Goal: Transaction & Acquisition: Book appointment/travel/reservation

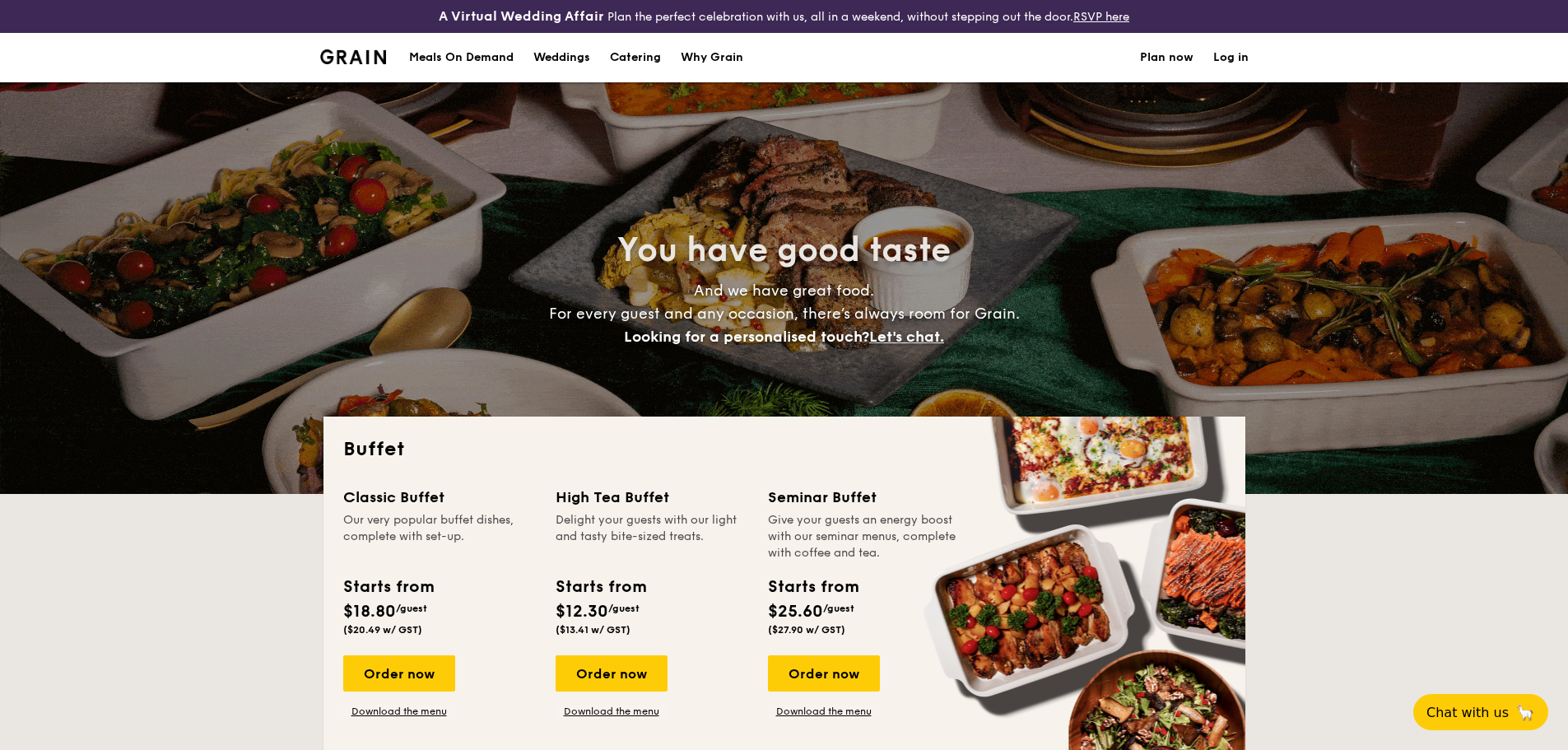
select select
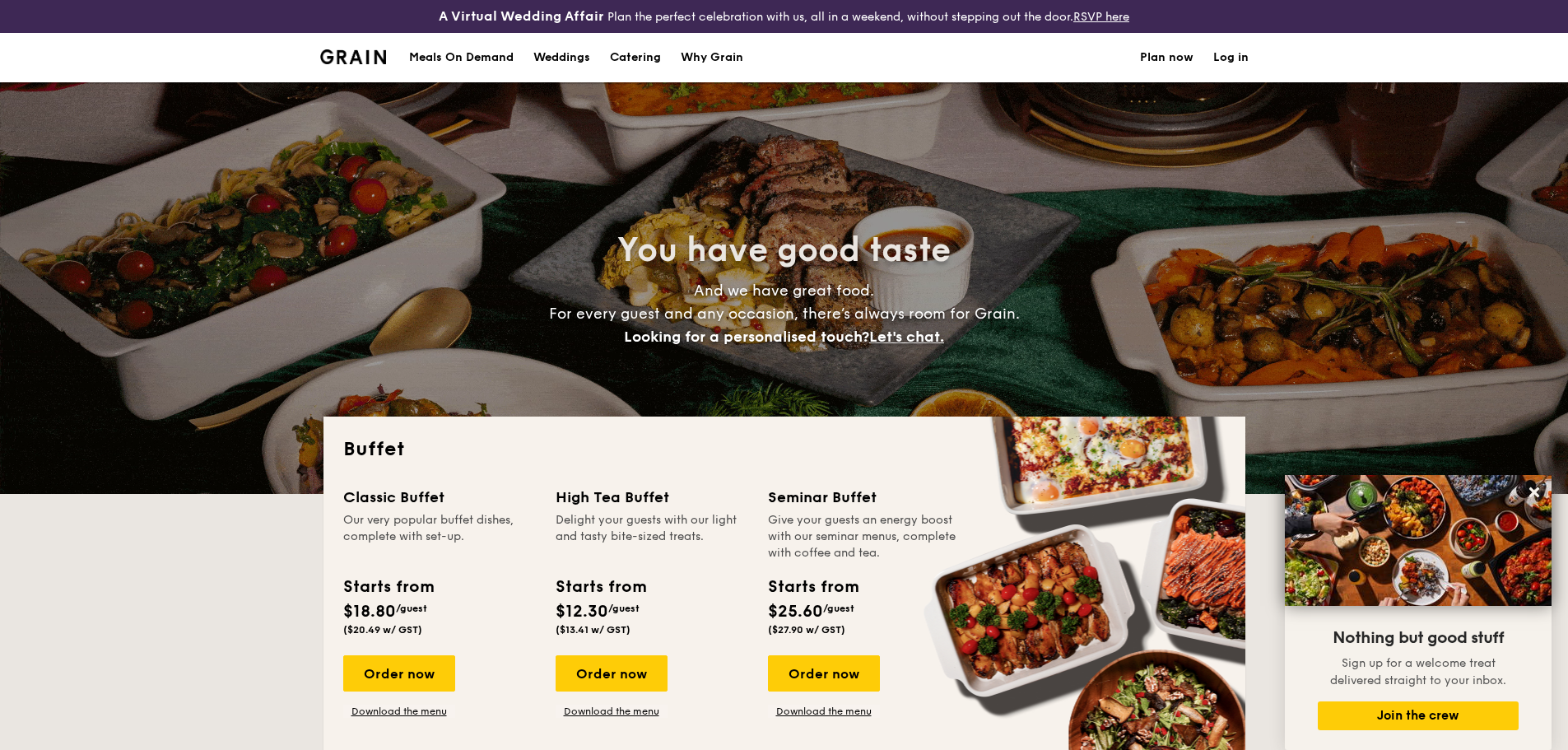
click at [359, 64] on img at bounding box center [353, 57] width 67 height 15
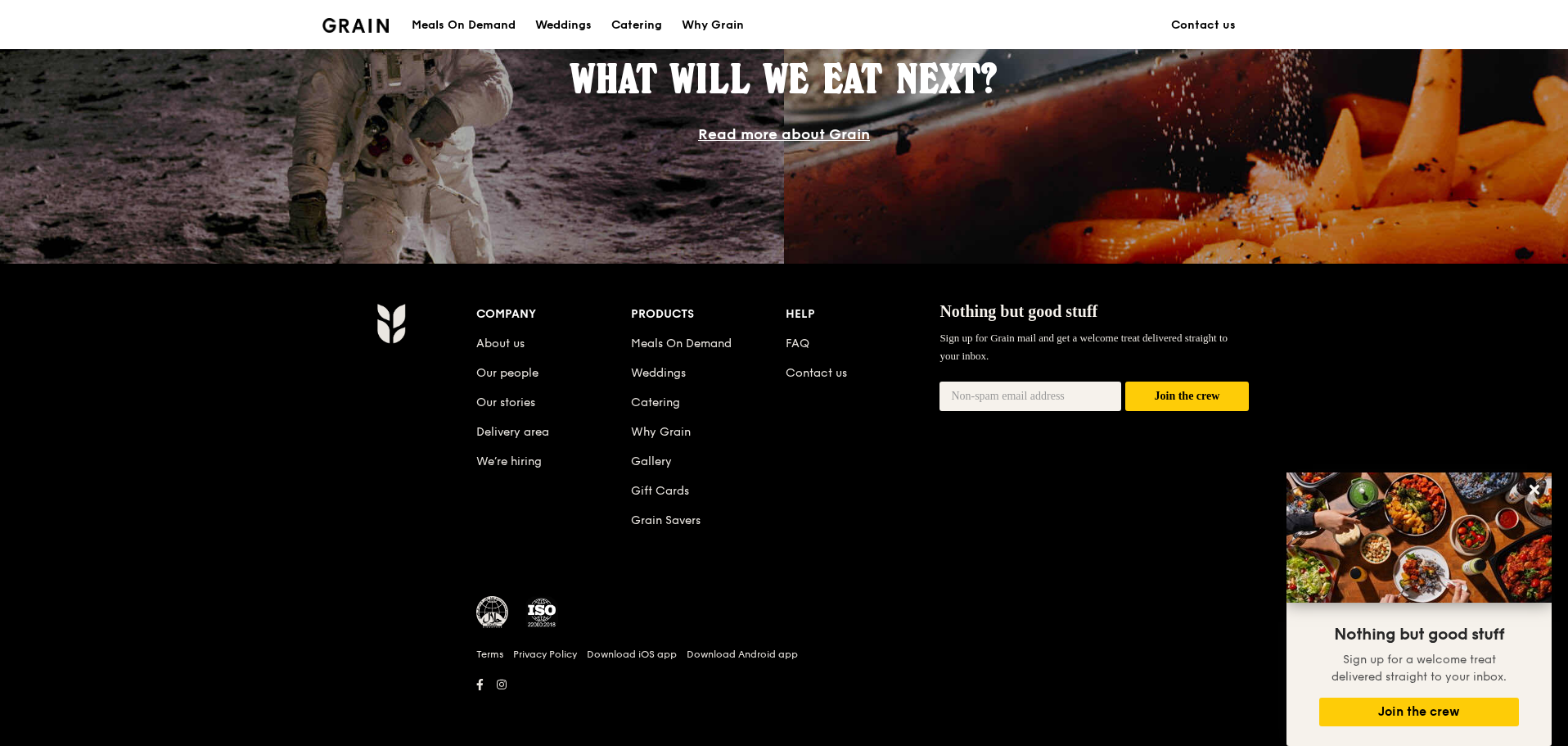
scroll to position [1514, 0]
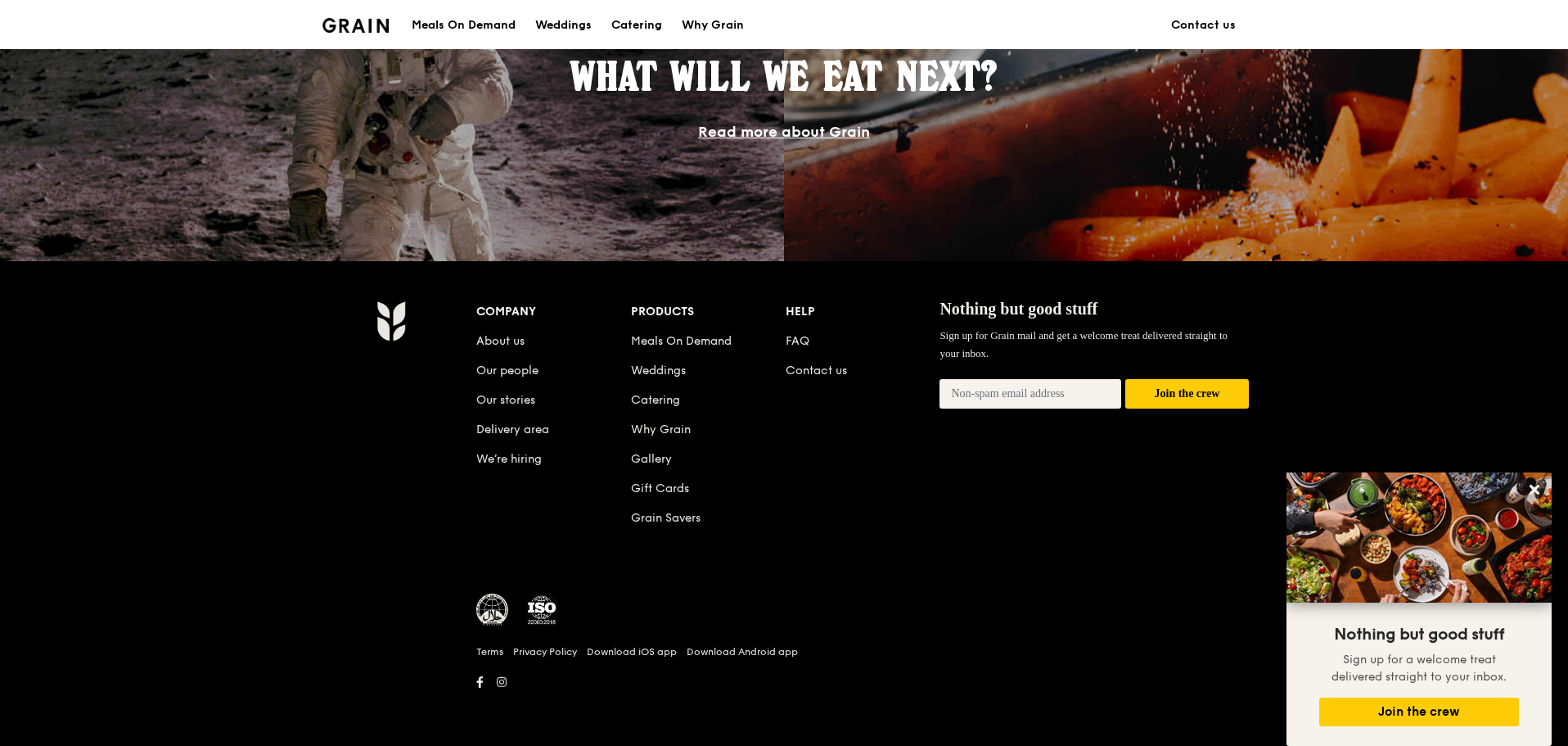
click at [996, 400] on input "email" at bounding box center [1030, 393] width 182 height 30
type input "[EMAIL_ADDRESS][DOMAIN_NAME]"
click at [1177, 398] on button "Join the crew" at bounding box center [1187, 393] width 123 height 30
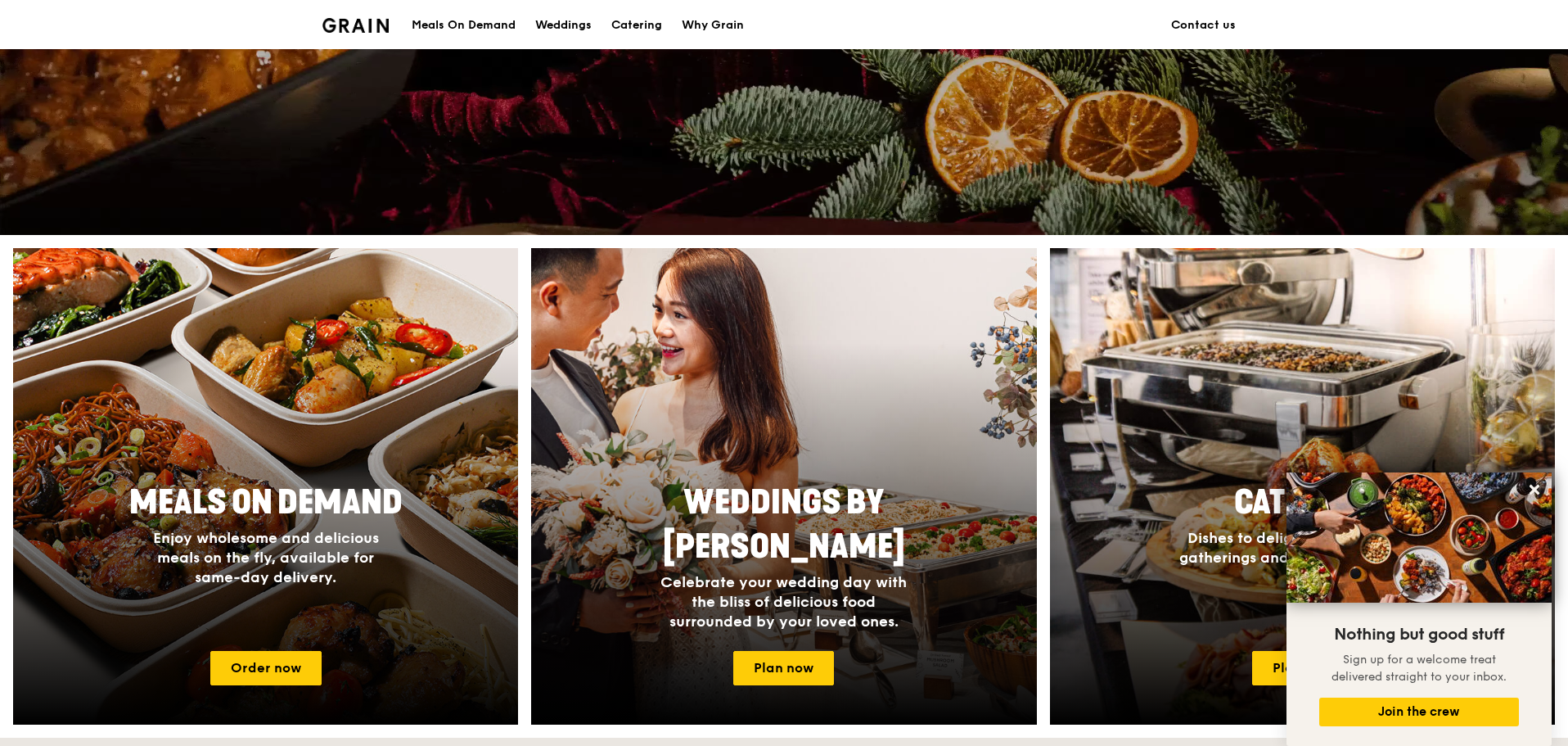
scroll to position [0, 0]
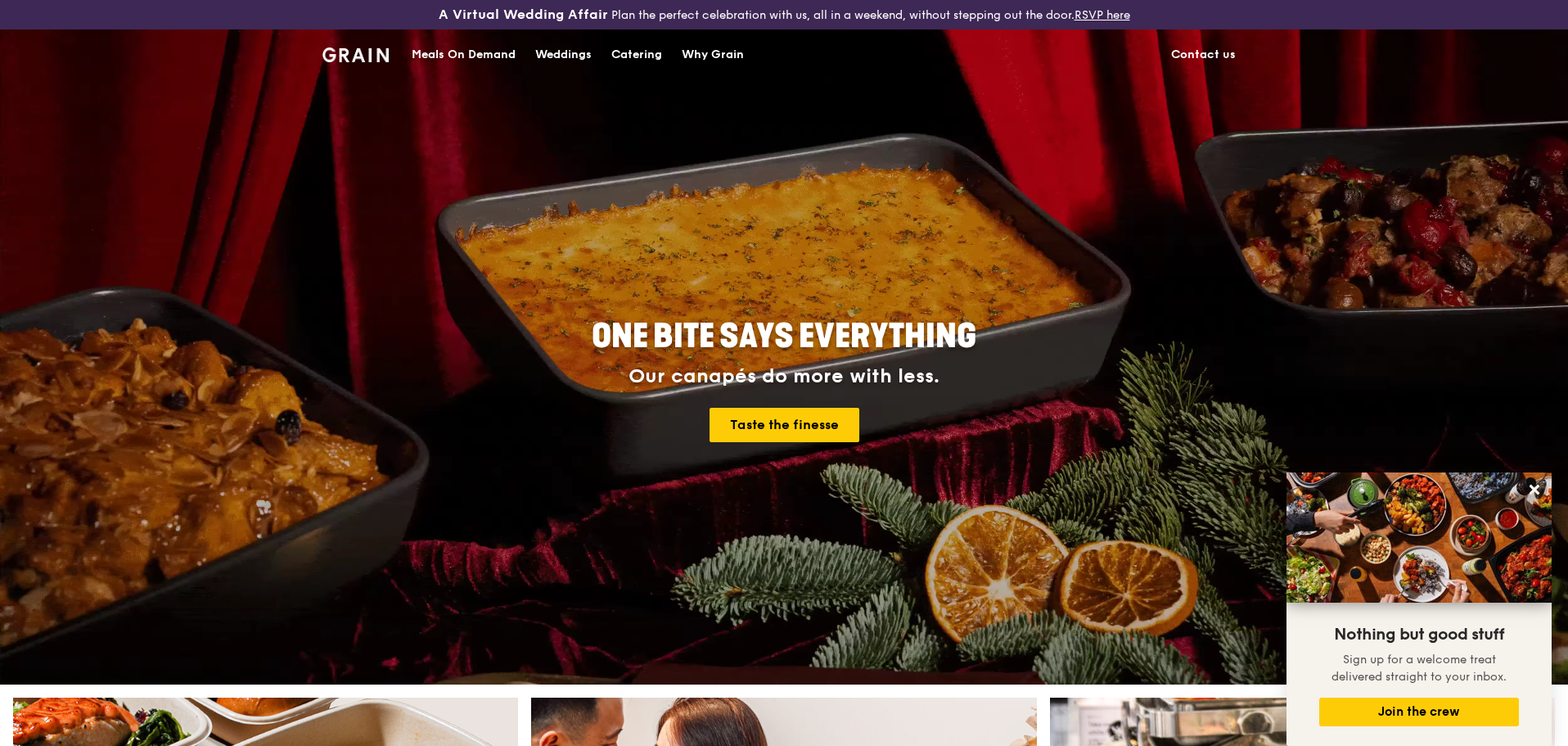
click at [351, 63] on h1 "Grain logo" at bounding box center [355, 53] width 66 height 49
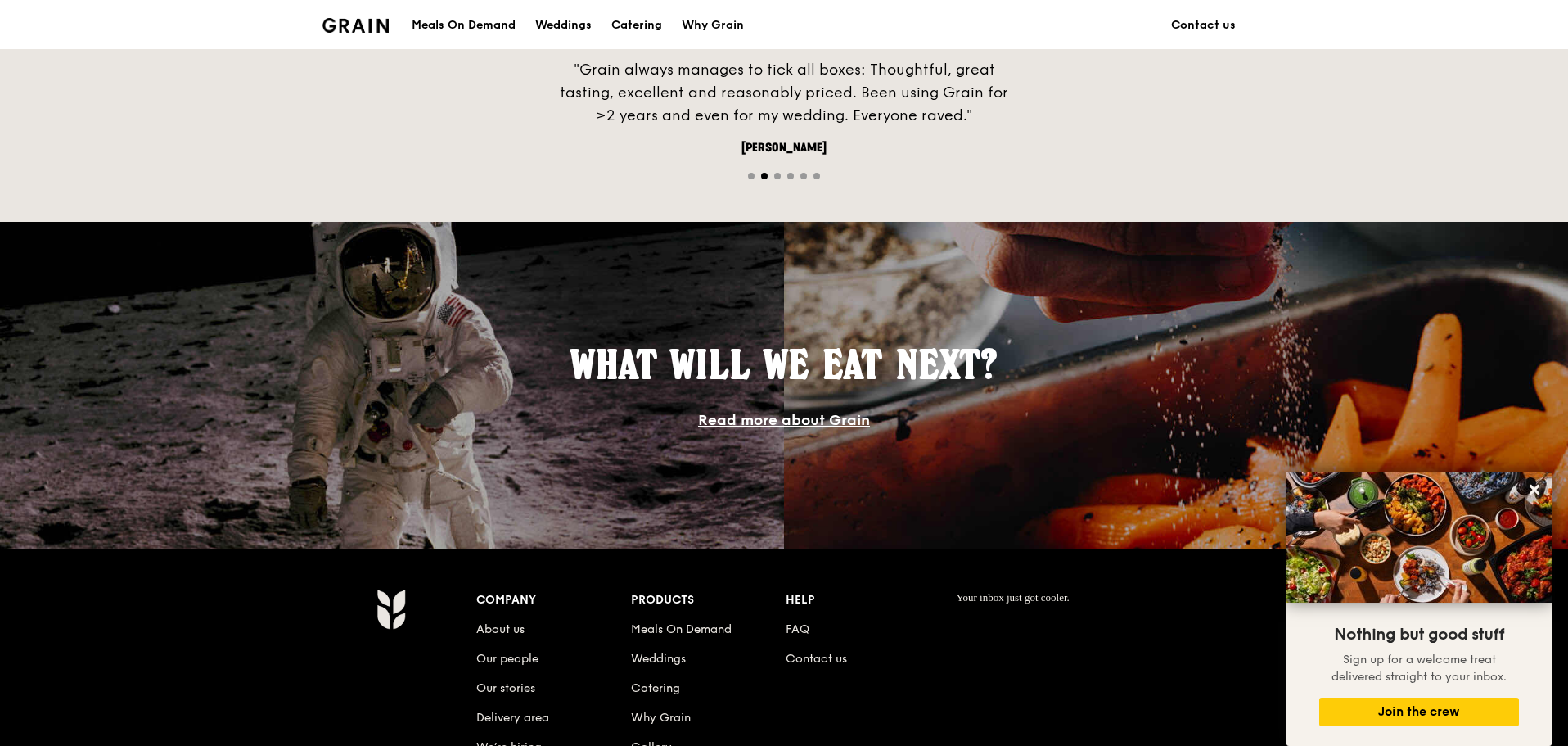
scroll to position [1310, 0]
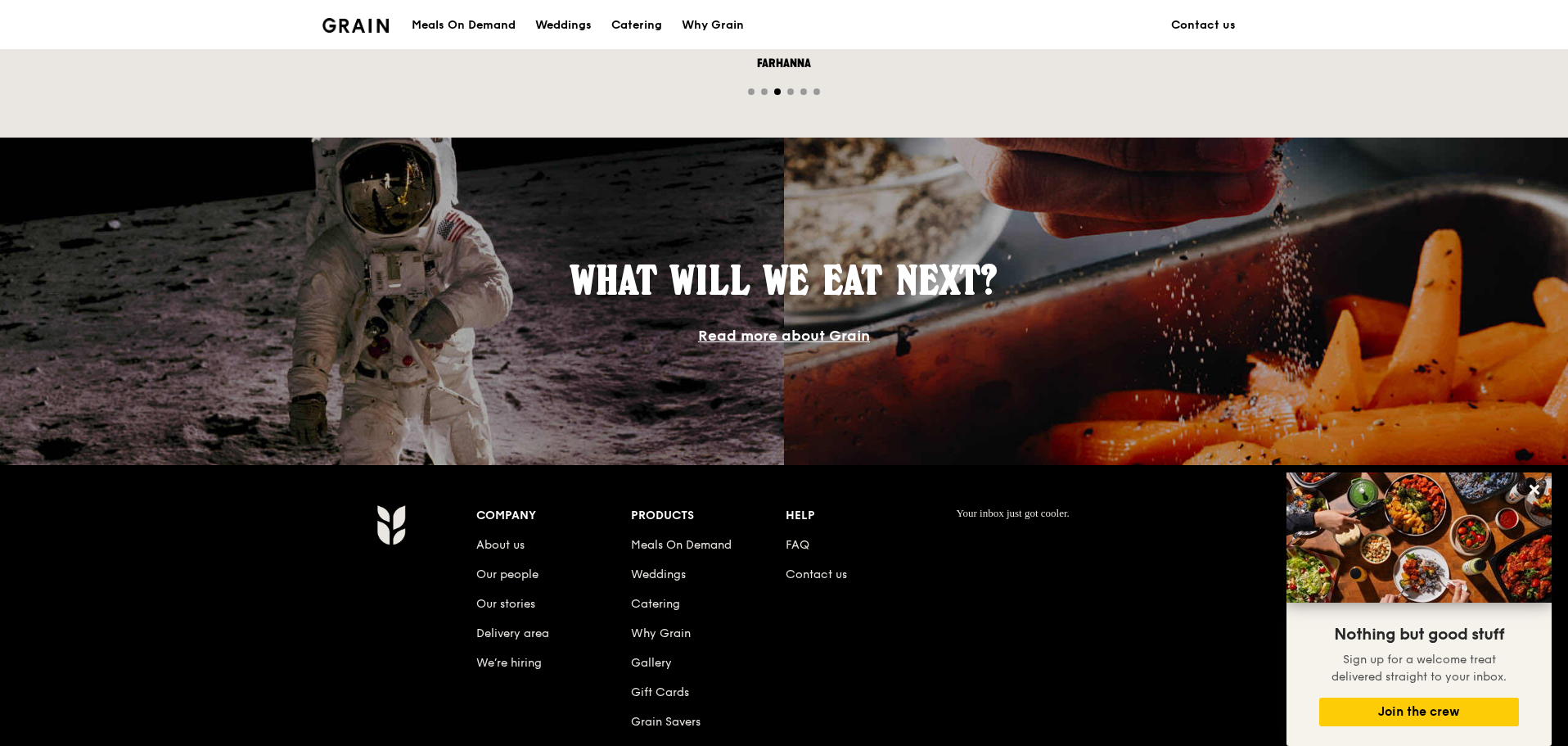
click at [468, 17] on div "Meals On Demand" at bounding box center [463, 25] width 104 height 49
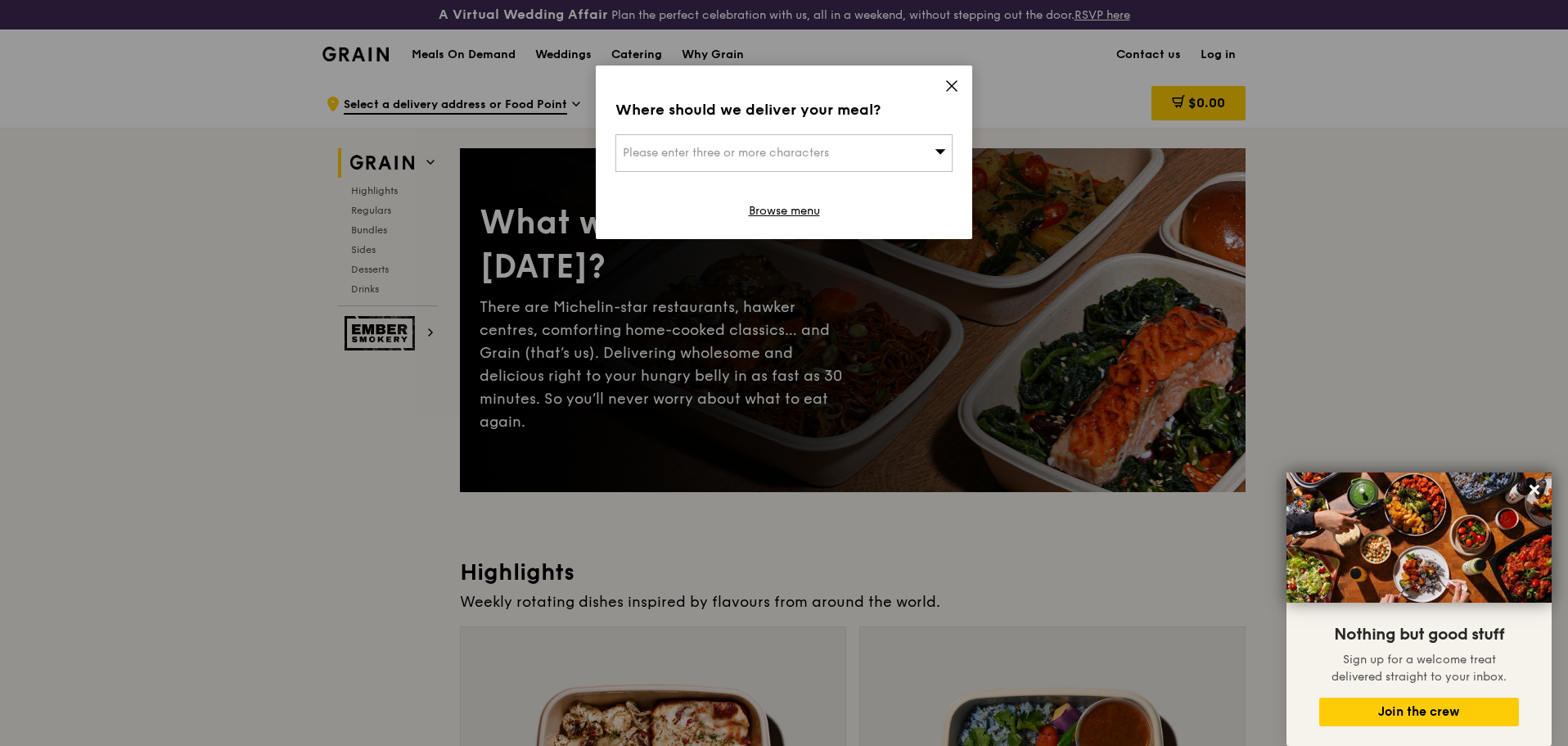
click at [950, 81] on icon at bounding box center [951, 86] width 14 height 15
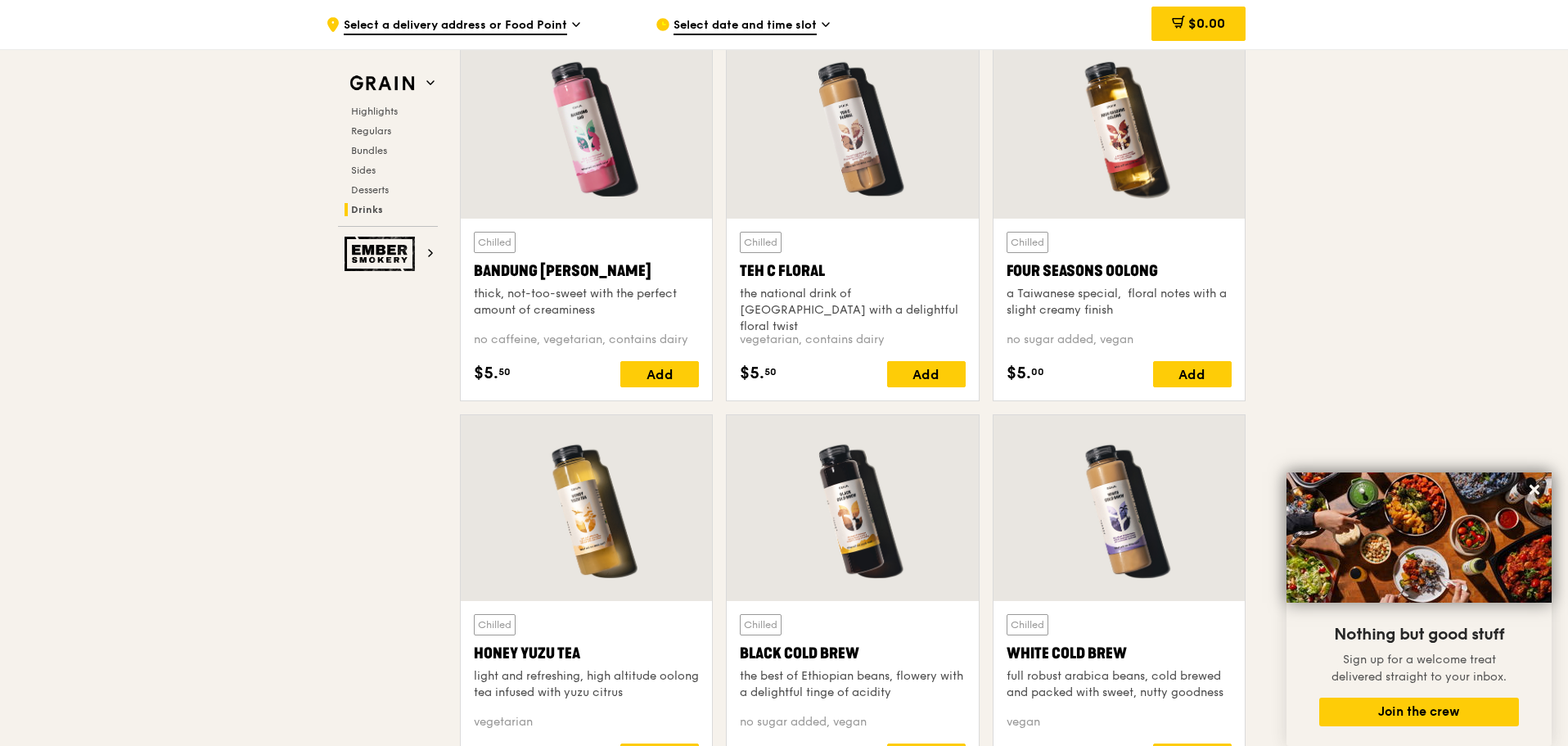
scroll to position [6223, 0]
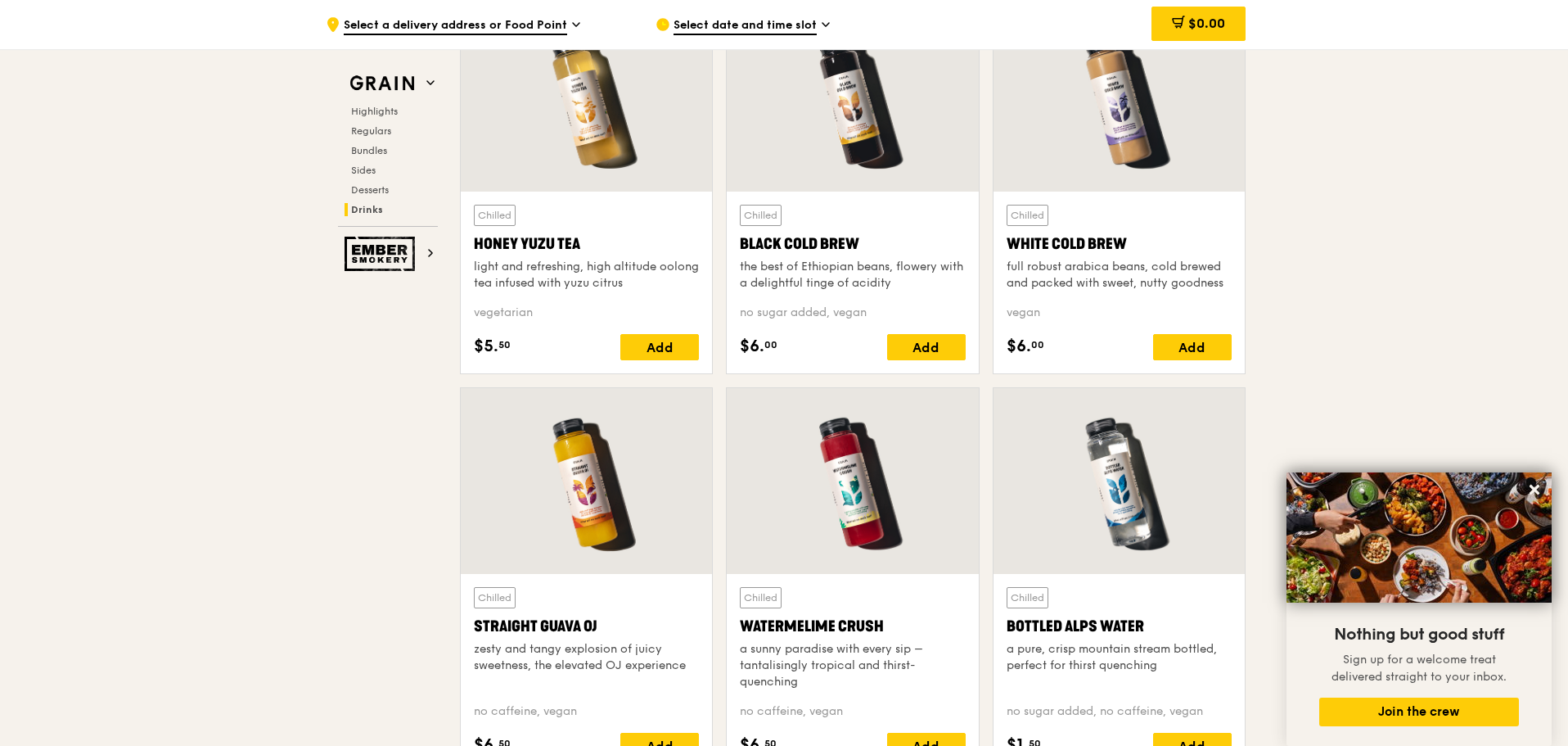
scroll to position [1310, 0]
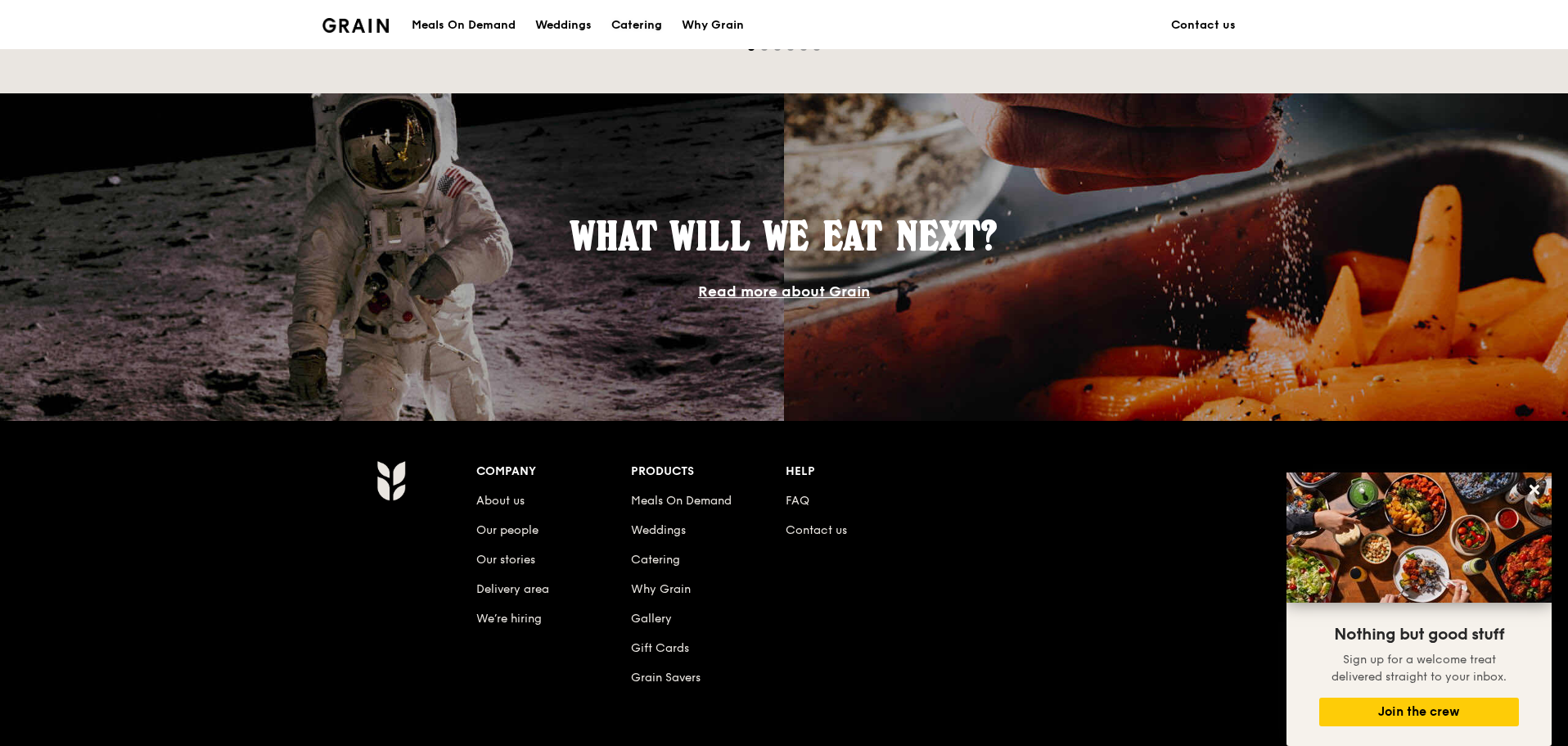
click at [630, 20] on div "Catering" at bounding box center [637, 25] width 51 height 49
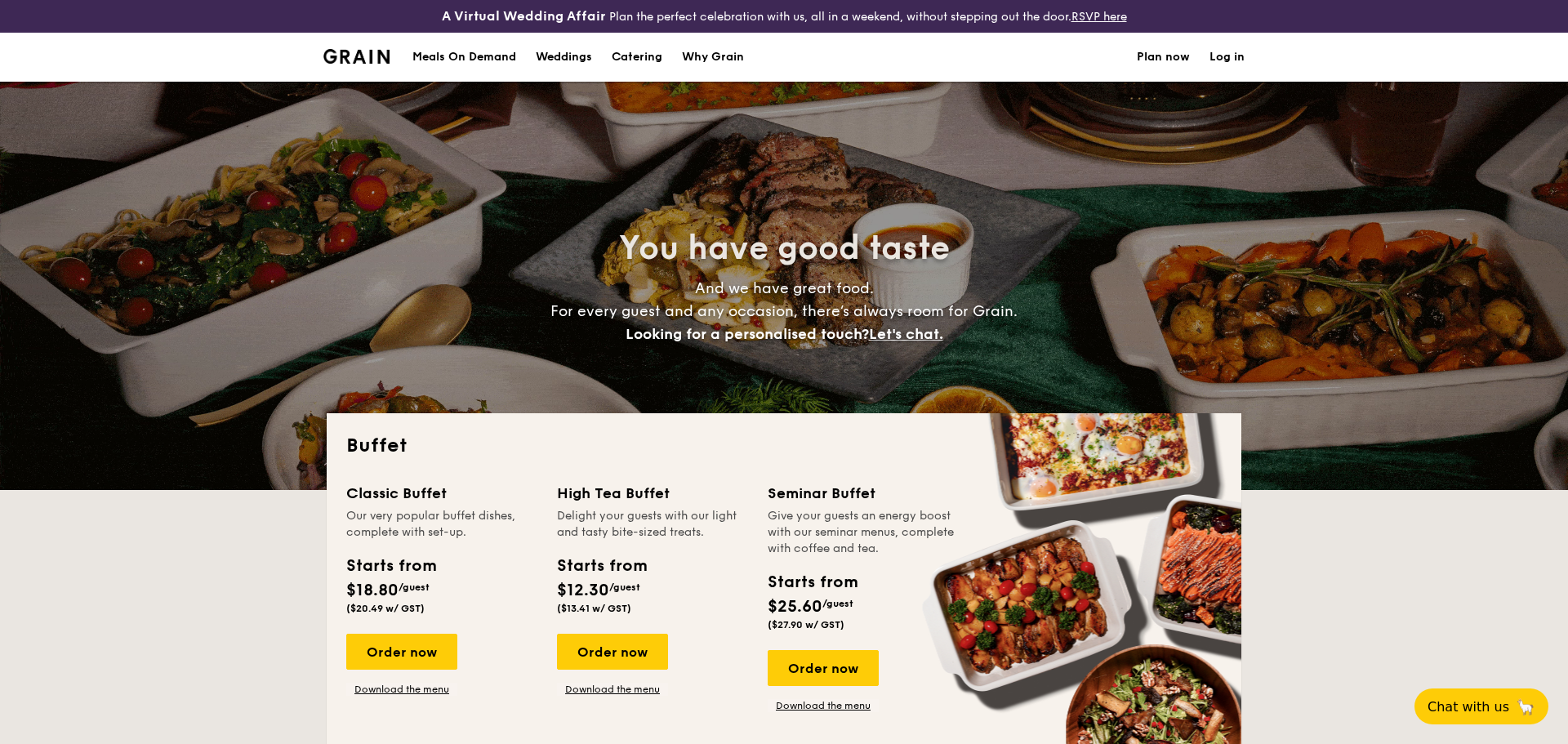
select select
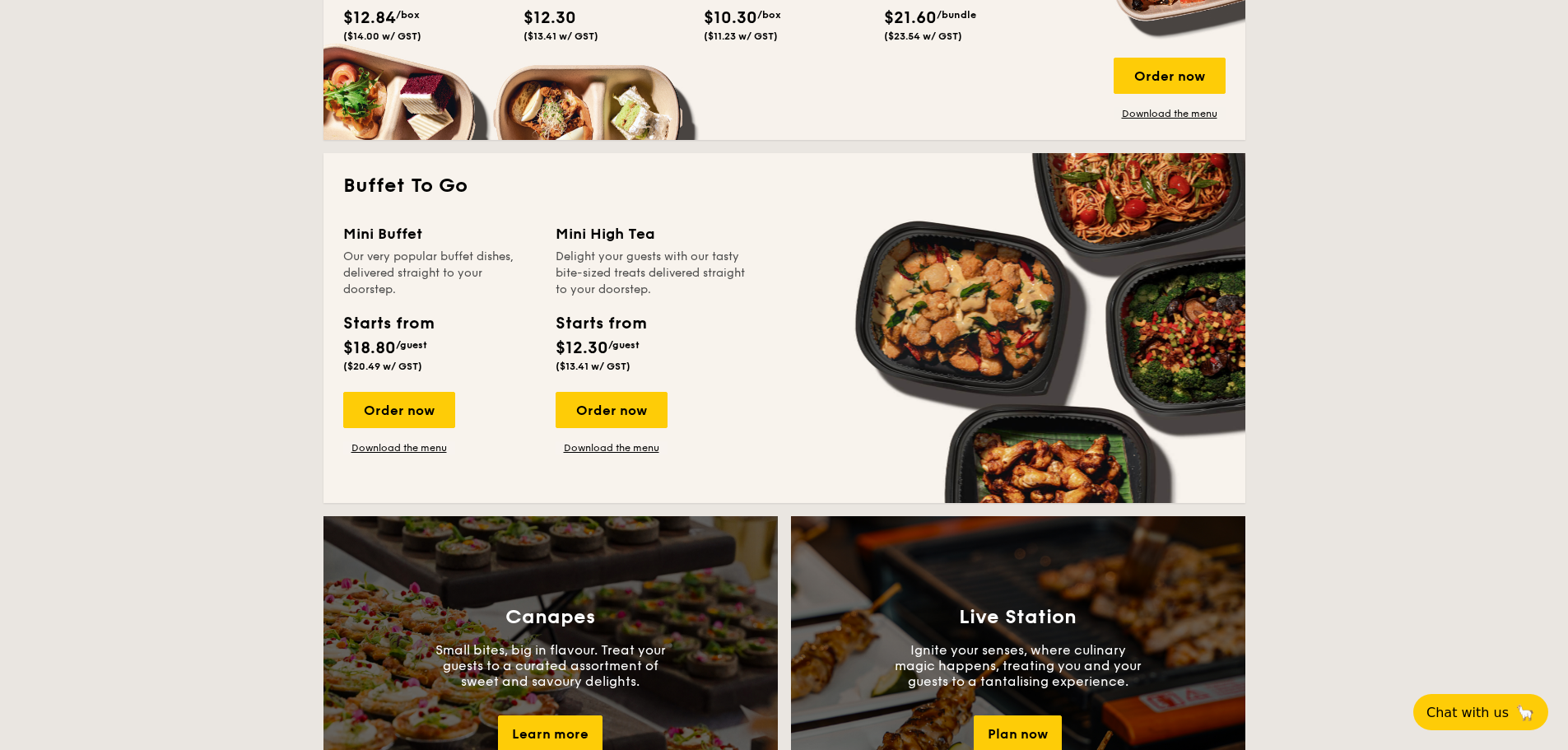
scroll to position [1070, 0]
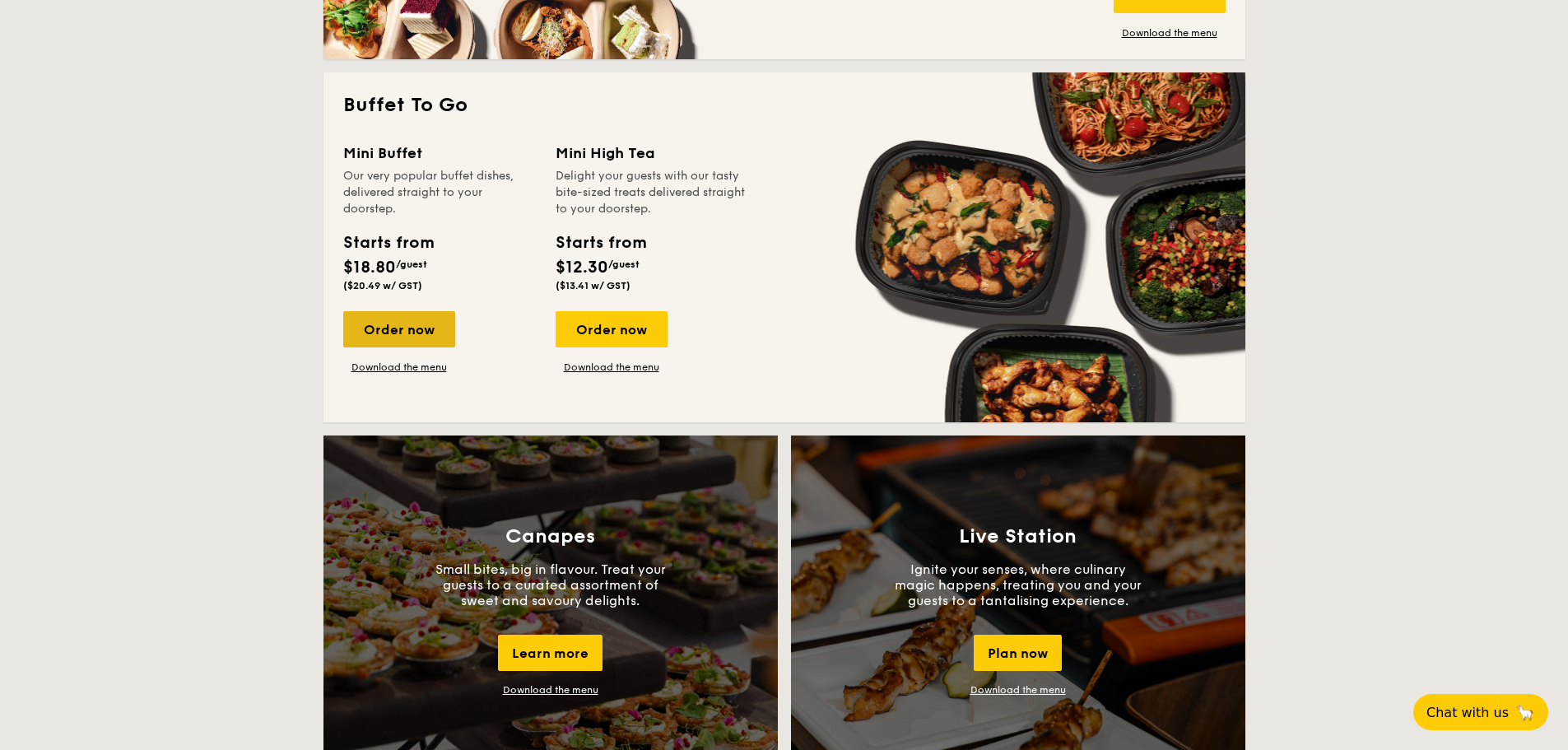
click at [413, 329] on div "Order now" at bounding box center [399, 329] width 112 height 36
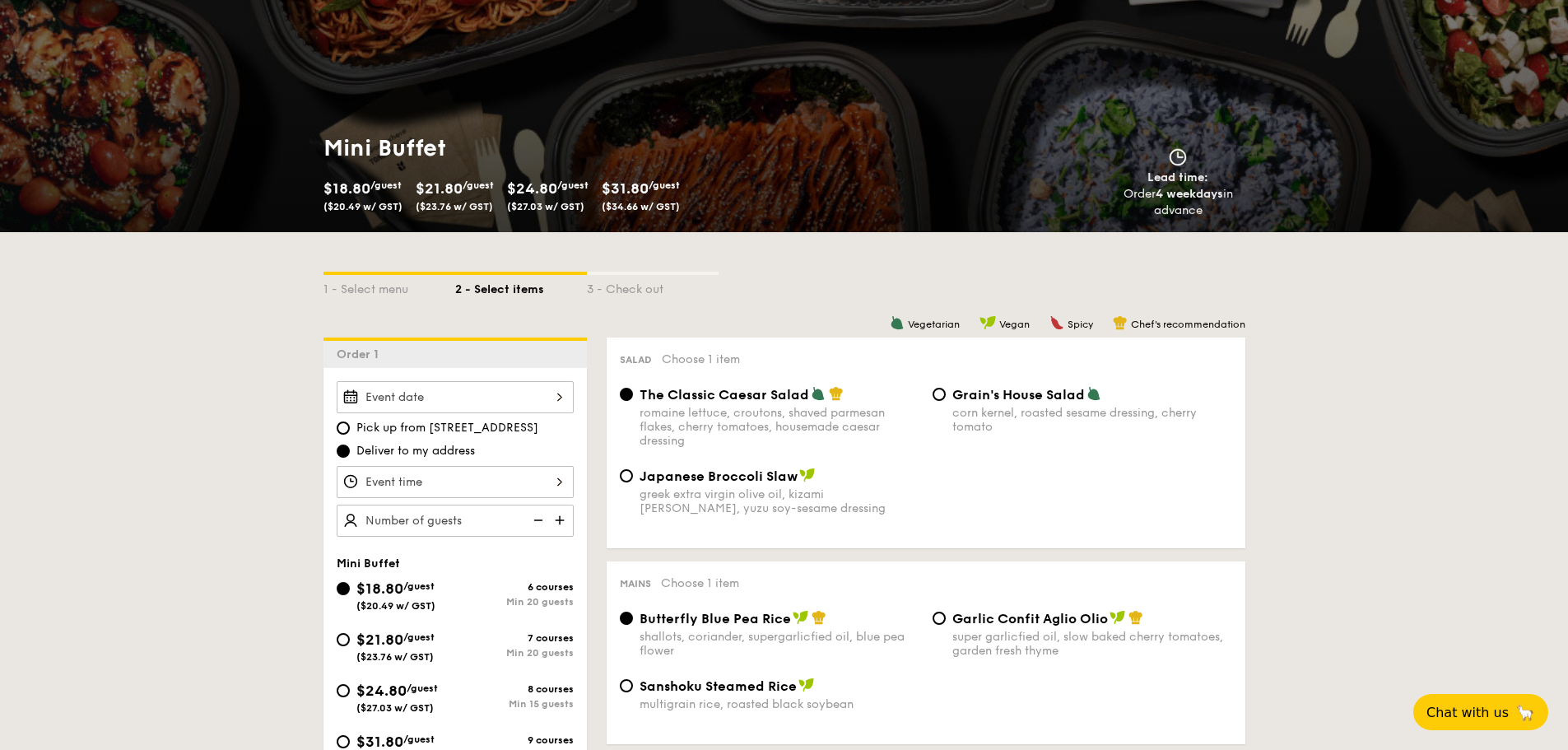
scroll to position [329, 0]
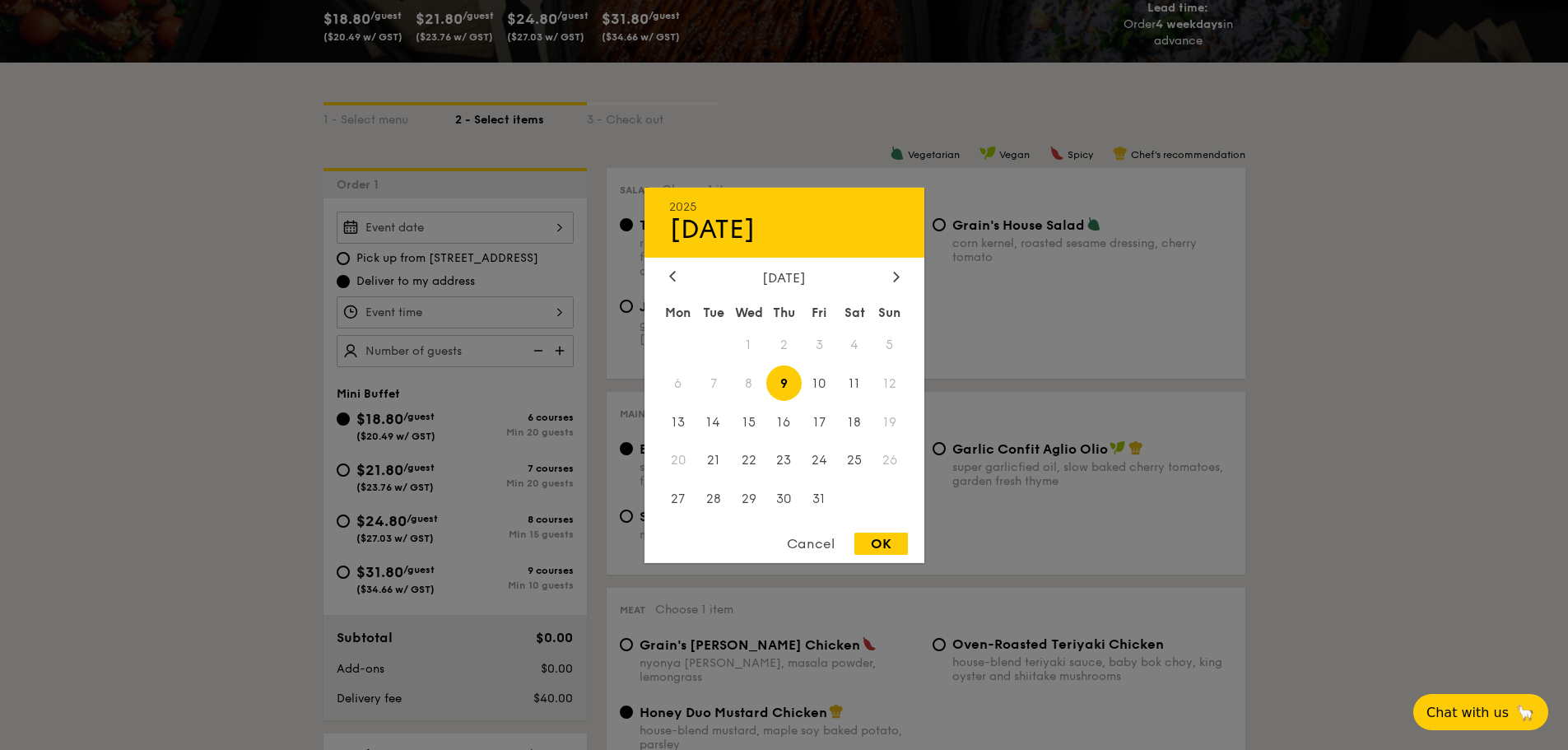
click at [543, 231] on div "2025 Oct 09 October 2025 Mon Tue Wed Thu Fri Sat Sun 1 2 3 4 5 6 7 8 9 10 11 12…" at bounding box center [455, 227] width 237 height 32
click at [890, 383] on span "12" at bounding box center [890, 383] width 36 height 36
click at [863, 381] on span "11" at bounding box center [855, 383] width 36 height 36
click at [898, 379] on span "12" at bounding box center [890, 383] width 36 height 36
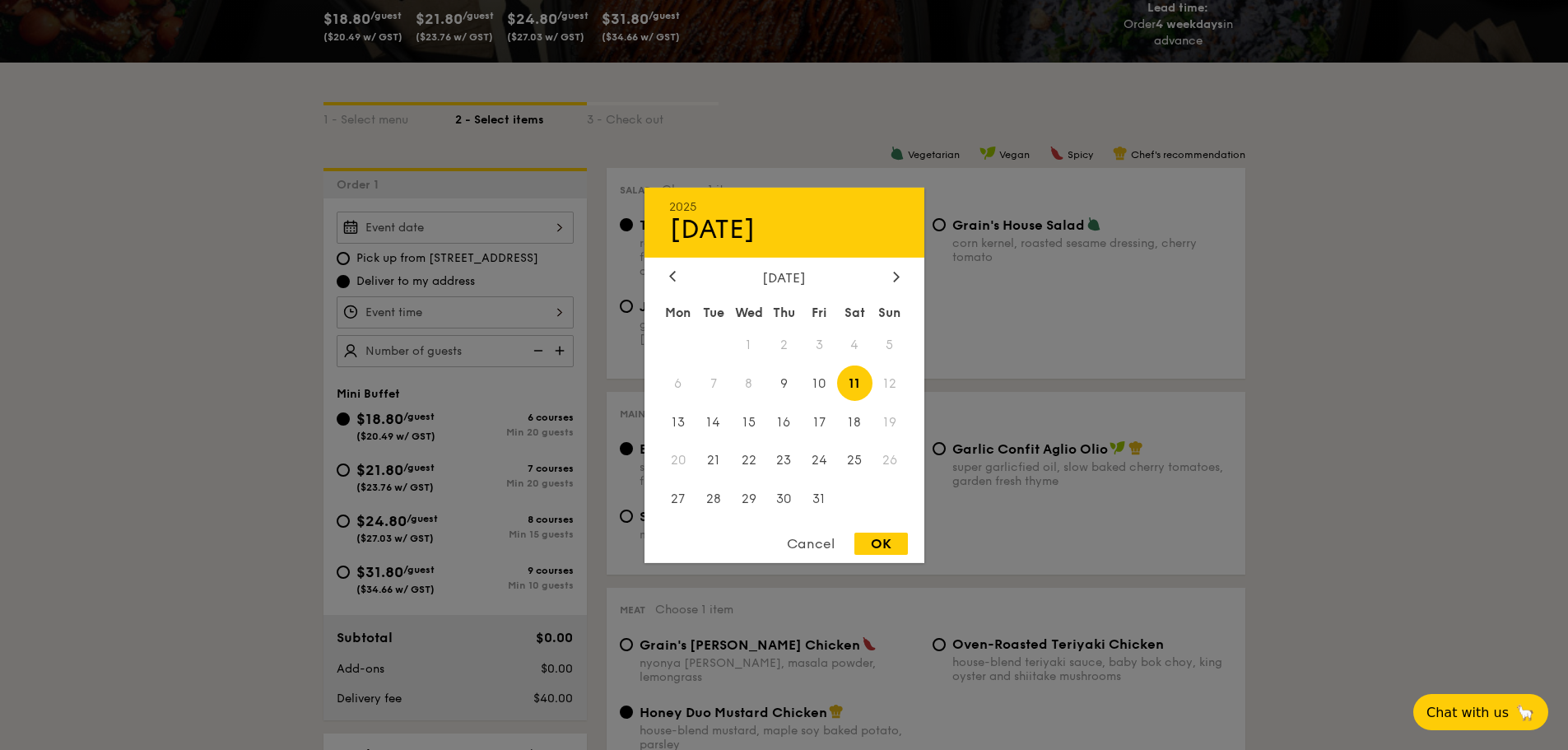
click at [898, 379] on span "12" at bounding box center [890, 383] width 36 height 36
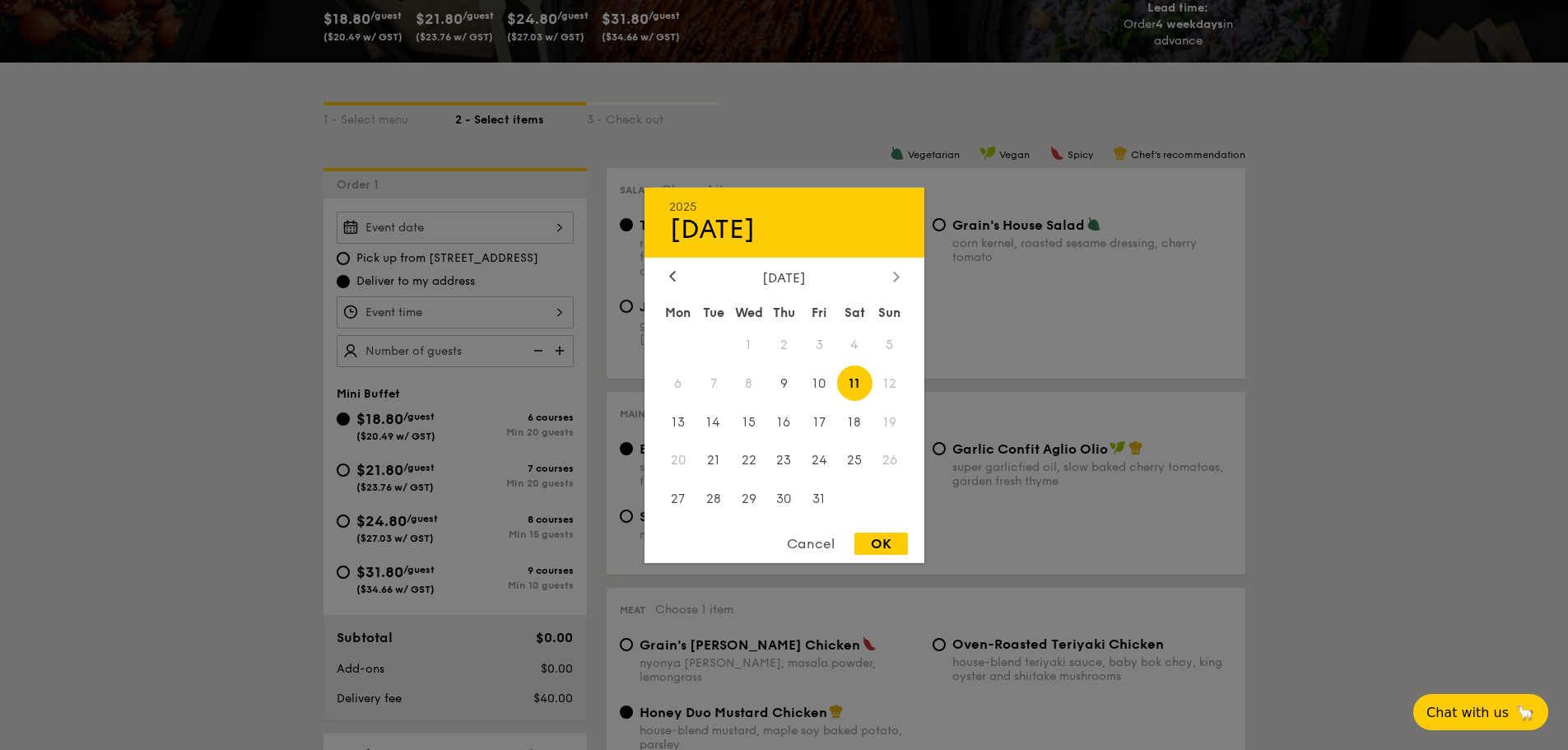
click at [898, 275] on icon at bounding box center [896, 276] width 6 height 11
click at [674, 273] on icon at bounding box center [671, 276] width 6 height 11
click at [895, 274] on icon at bounding box center [896, 276] width 6 height 11
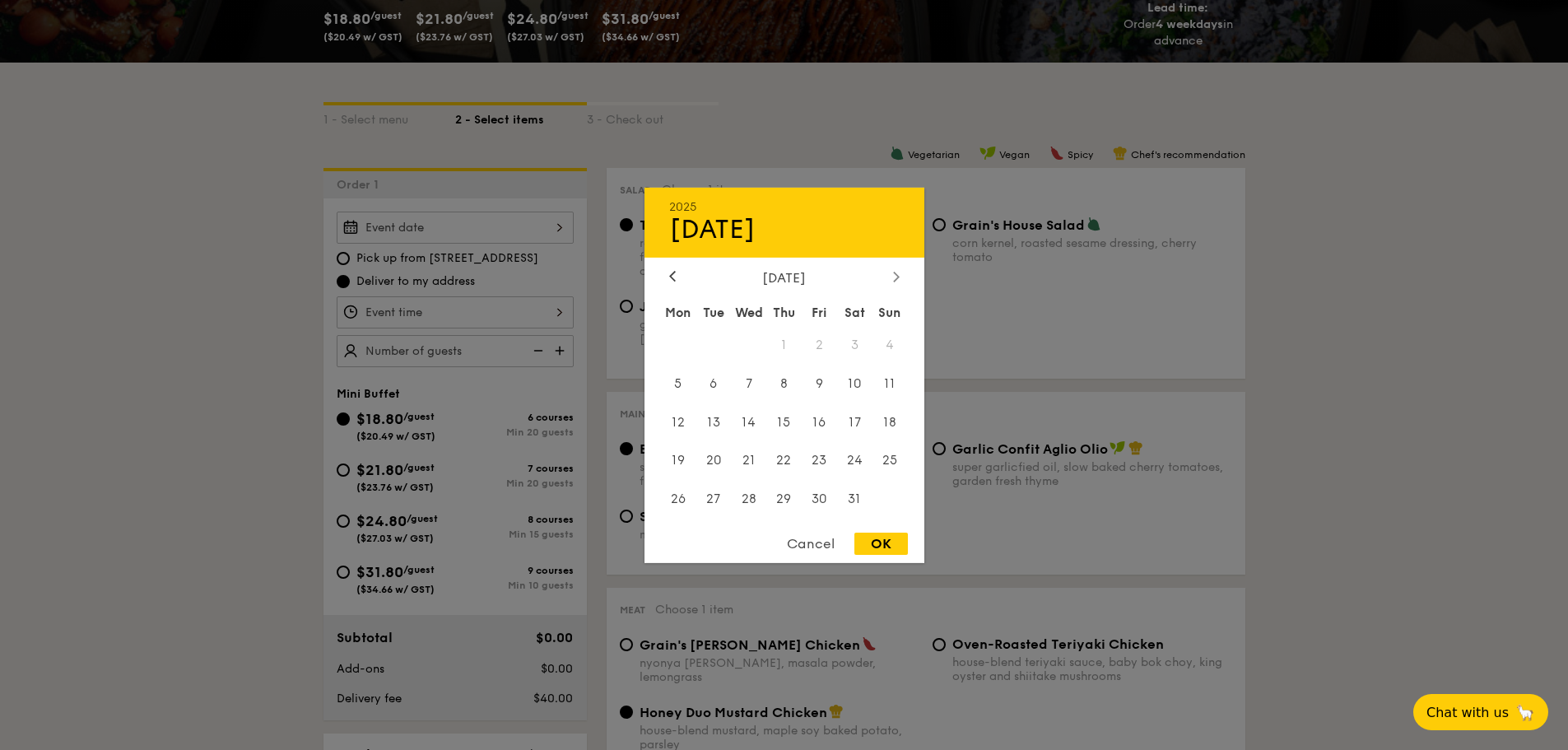
click at [901, 277] on div at bounding box center [897, 276] width 15 height 15
click at [900, 277] on div at bounding box center [897, 276] width 15 height 15
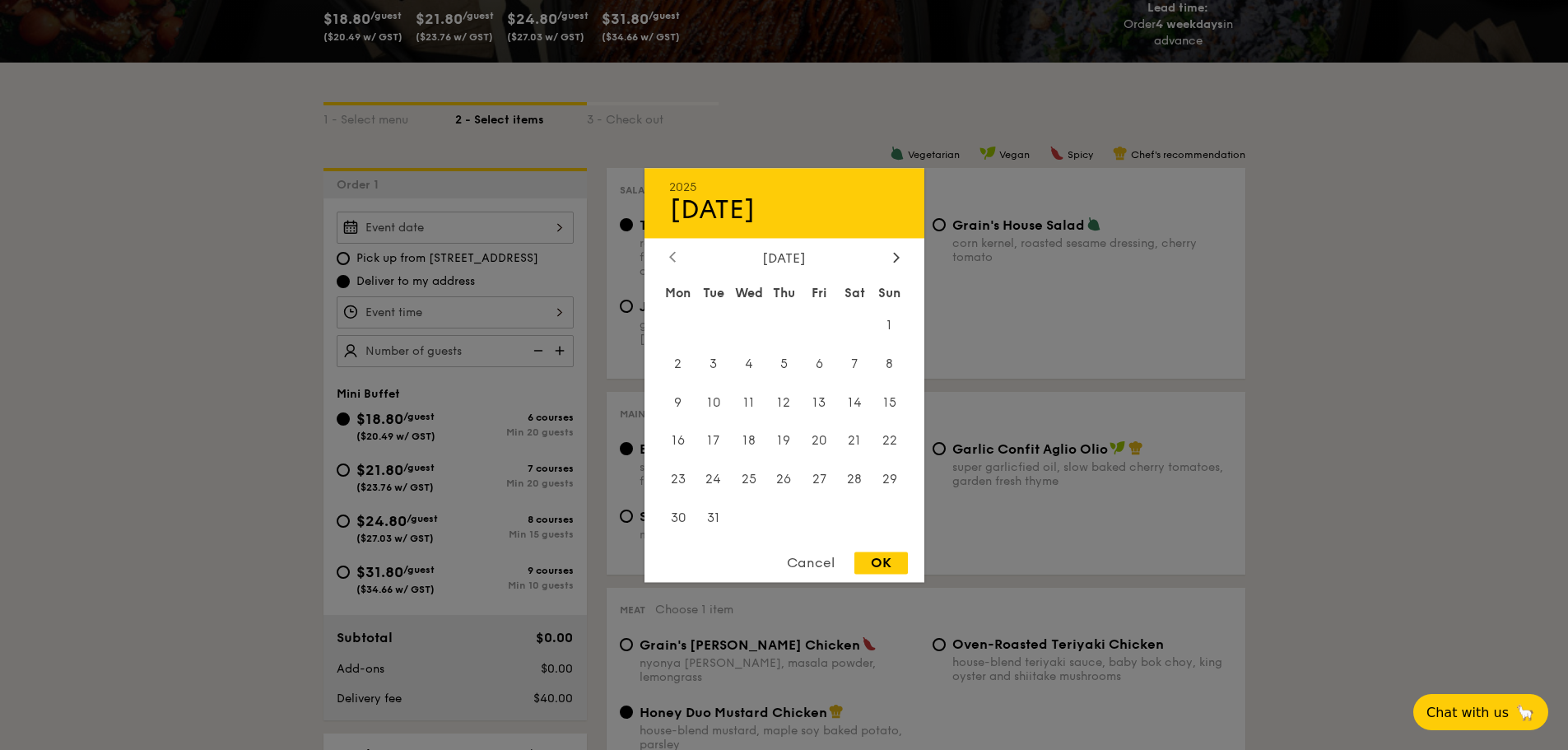
click at [675, 260] on icon at bounding box center [671, 257] width 6 height 11
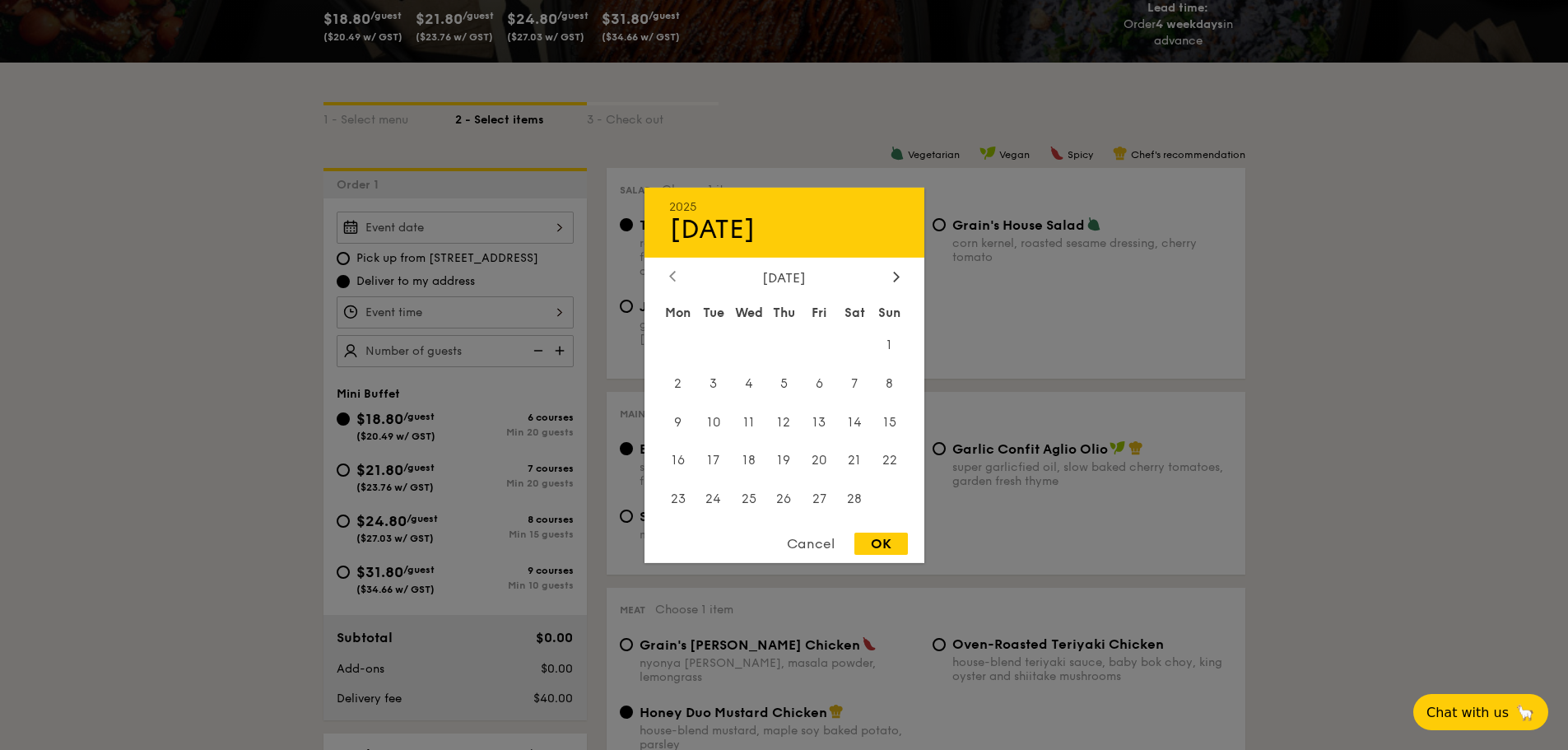
click at [675, 260] on div "2025 Oct 11 February 2026 Mon Tue Wed Thu Fri Sat Sun 1 2 3 4 5 6 7 8 9 10 11 1…" at bounding box center [784, 375] width 280 height 375
click at [671, 277] on icon at bounding box center [671, 276] width 5 height 10
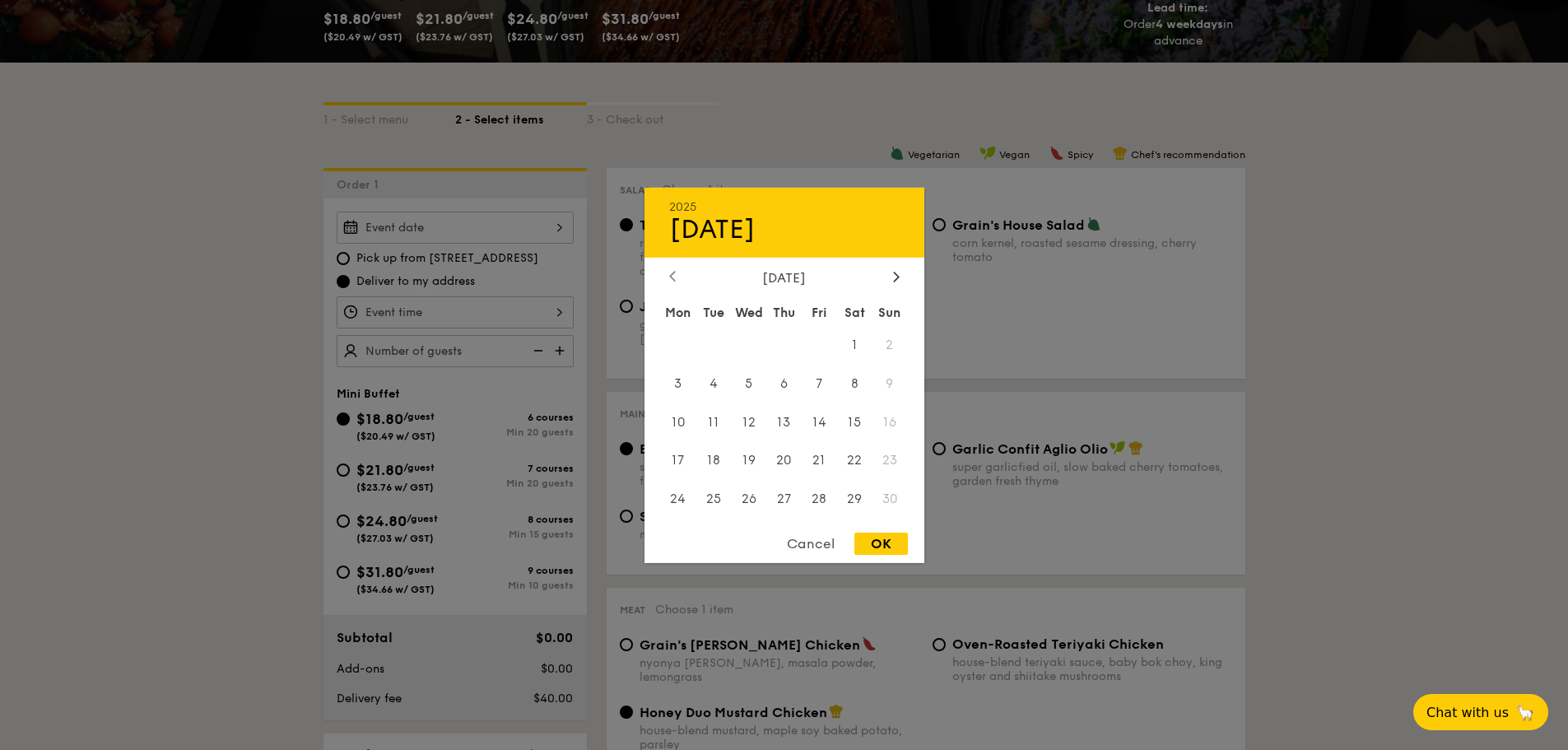
click at [671, 277] on icon at bounding box center [671, 276] width 5 height 10
click at [898, 279] on icon at bounding box center [896, 276] width 6 height 11
click at [1378, 349] on div at bounding box center [784, 375] width 1568 height 750
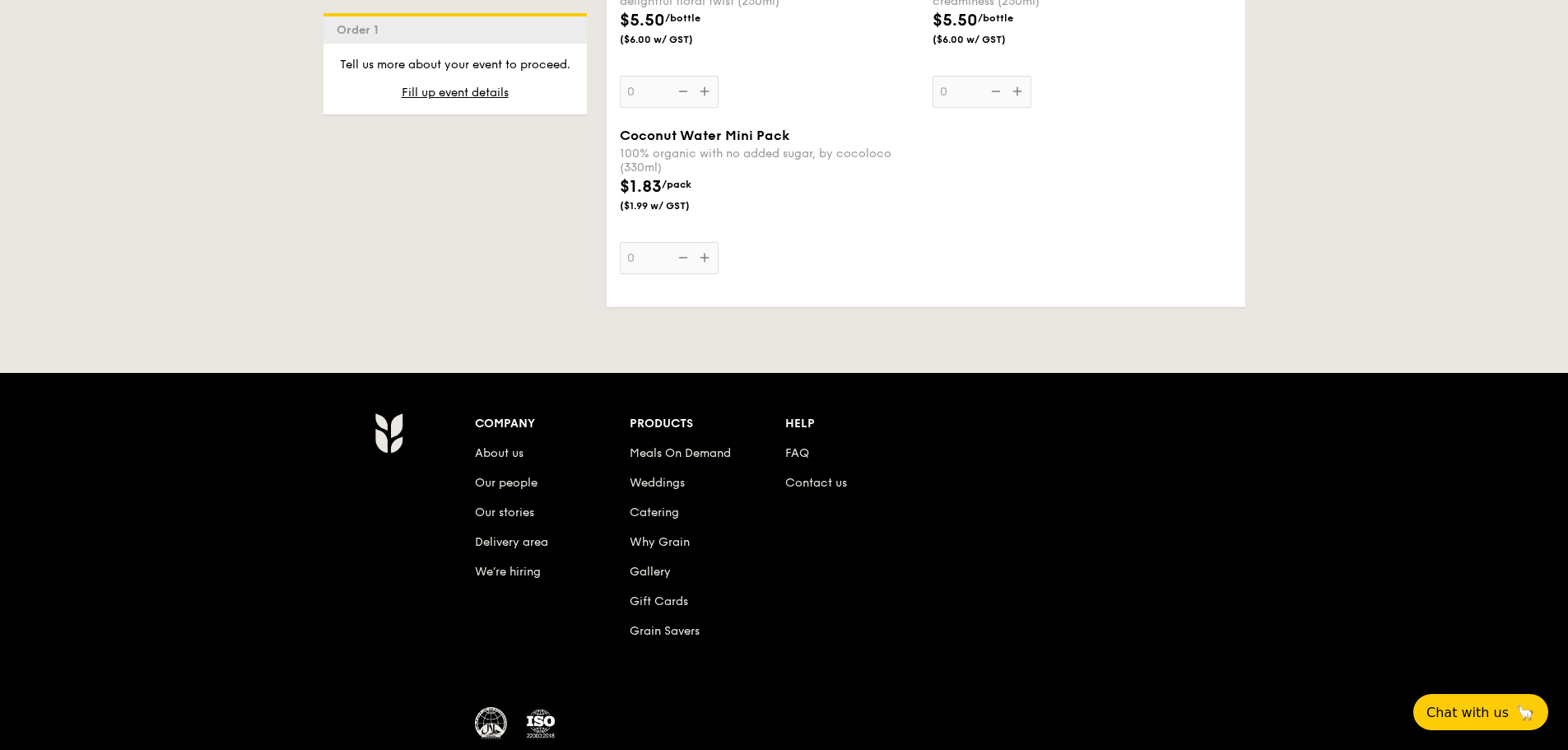
scroll to position [3375, 0]
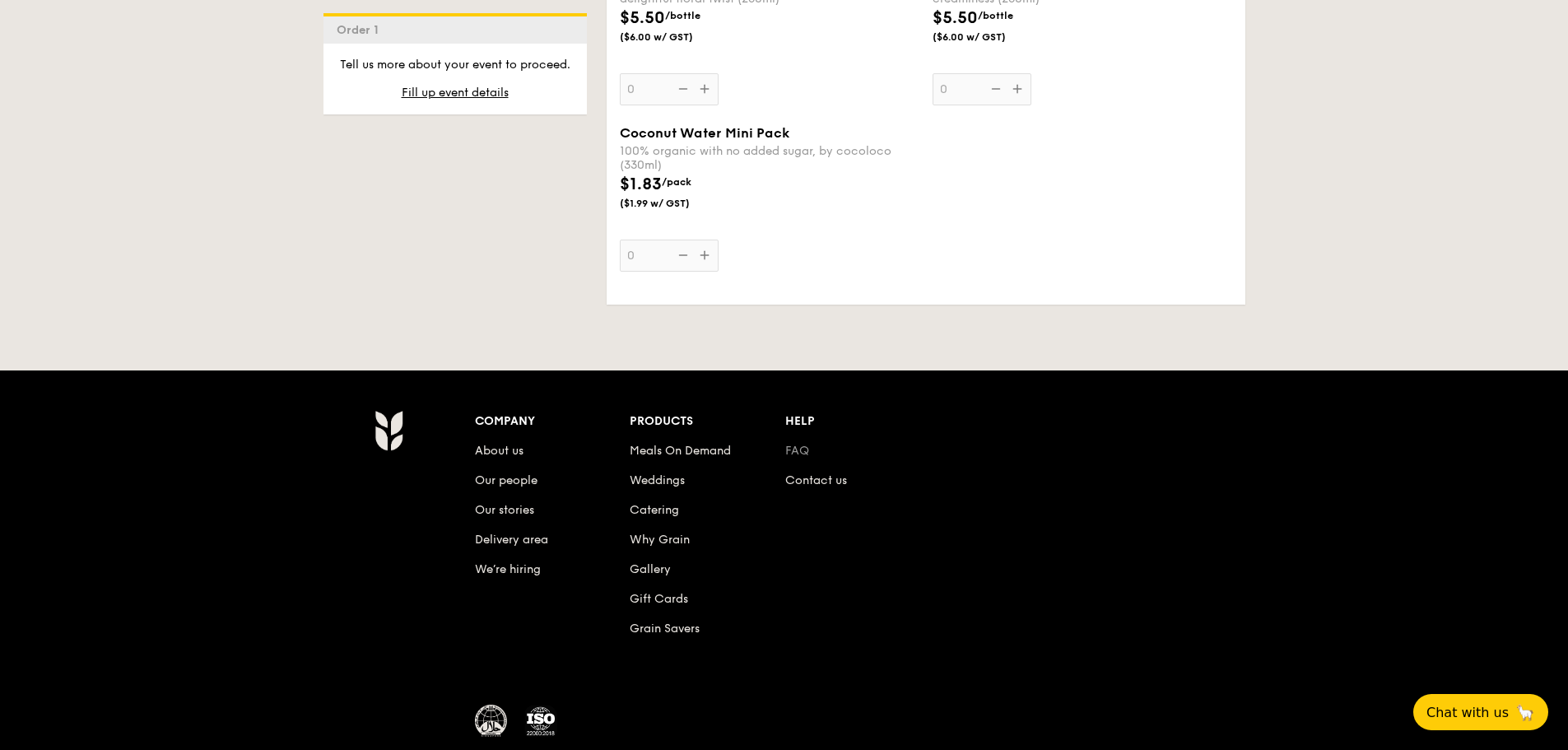
click at [792, 447] on link "FAQ" at bounding box center [797, 450] width 24 height 14
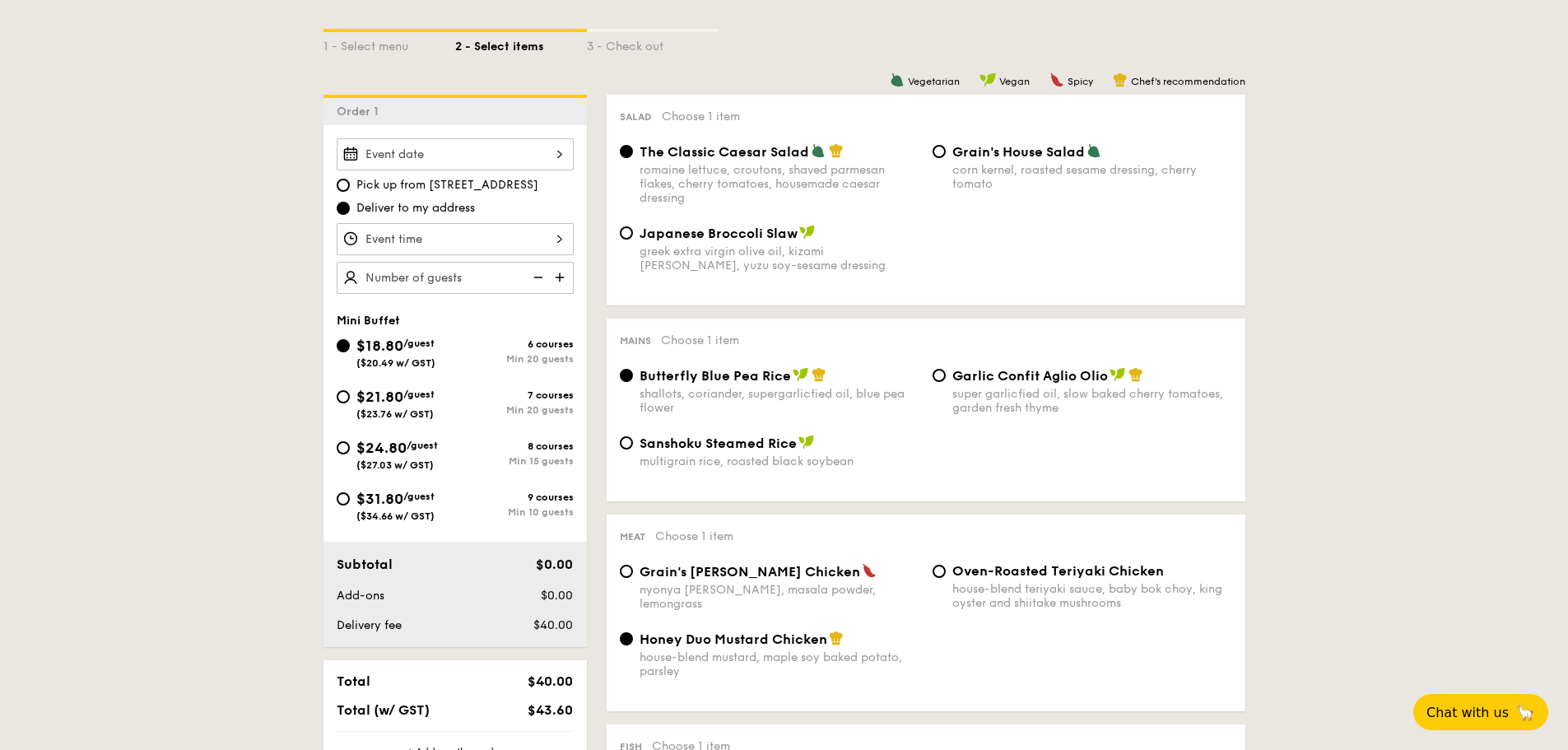
scroll to position [412, 0]
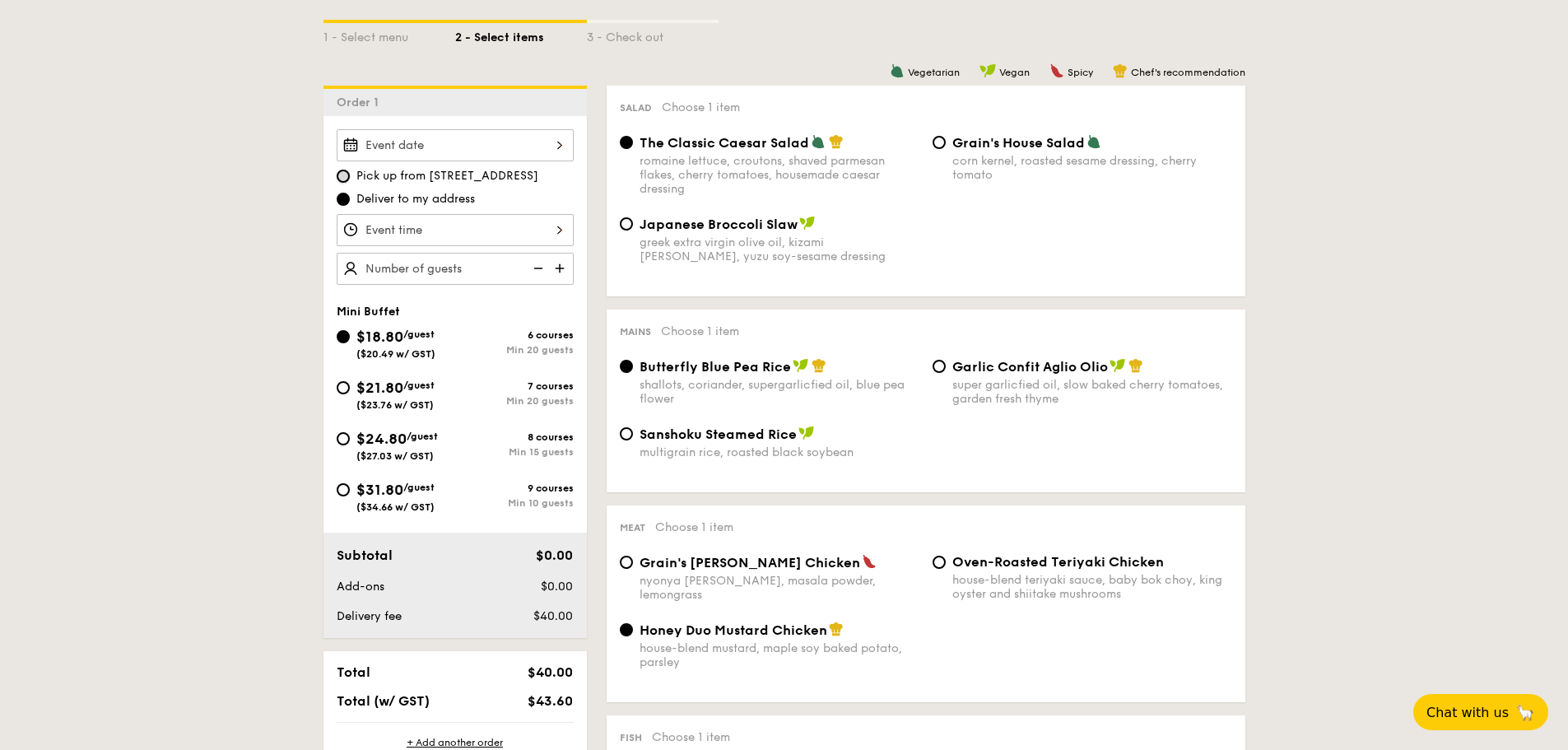
click at [349, 179] on input "Pick up from 5 Burn Road #05-01" at bounding box center [343, 176] width 13 height 13
radio input "true"
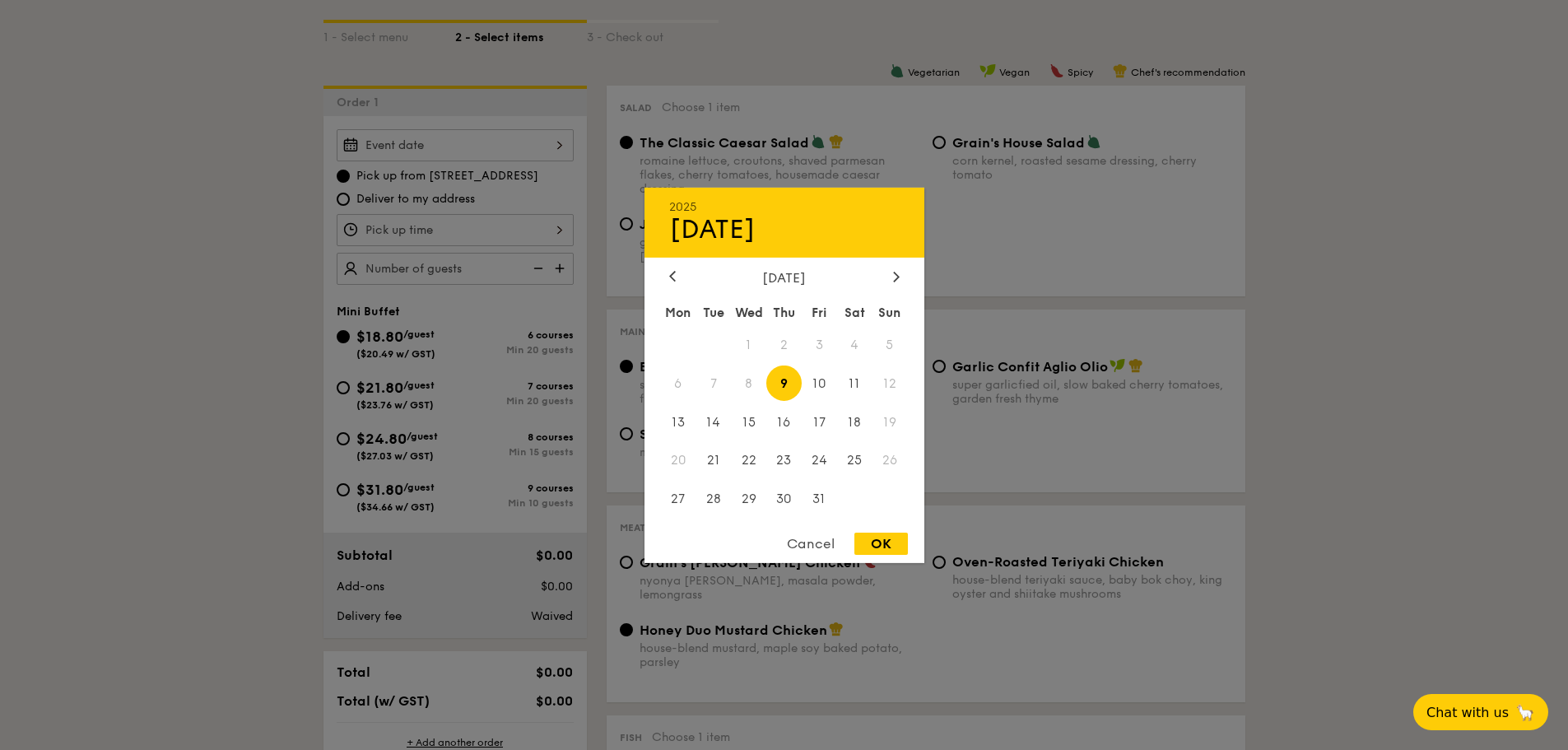
click at [549, 143] on div "2025 Oct 09 October 2025 Mon Tue Wed Thu Fri Sat Sun 1 2 3 4 5 6 7 8 9 10 11 12…" at bounding box center [455, 145] width 237 height 32
click at [549, 143] on div at bounding box center [784, 375] width 1568 height 750
click at [549, 143] on div "2025 Oct 09 October 2025 Mon Tue Wed Thu Fri Sat Sun 1 2 3 4 5 6 7 8 9 10 11 12…" at bounding box center [455, 145] width 237 height 32
click at [891, 383] on span "12" at bounding box center [890, 383] width 36 height 36
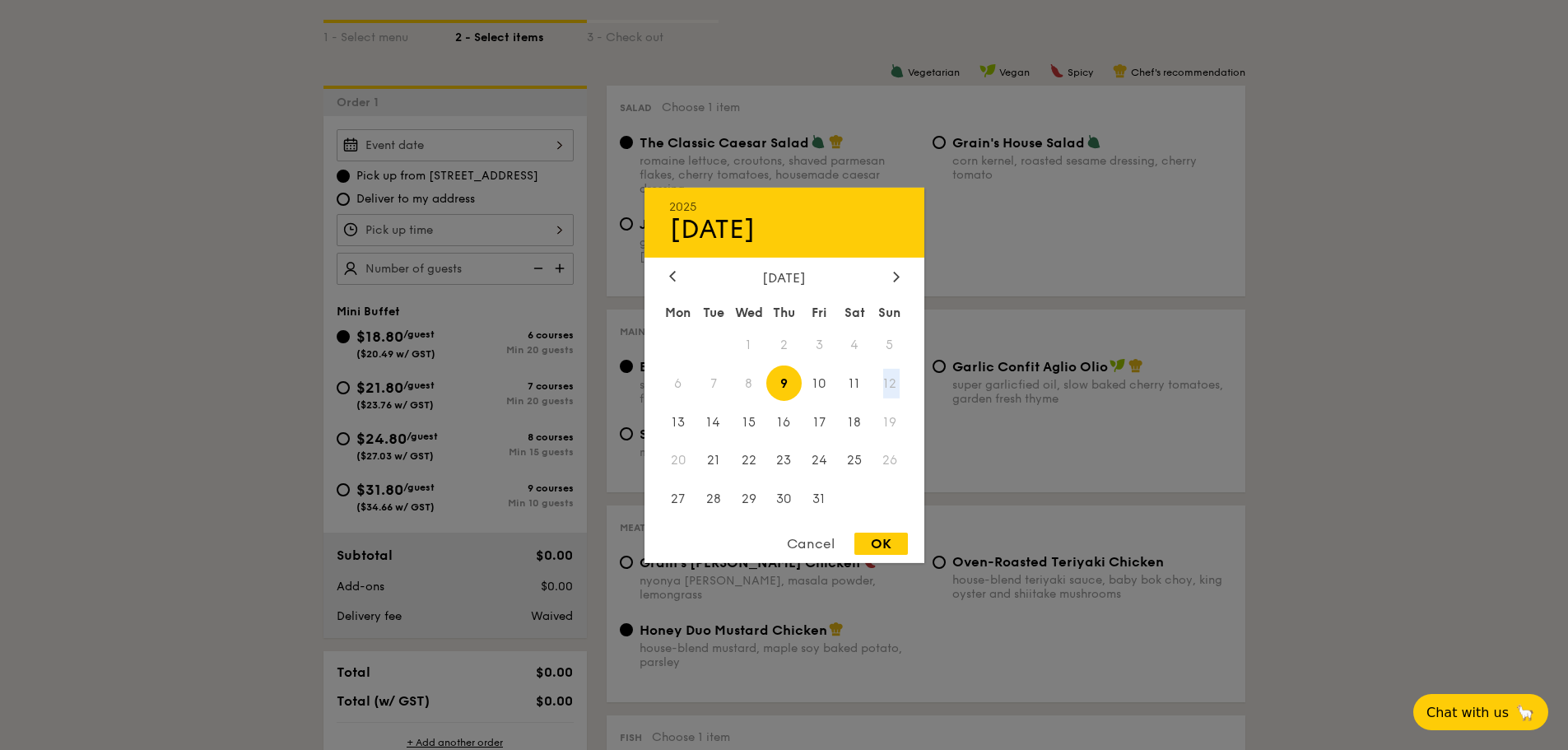
click at [891, 383] on span "12" at bounding box center [890, 383] width 36 height 36
click at [890, 383] on span "12" at bounding box center [890, 383] width 36 height 36
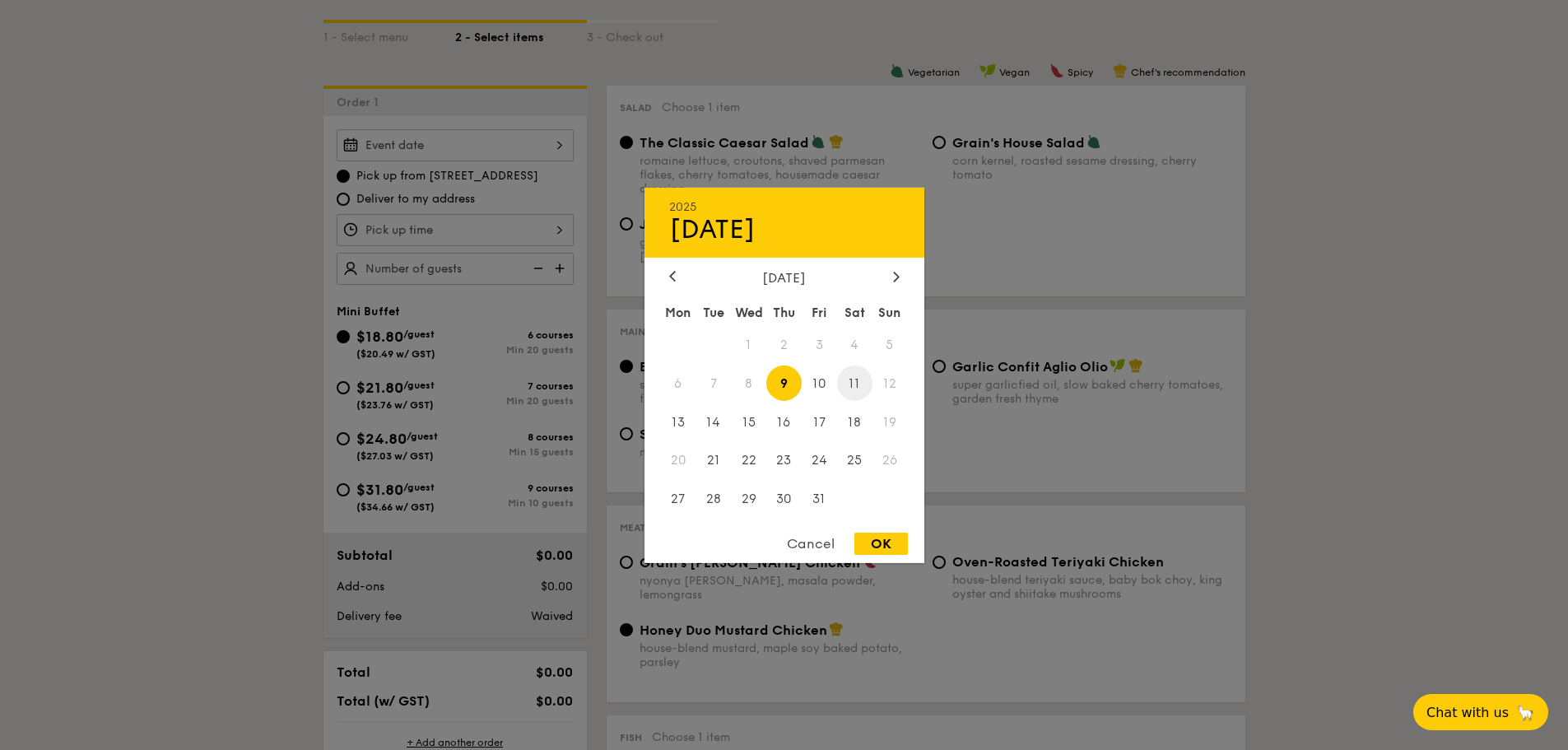
click at [860, 383] on span "11" at bounding box center [855, 383] width 36 height 36
click at [896, 381] on span "12" at bounding box center [890, 383] width 36 height 36
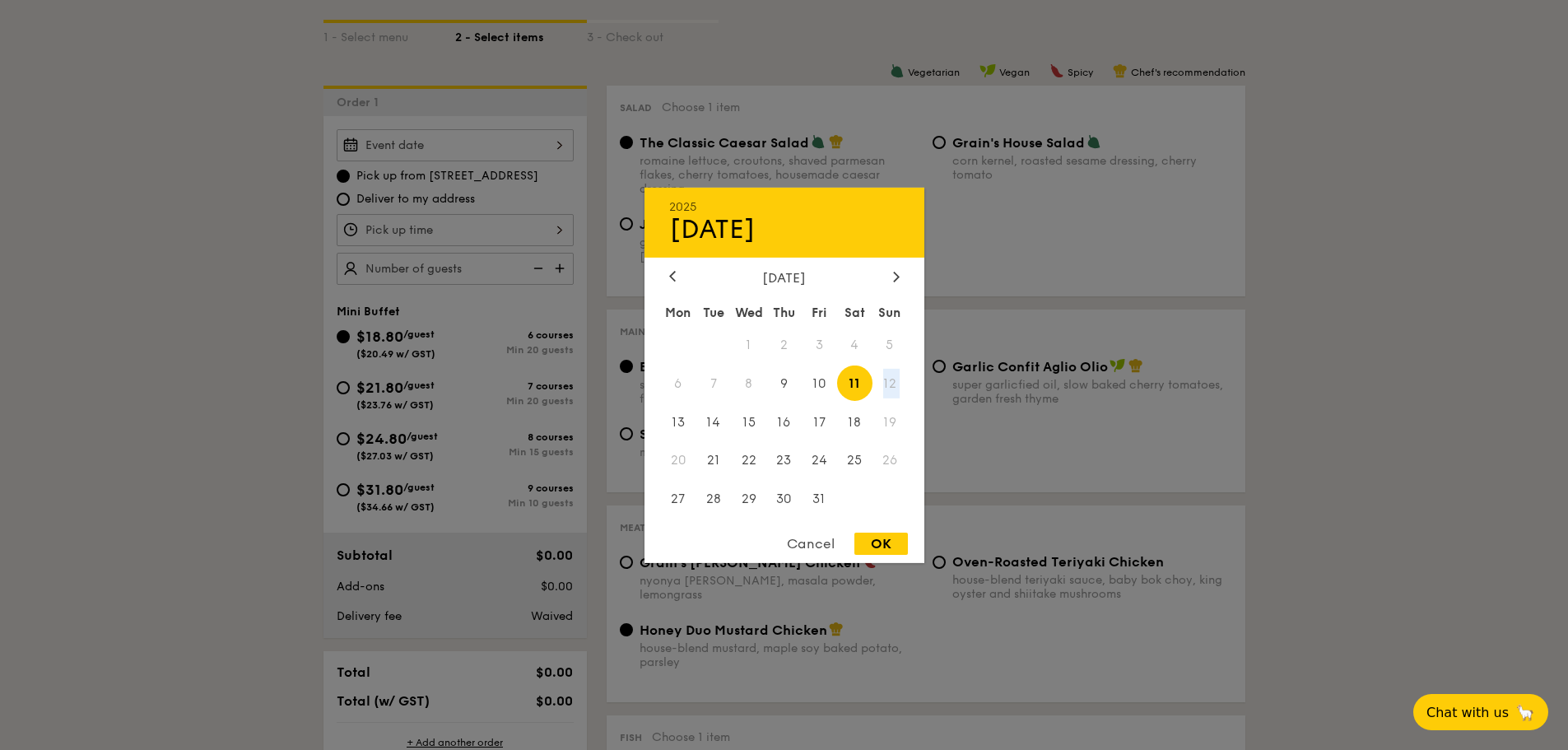
click at [896, 381] on span "12" at bounding box center [890, 383] width 36 height 36
click at [249, 375] on div at bounding box center [784, 375] width 1568 height 750
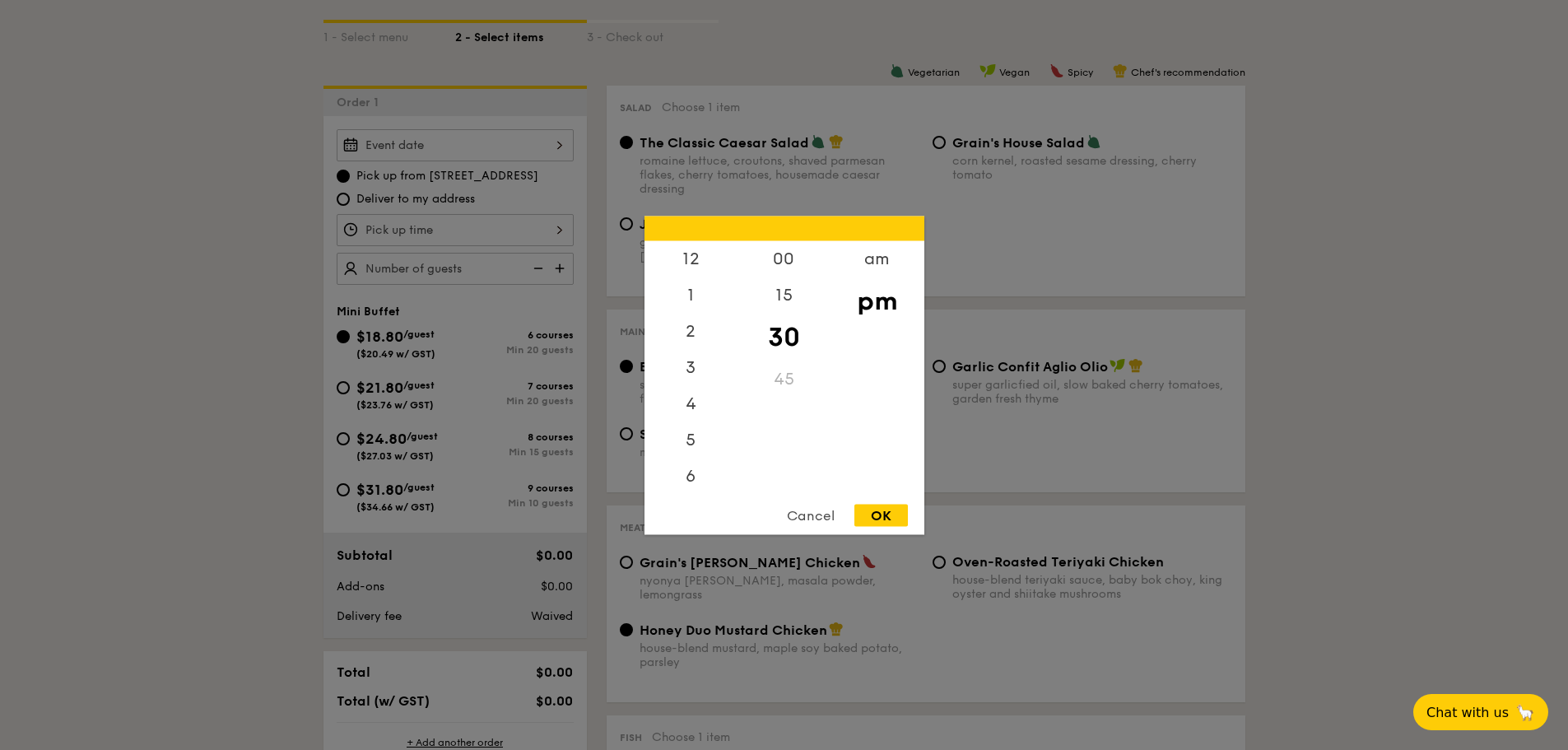
click at [395, 233] on div "12 1 2 3 4 5 6 7 8 9 10 11 00 15 30 45 am pm Cancel OK" at bounding box center [455, 230] width 237 height 32
click at [697, 374] on div "5" at bounding box center [691, 373] width 93 height 47
click at [790, 353] on div "30" at bounding box center [784, 336] width 93 height 47
click at [898, 520] on div "OK" at bounding box center [881, 515] width 54 height 22
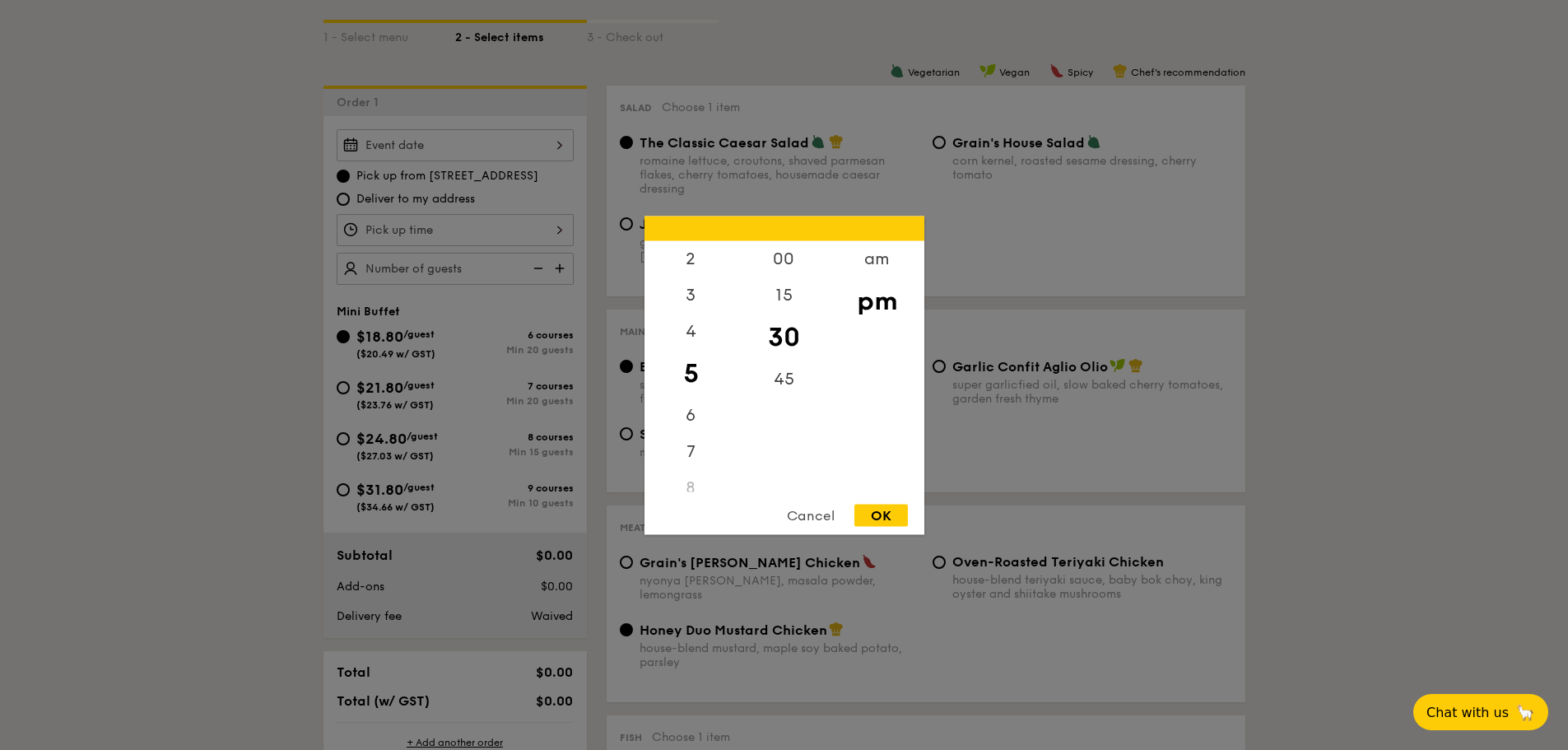
type input "5:30PM"
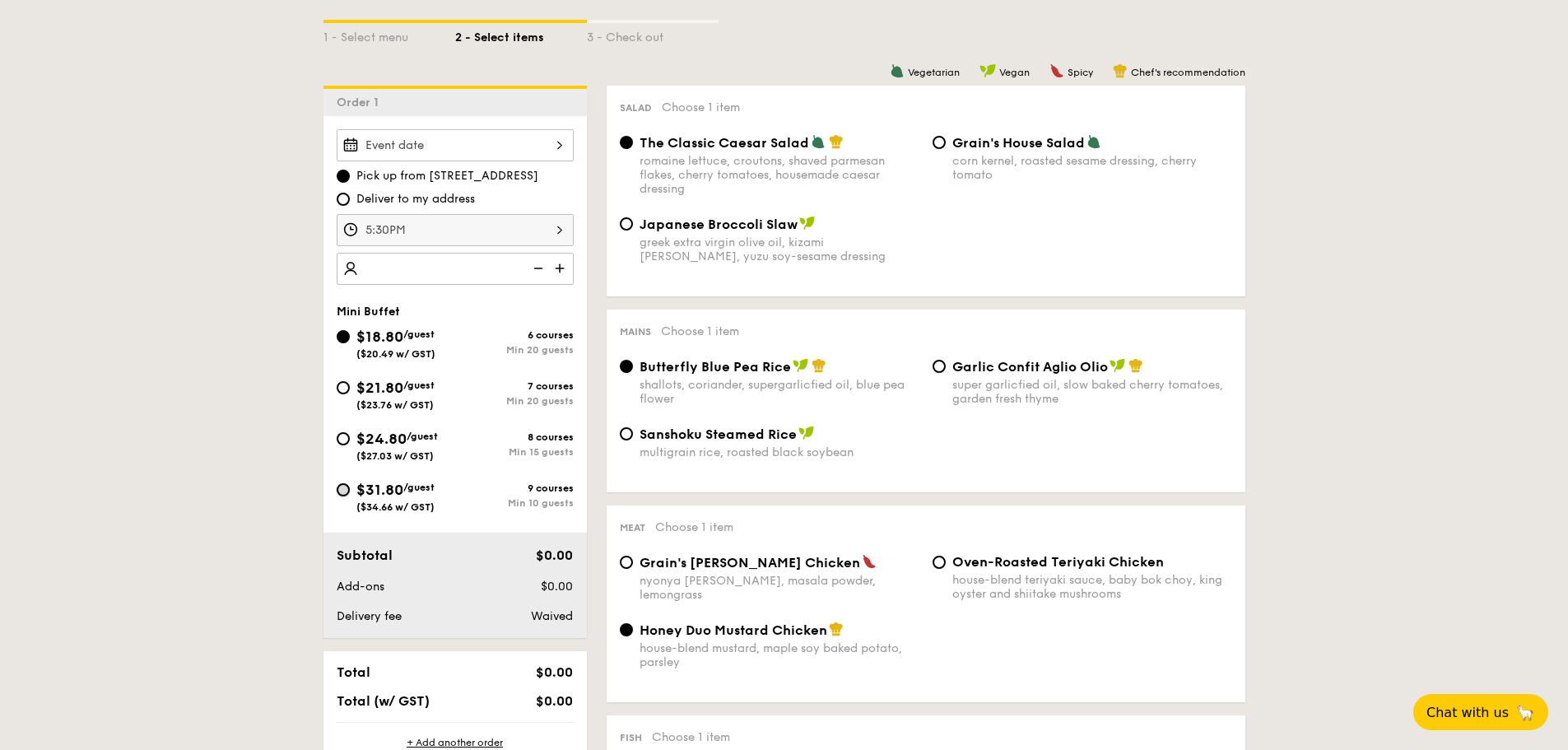
click at [343, 484] on input "$31.80 /guest ($34.66 w/ GST) 9 courses Min 10 guests" at bounding box center [343, 489] width 13 height 13
radio input "true"
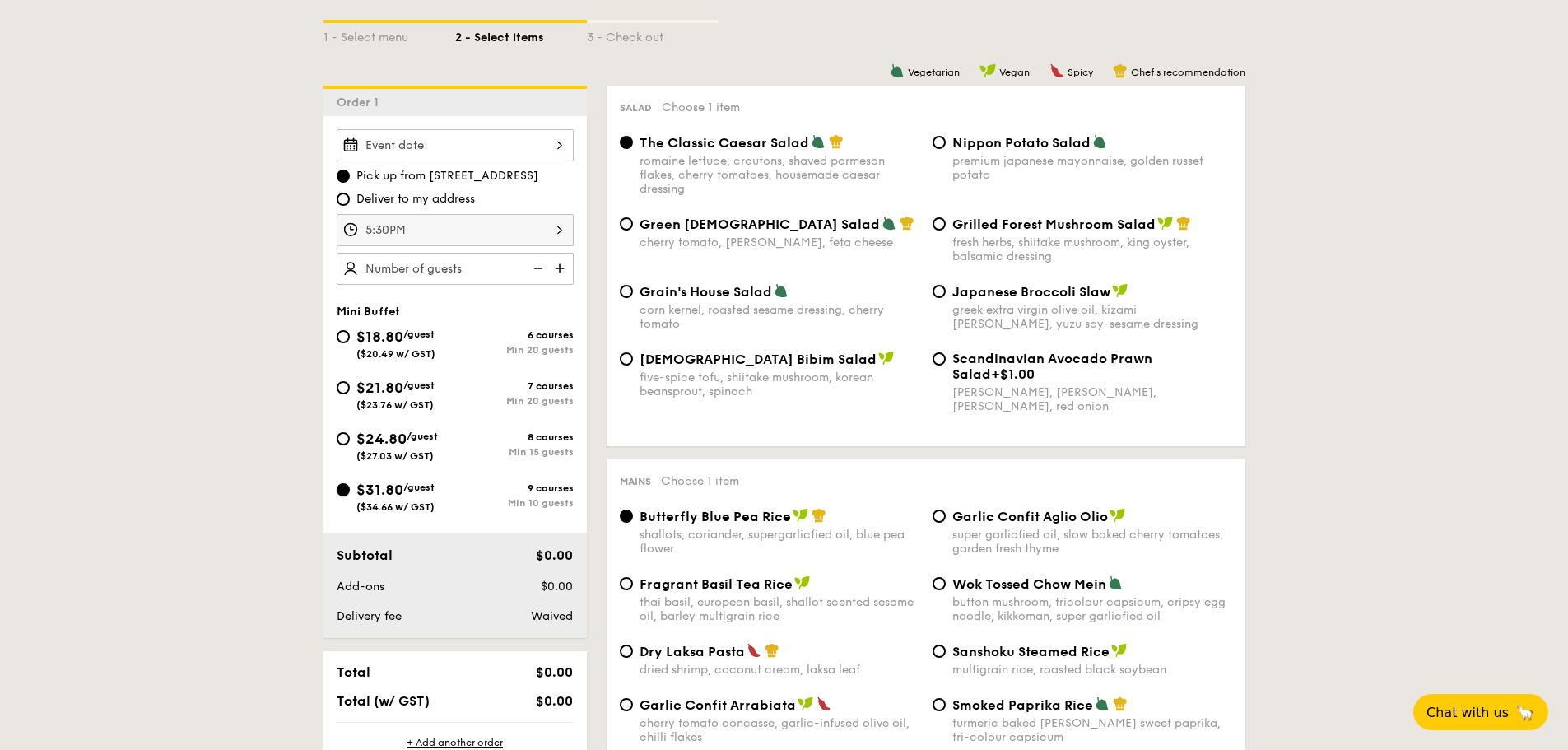
radio input "true"
click at [558, 269] on img at bounding box center [561, 268] width 25 height 31
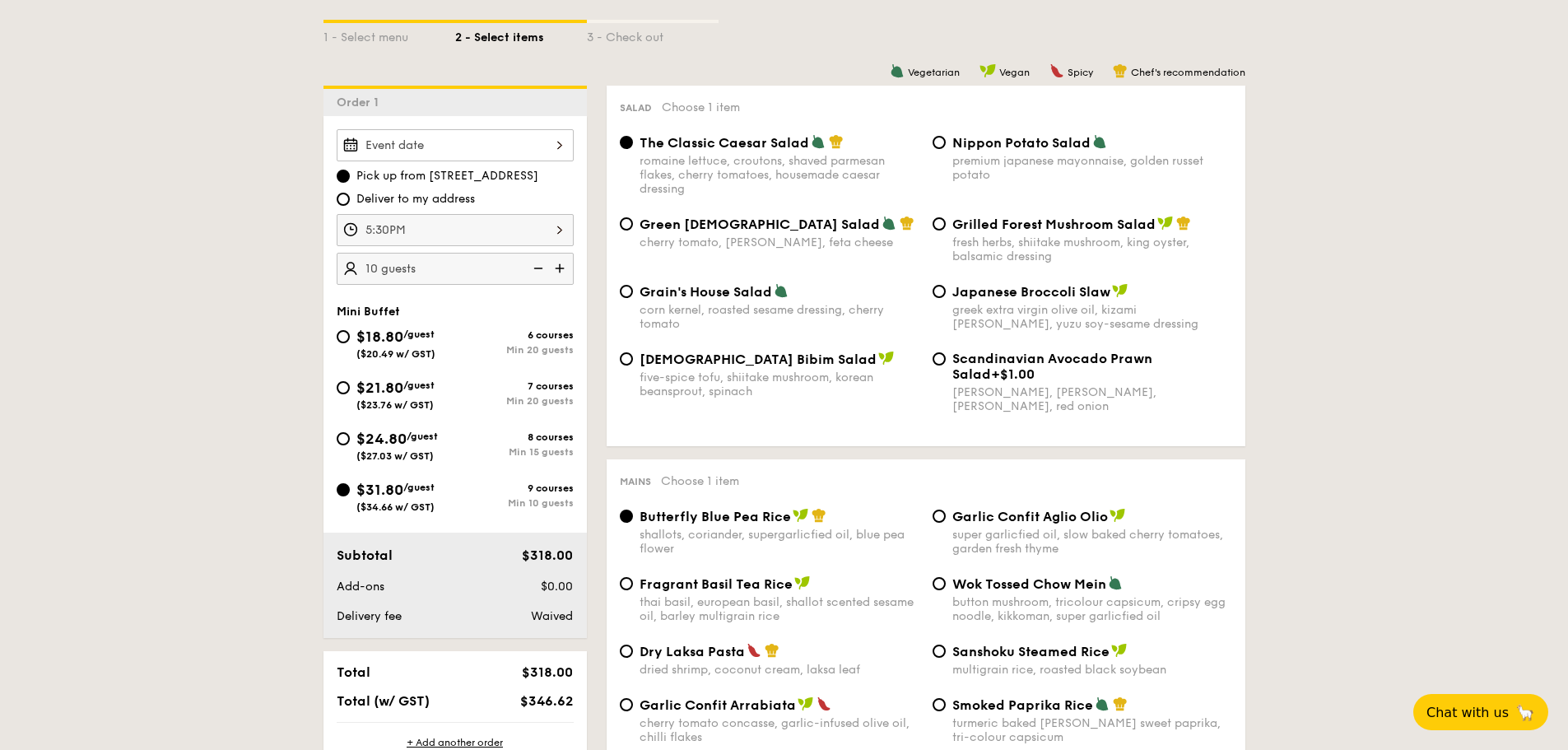
click at [558, 269] on img at bounding box center [561, 268] width 25 height 31
click at [547, 270] on img at bounding box center [536, 268] width 25 height 31
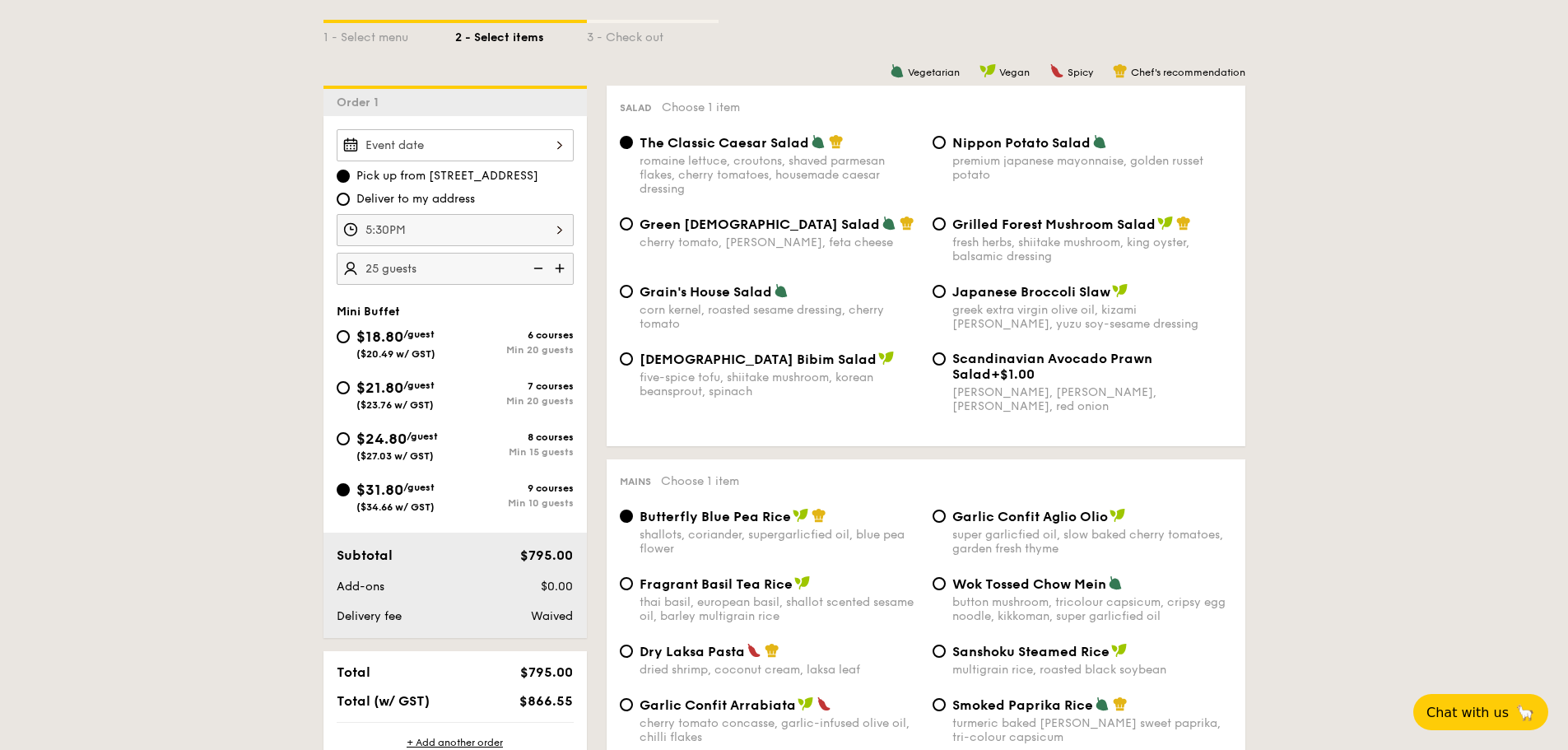
click at [547, 270] on img at bounding box center [536, 268] width 25 height 31
type input "10 guests"
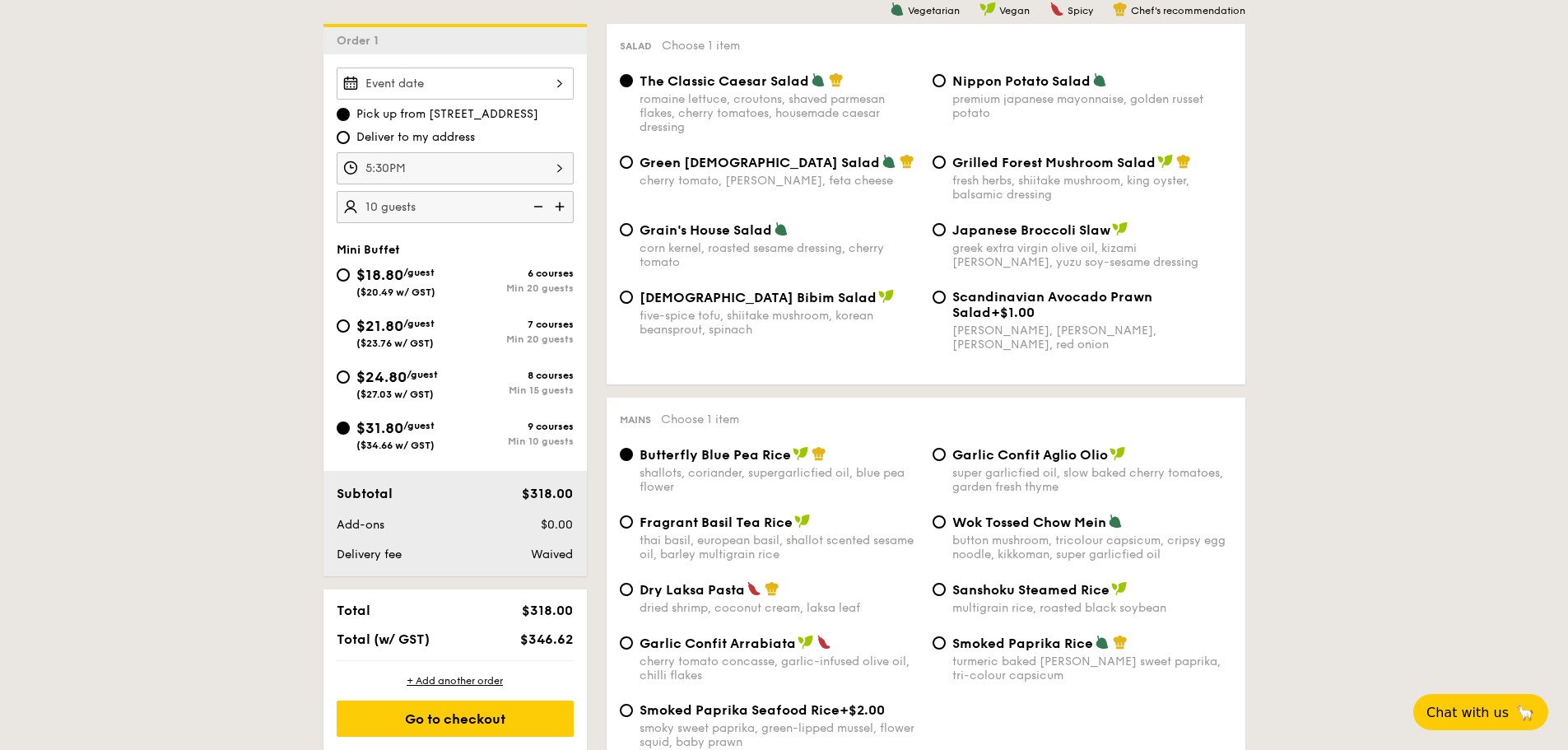
scroll to position [412, 0]
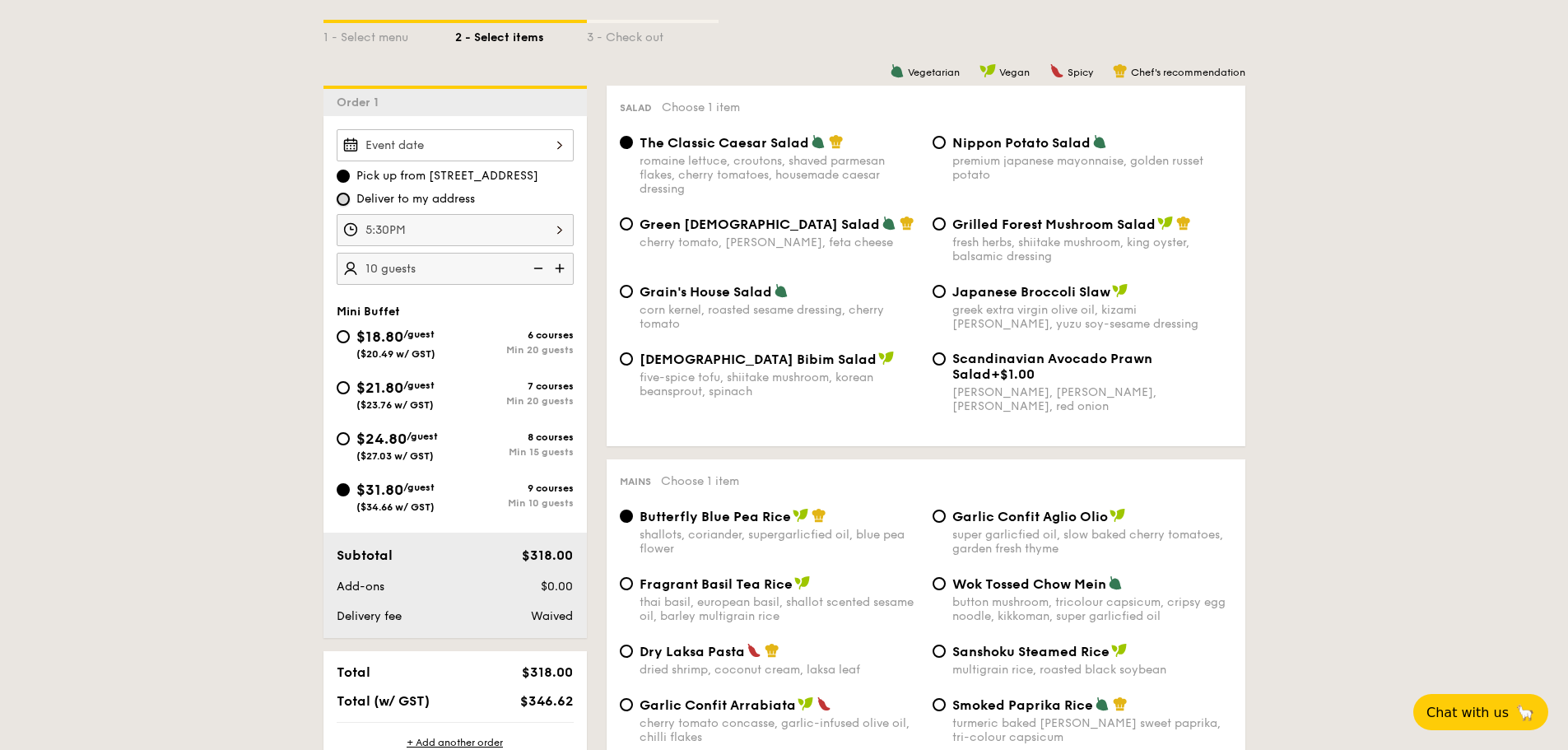
click at [348, 198] on input "Deliver to my address" at bounding box center [343, 199] width 13 height 13
radio input "true"
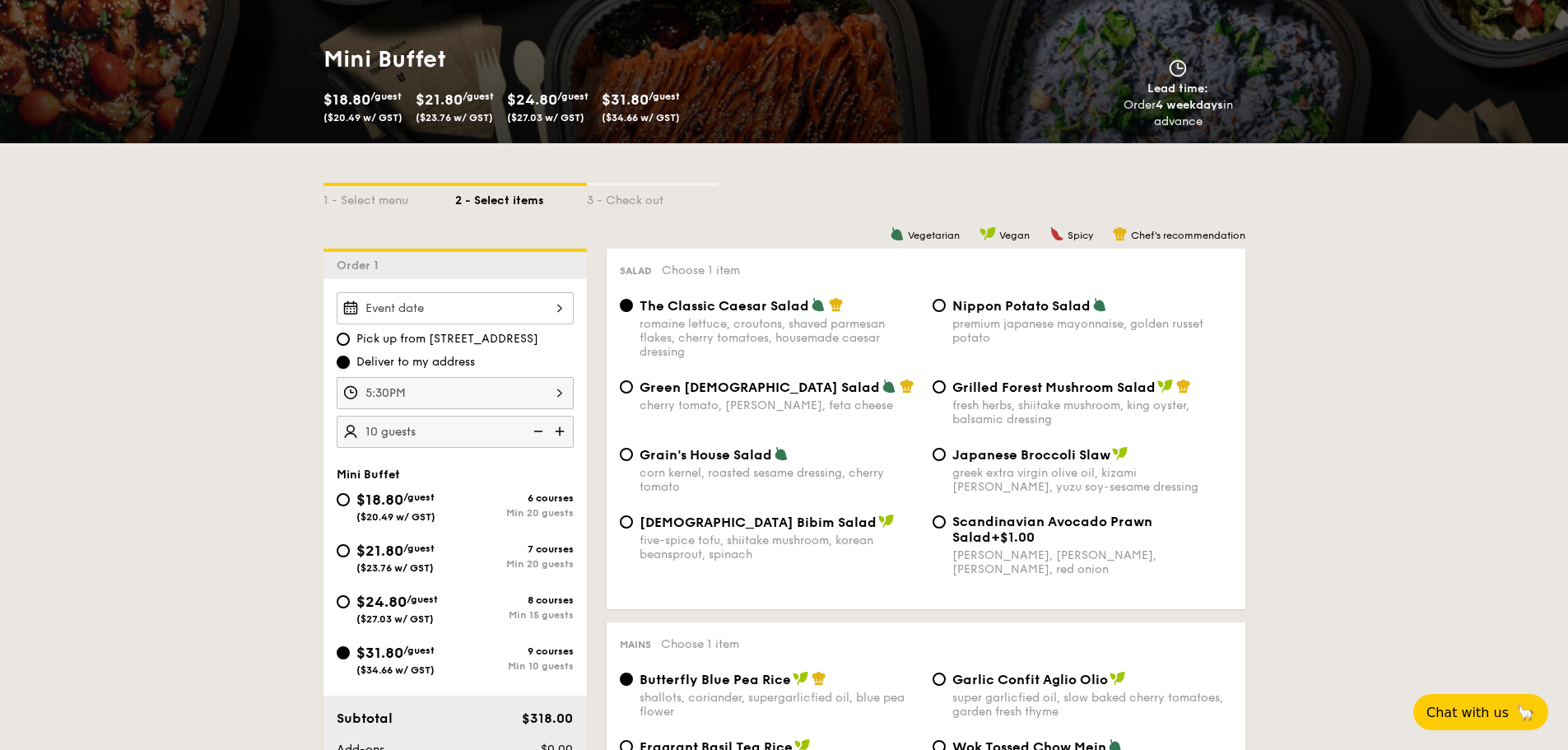
scroll to position [247, 0]
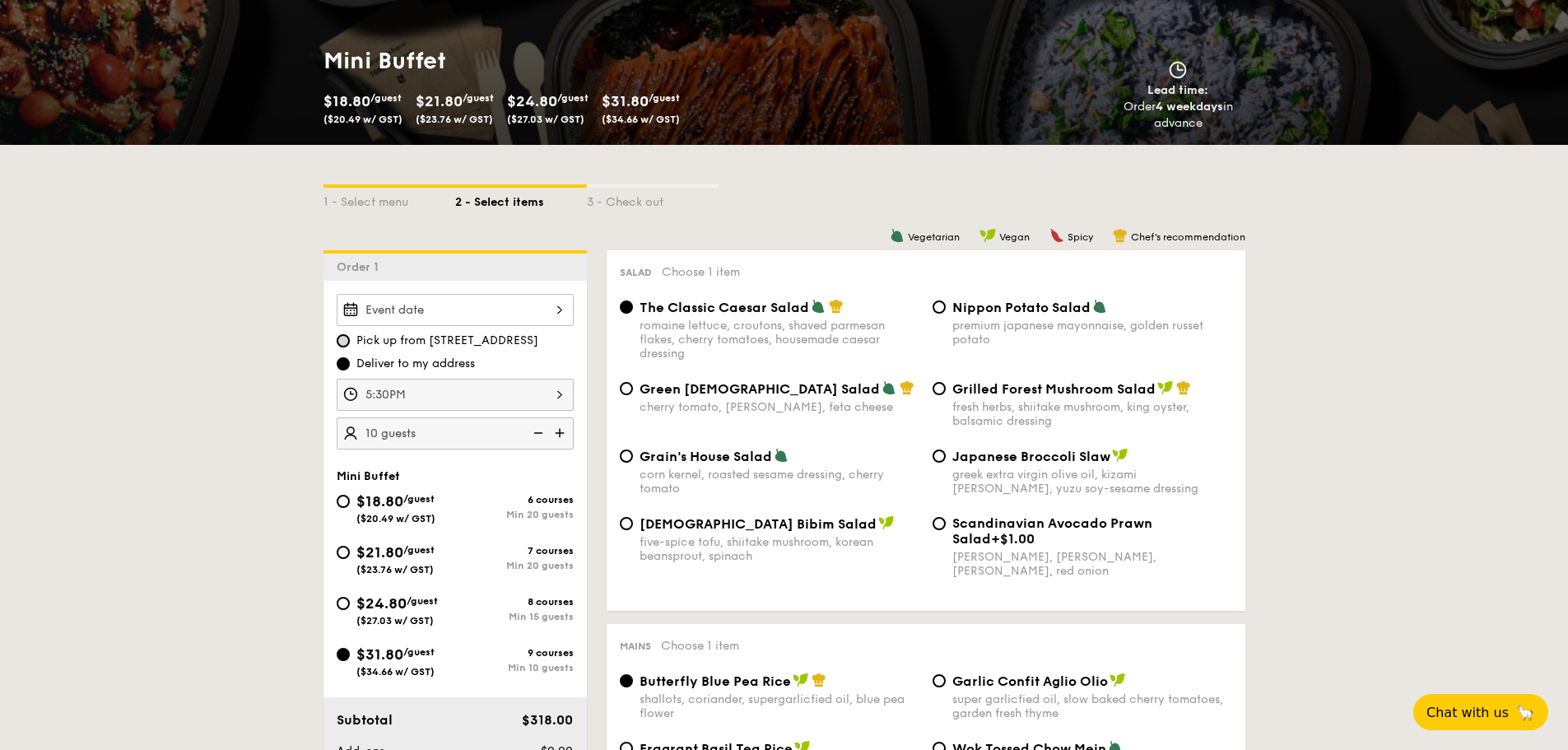
click at [346, 341] on input "Pick up from 5 Burn Road #05-01" at bounding box center [343, 341] width 13 height 13
radio input "true"
click at [402, 313] on div at bounding box center [455, 309] width 237 height 32
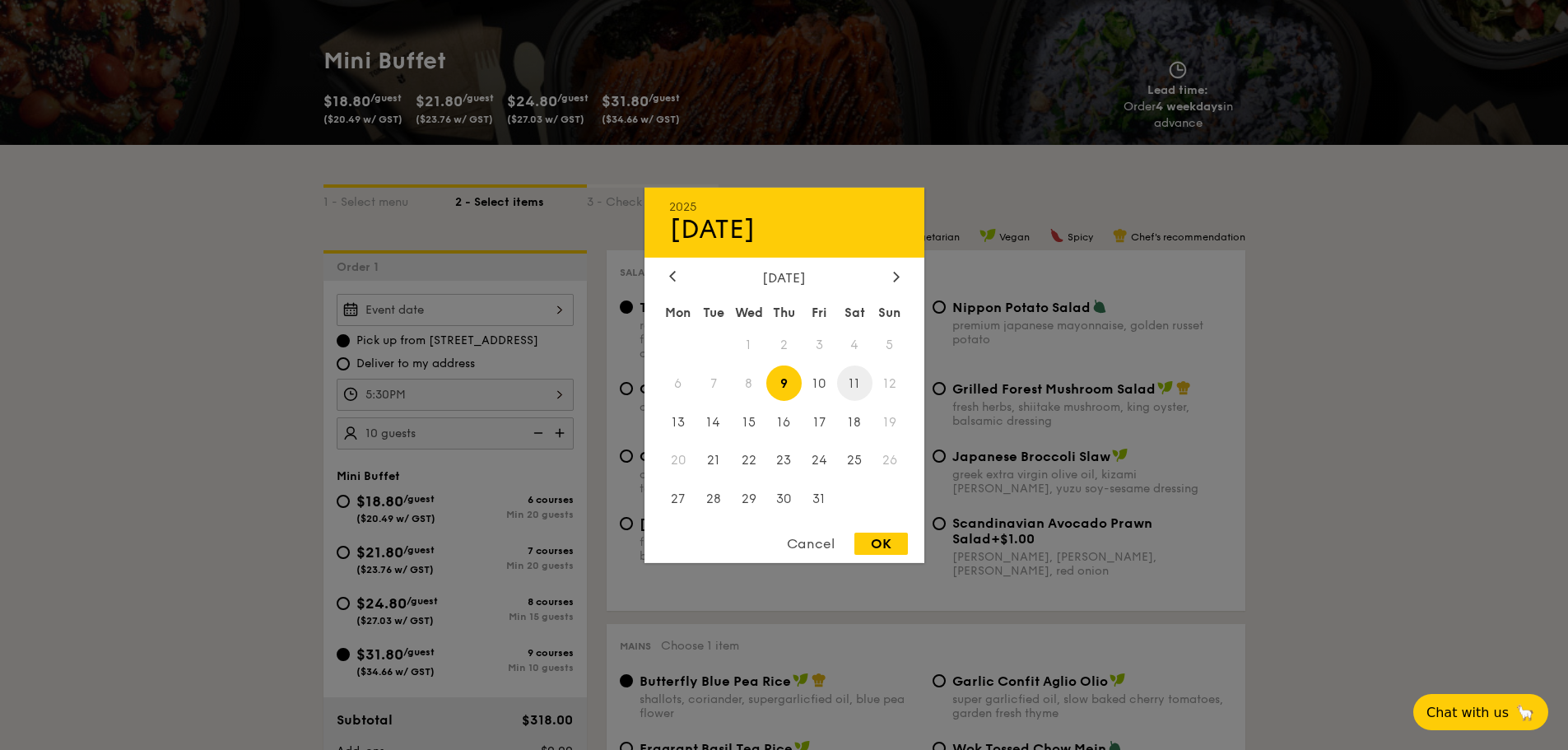
click at [858, 385] on span "11" at bounding box center [855, 383] width 36 height 36
click at [157, 432] on div at bounding box center [784, 375] width 1568 height 750
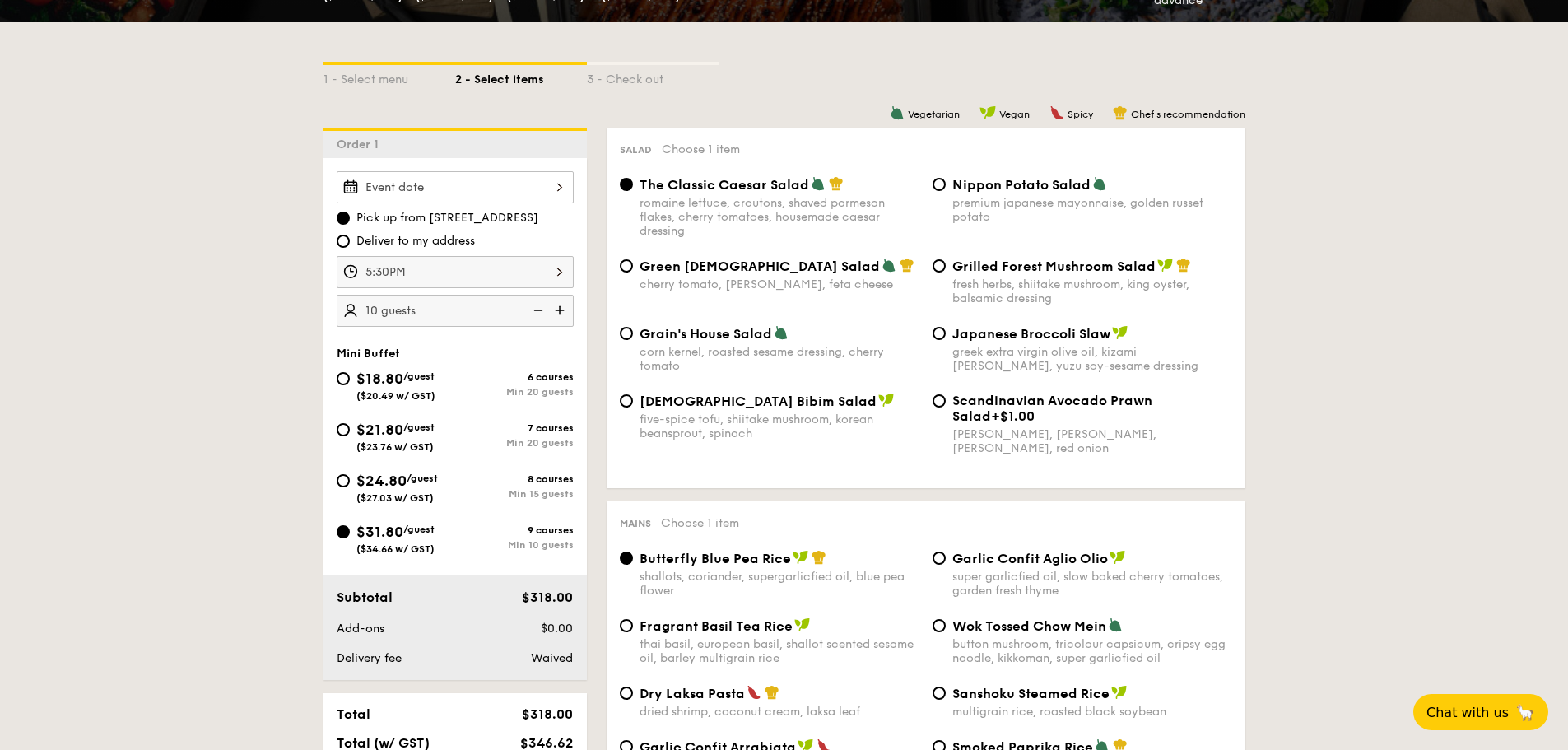
scroll to position [329, 0]
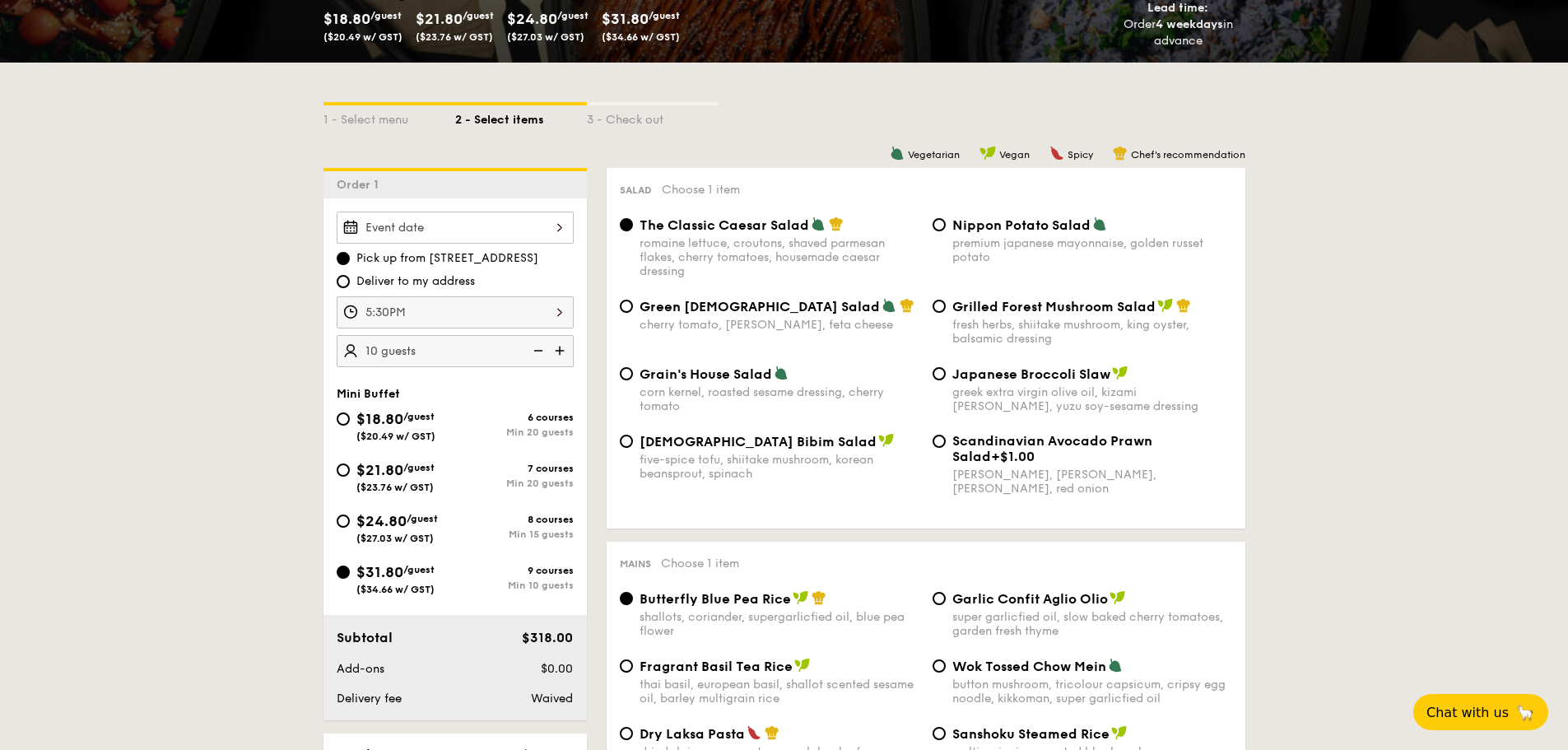
click at [948, 307] on div "Grilled Forest Mushroom Salad fresh herbs, shiitake mushroom, king oyster, bals…" at bounding box center [1081, 322] width 313 height 47
click at [935, 301] on input "Grilled Forest Mushroom Salad fresh herbs, shiitake mushroom, king oyster, bals…" at bounding box center [938, 306] width 13 height 13
radio input "true"
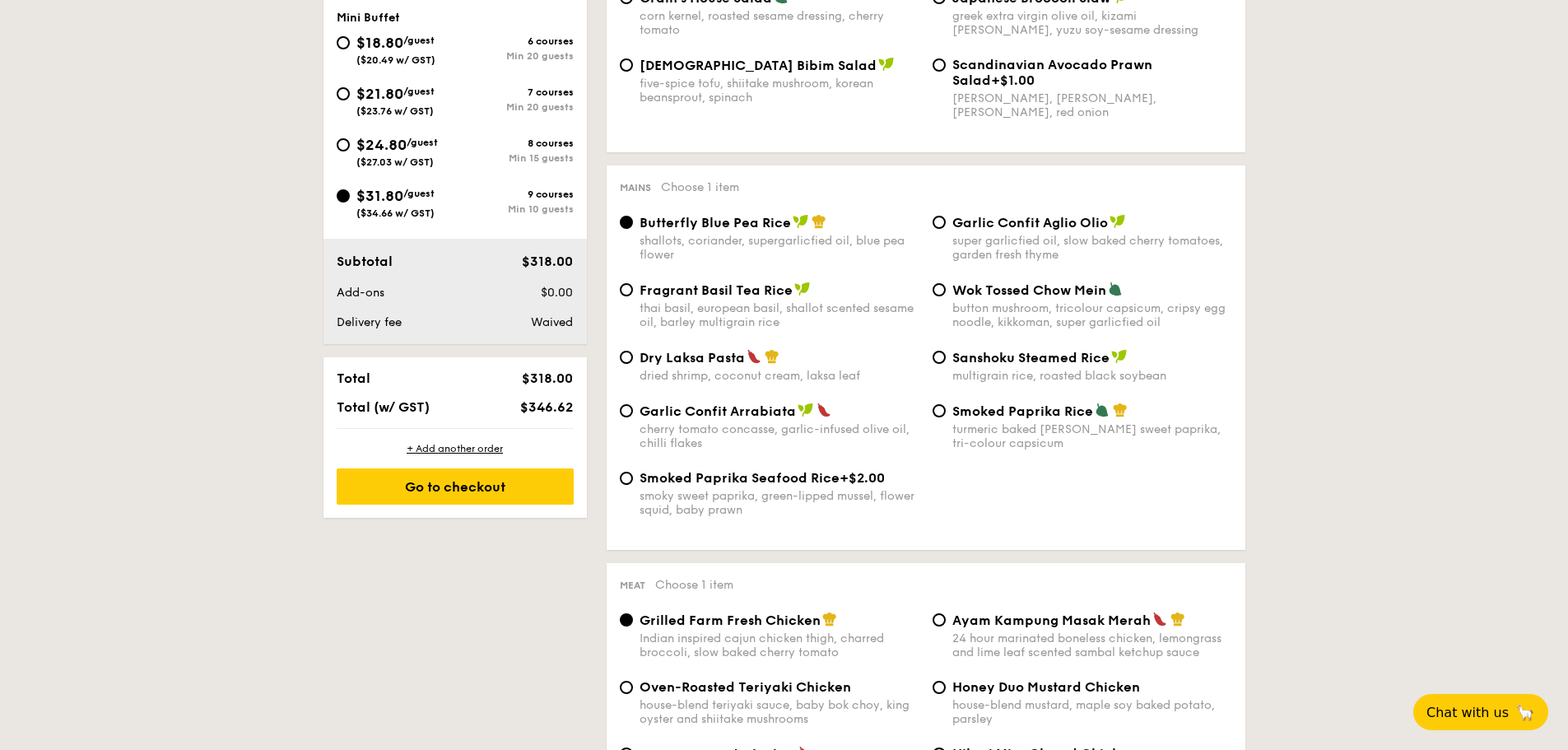
scroll to position [741, 0]
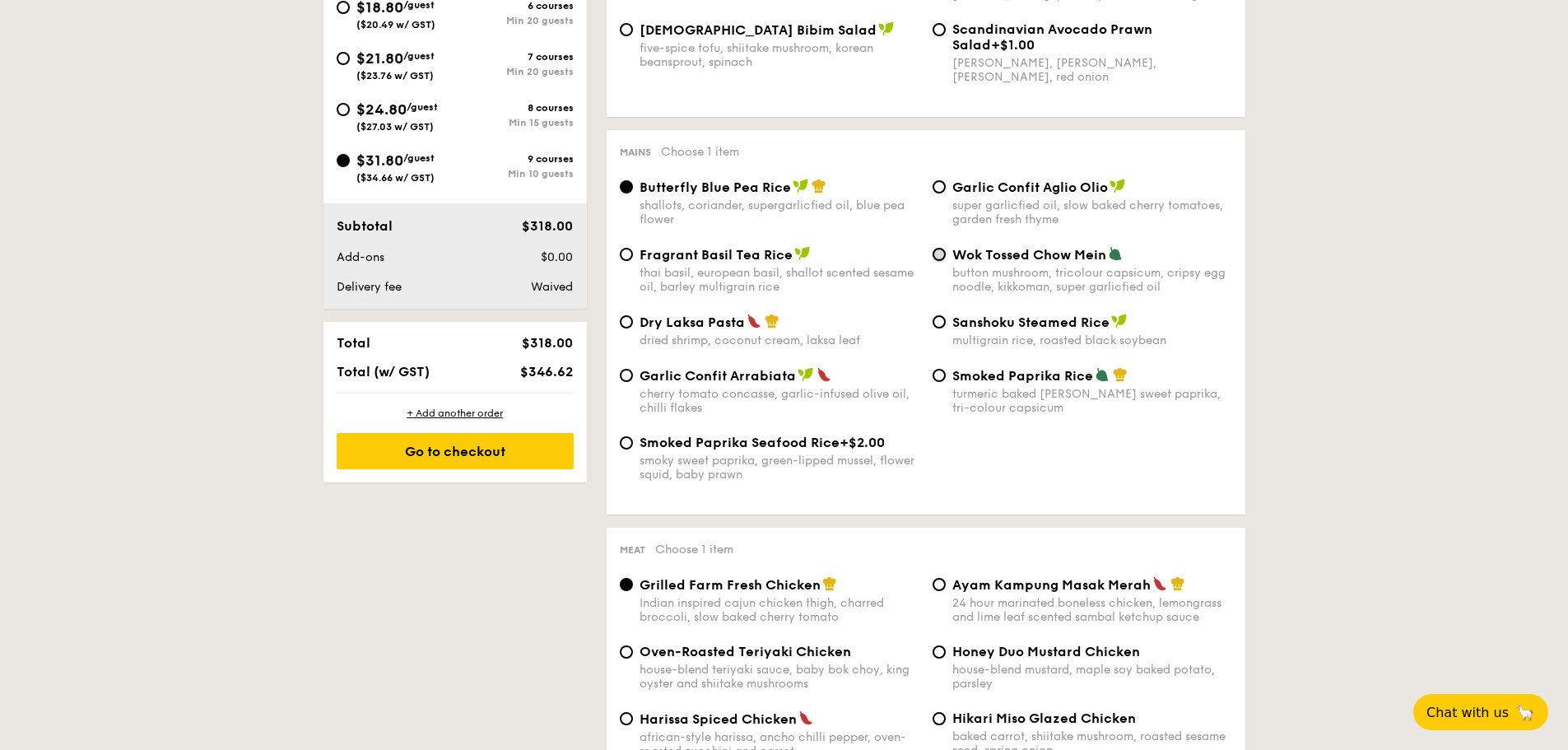
click at [943, 257] on input "Wok Tossed Chow Mein button mushroom, tricolour capsicum, cripsy egg noodle, ki…" at bounding box center [938, 254] width 13 height 13
radio input "true"
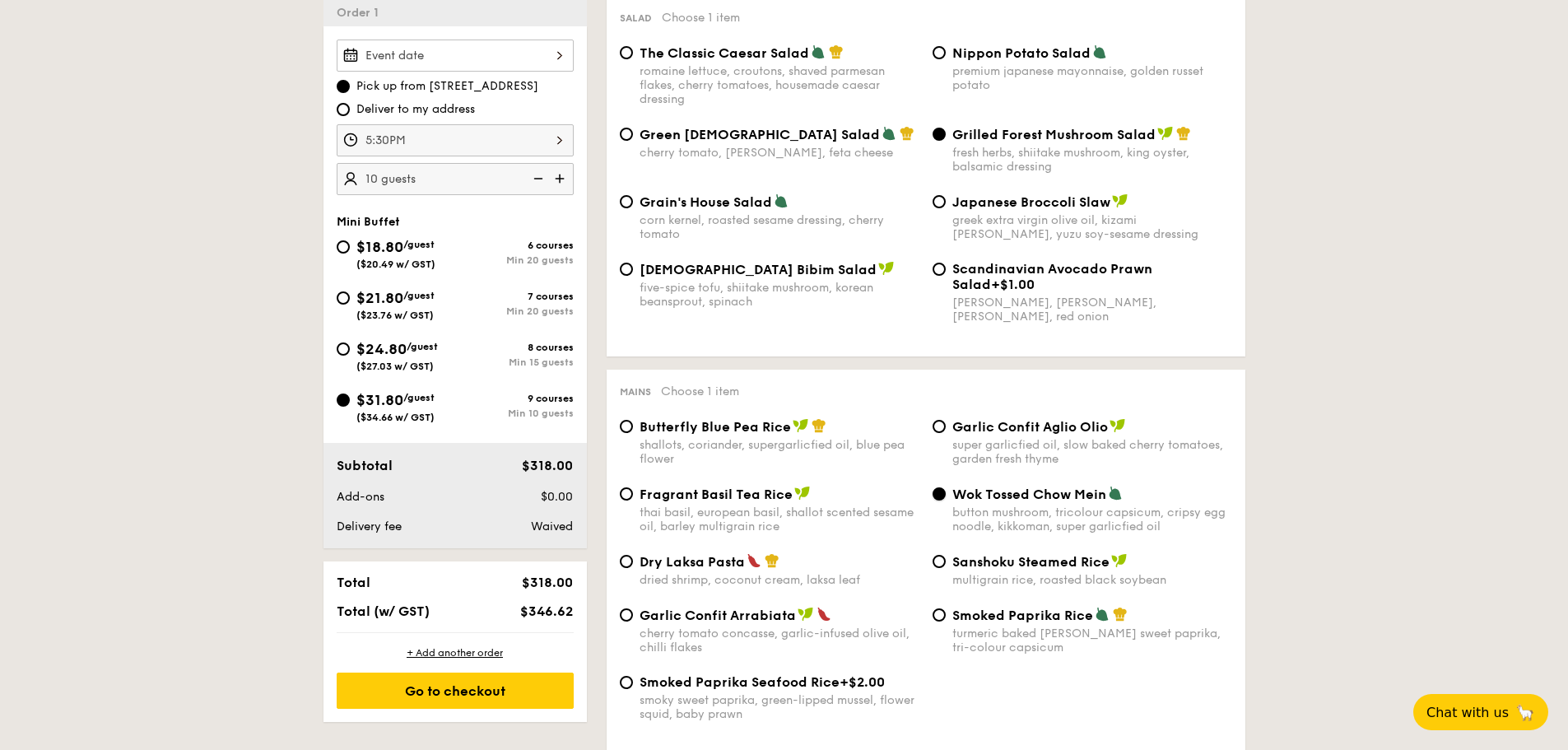
scroll to position [494, 0]
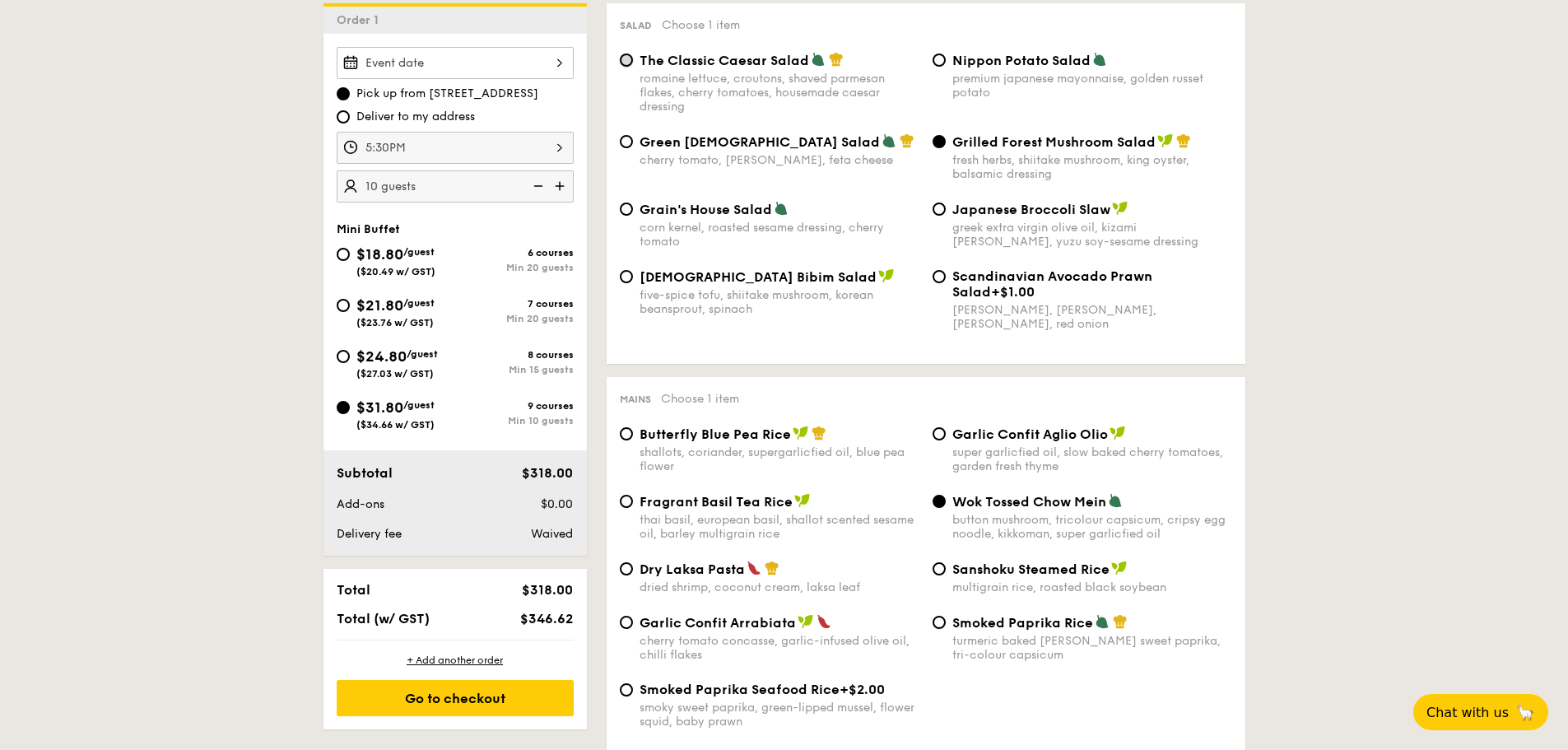
click at [626, 60] on input "The Classic Caesar Salad romaine lettuce, croutons, shaved parmesan flakes, che…" at bounding box center [626, 60] width 13 height 13
radio input "true"
click at [945, 145] on div "Grilled Forest Mushroom Salad fresh herbs, shiitake mushroom, king oyster, bals…" at bounding box center [1081, 157] width 313 height 47
click at [942, 142] on input "Grilled Forest Mushroom Salad fresh herbs, shiitake mushroom, king oyster, bals…" at bounding box center [938, 141] width 13 height 13
radio input "true"
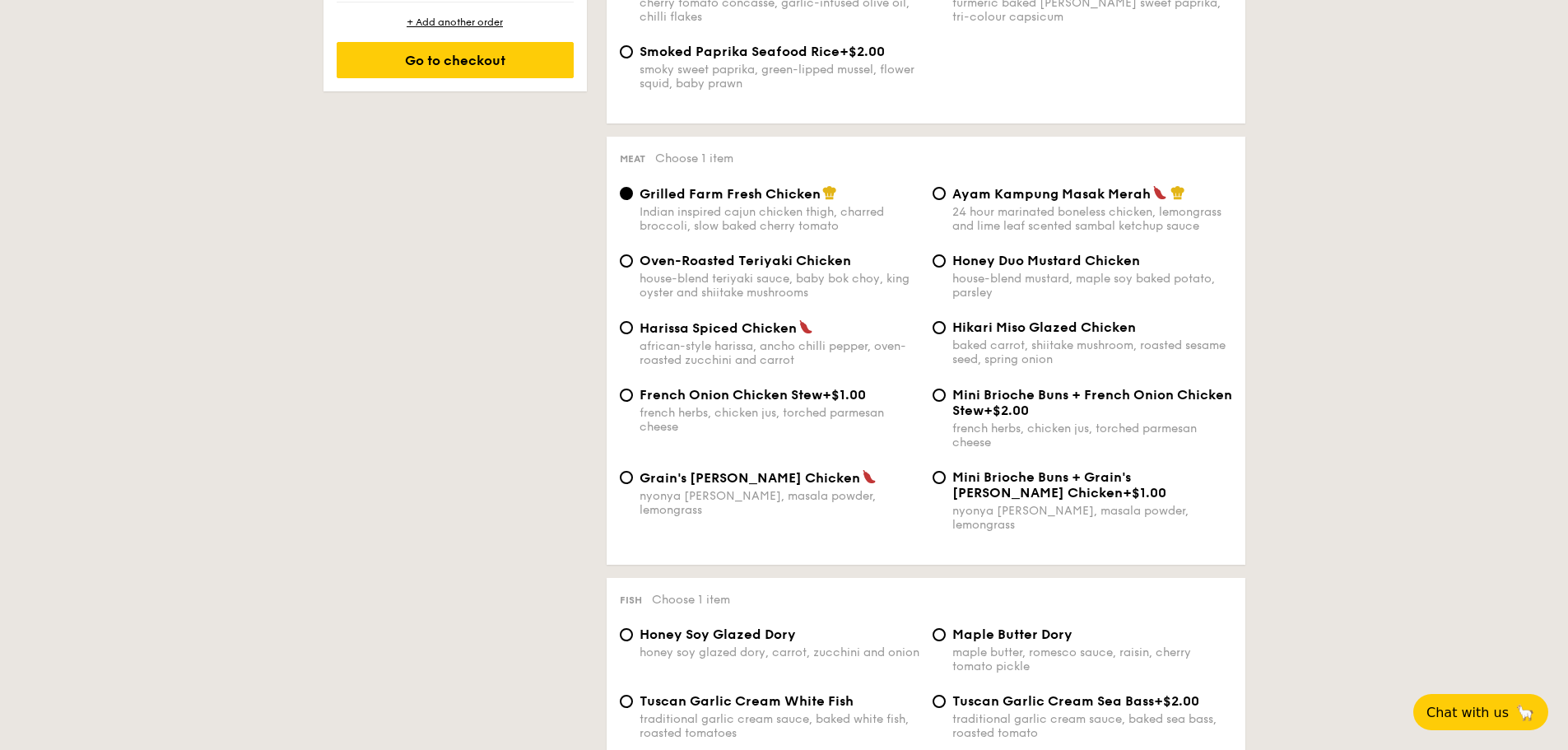
scroll to position [1153, 0]
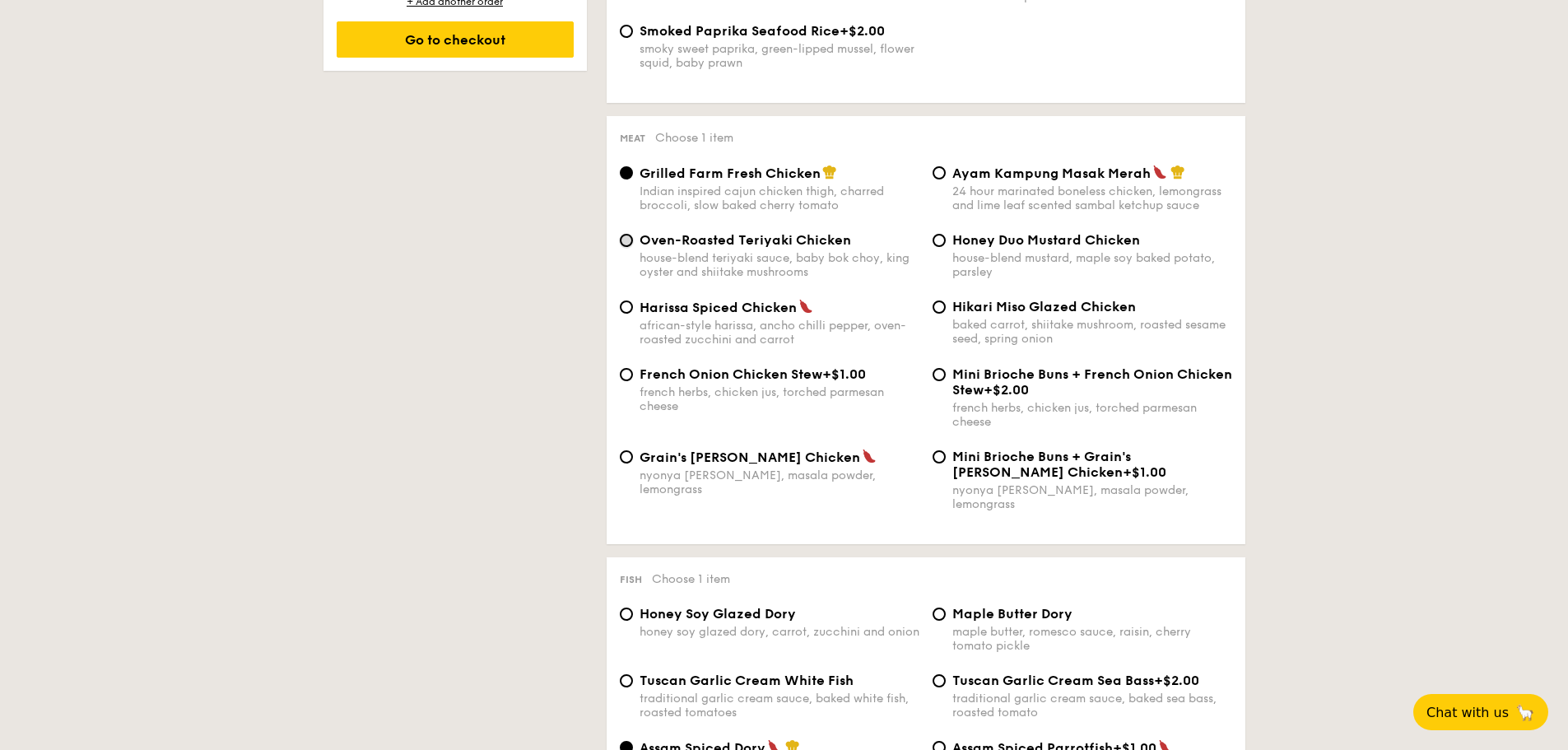
click at [625, 235] on input "Oven-Roasted Teriyaki Chicken house-blend teriyaki sauce, baby bok choy, king o…" at bounding box center [626, 241] width 13 height 13
radio input "true"
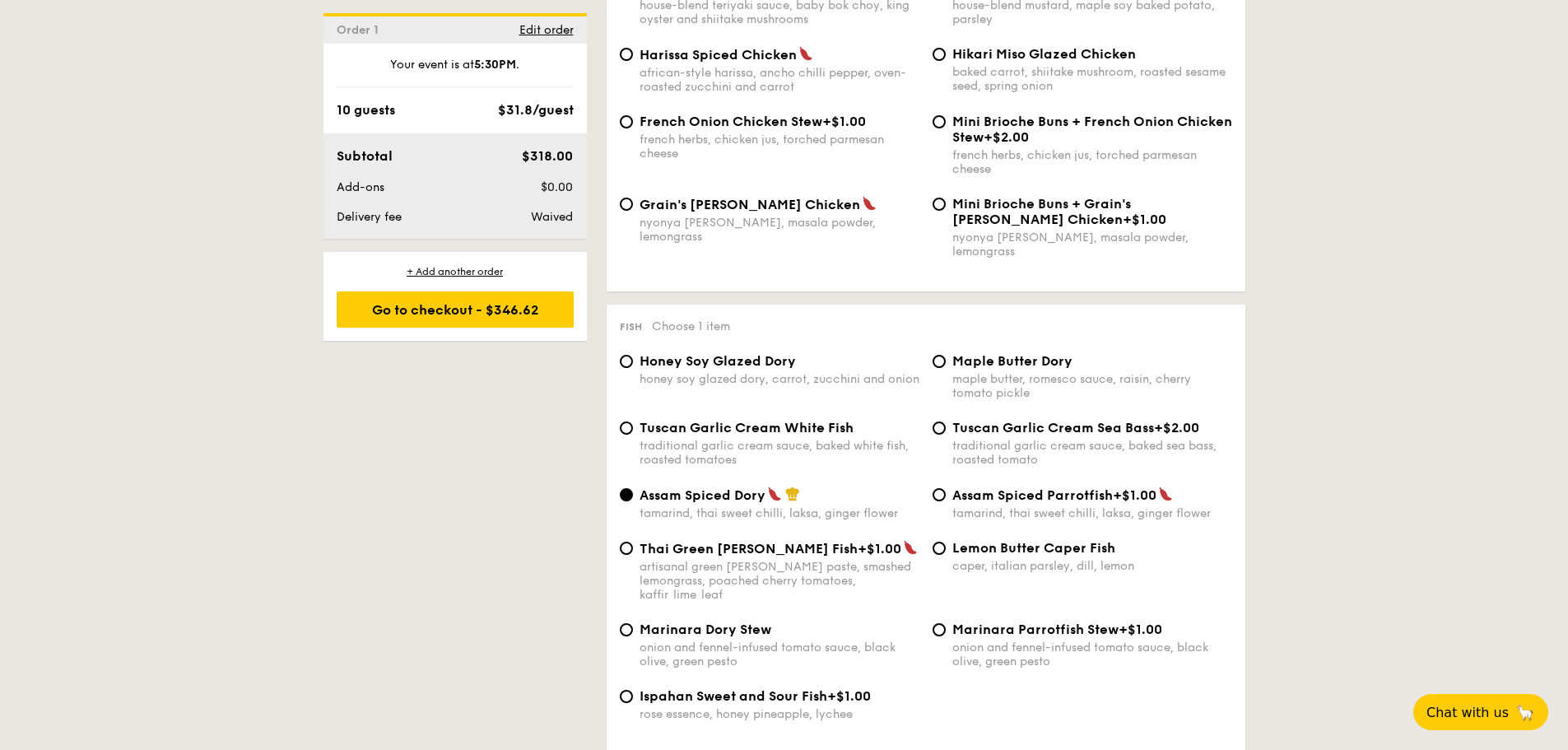
scroll to position [1482, 0]
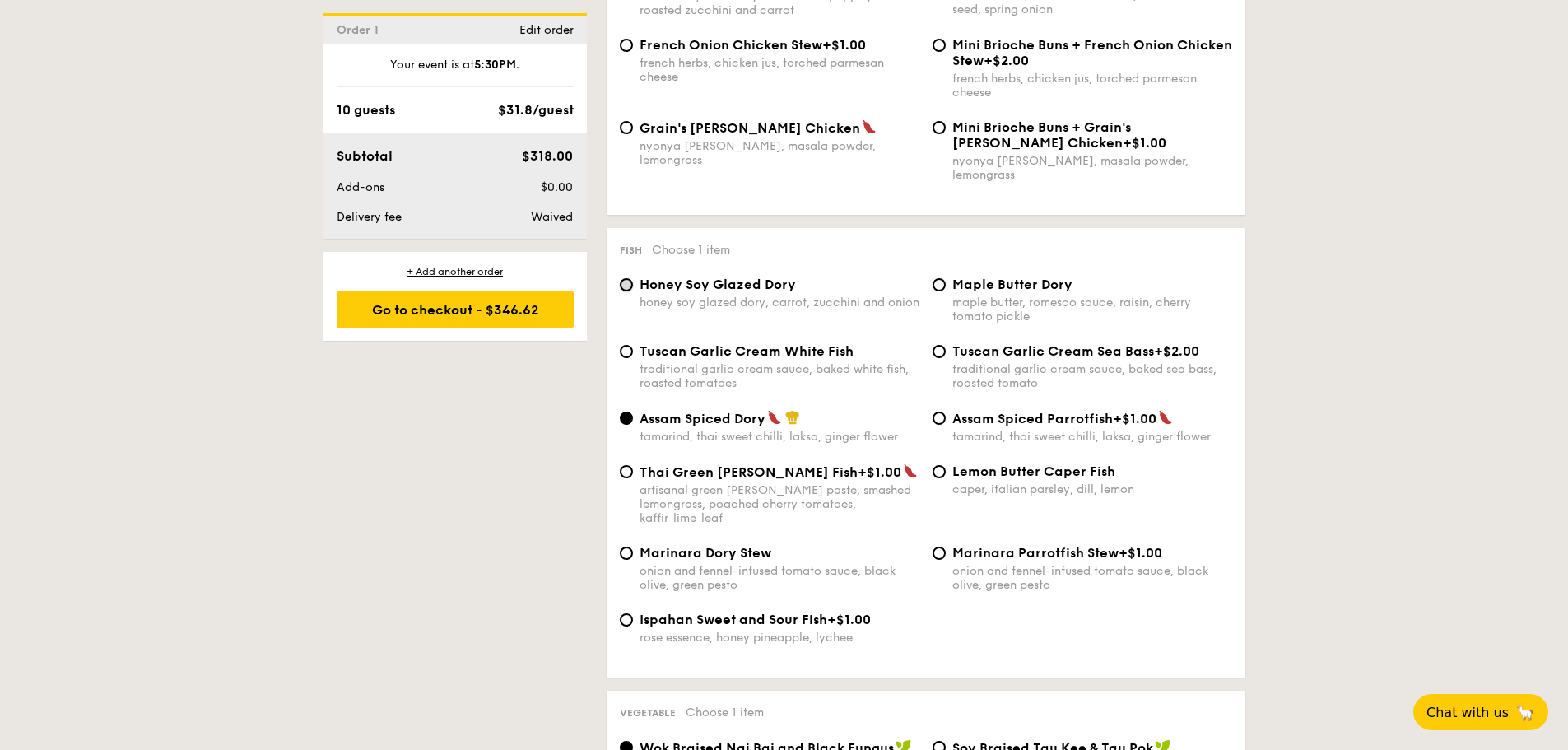
click at [628, 278] on input "Honey Soy Glazed Dory honey soy glazed dory, carrot, zucchini and onion" at bounding box center [626, 284] width 13 height 13
radio input "true"
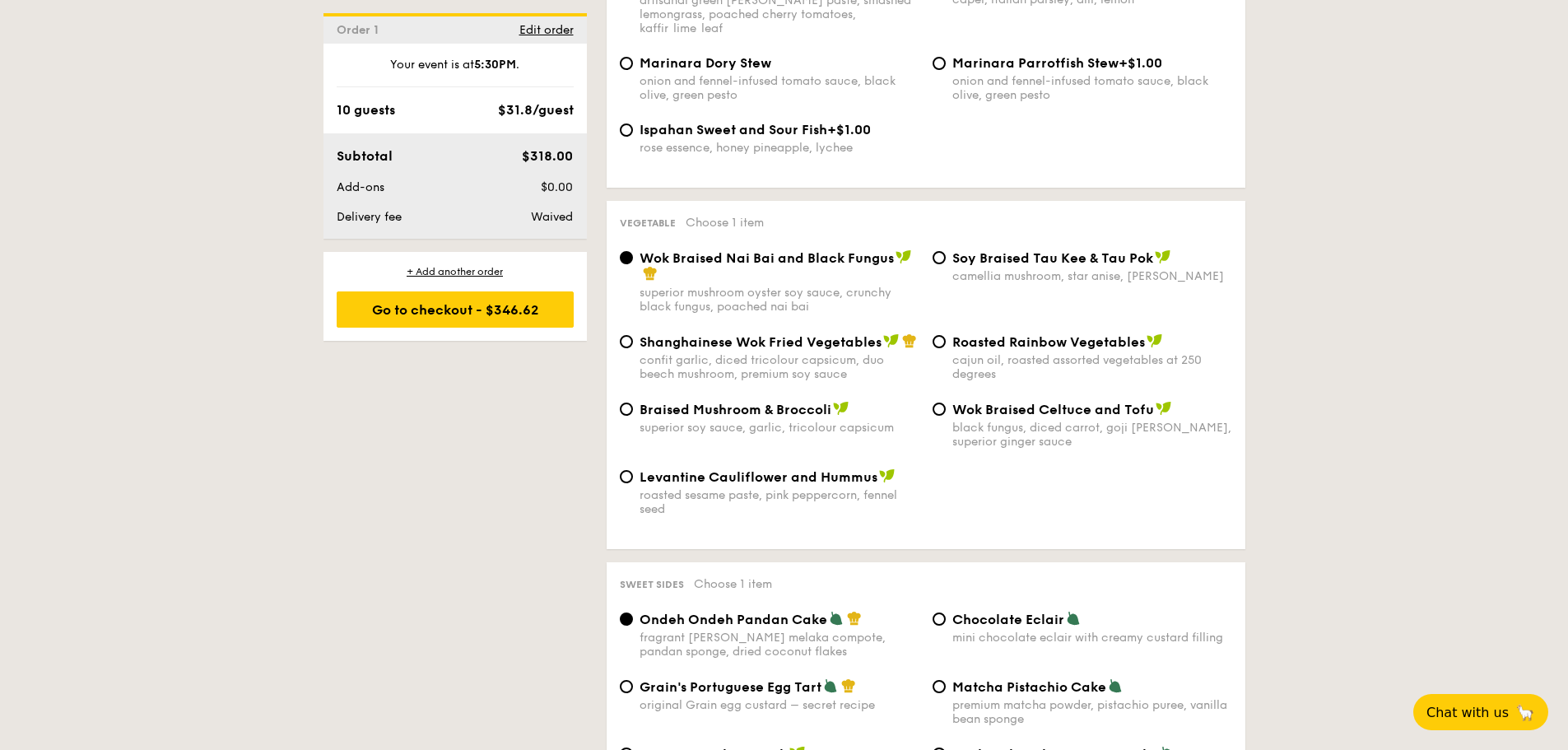
scroll to position [1976, 0]
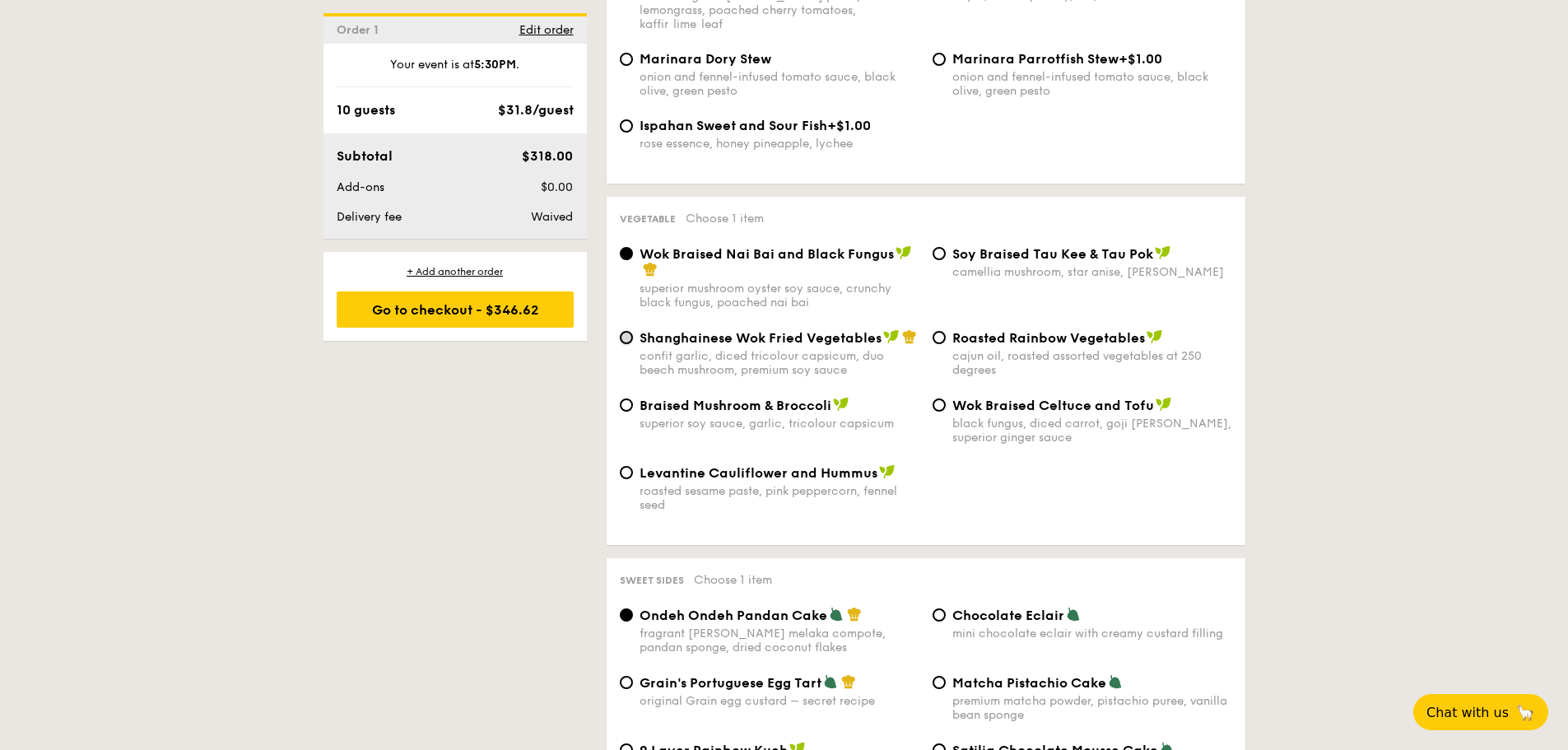
click at [627, 331] on input "Shanghainese Wok Fried Vegetables confit garlic, diced tricolour capsicum, duo …" at bounding box center [626, 337] width 13 height 13
radio input "true"
click at [945, 331] on input "Roasted Rainbow Vegetables cajun oil, roasted assorted vegetables at 250 degrees" at bounding box center [938, 337] width 13 height 13
radio input "true"
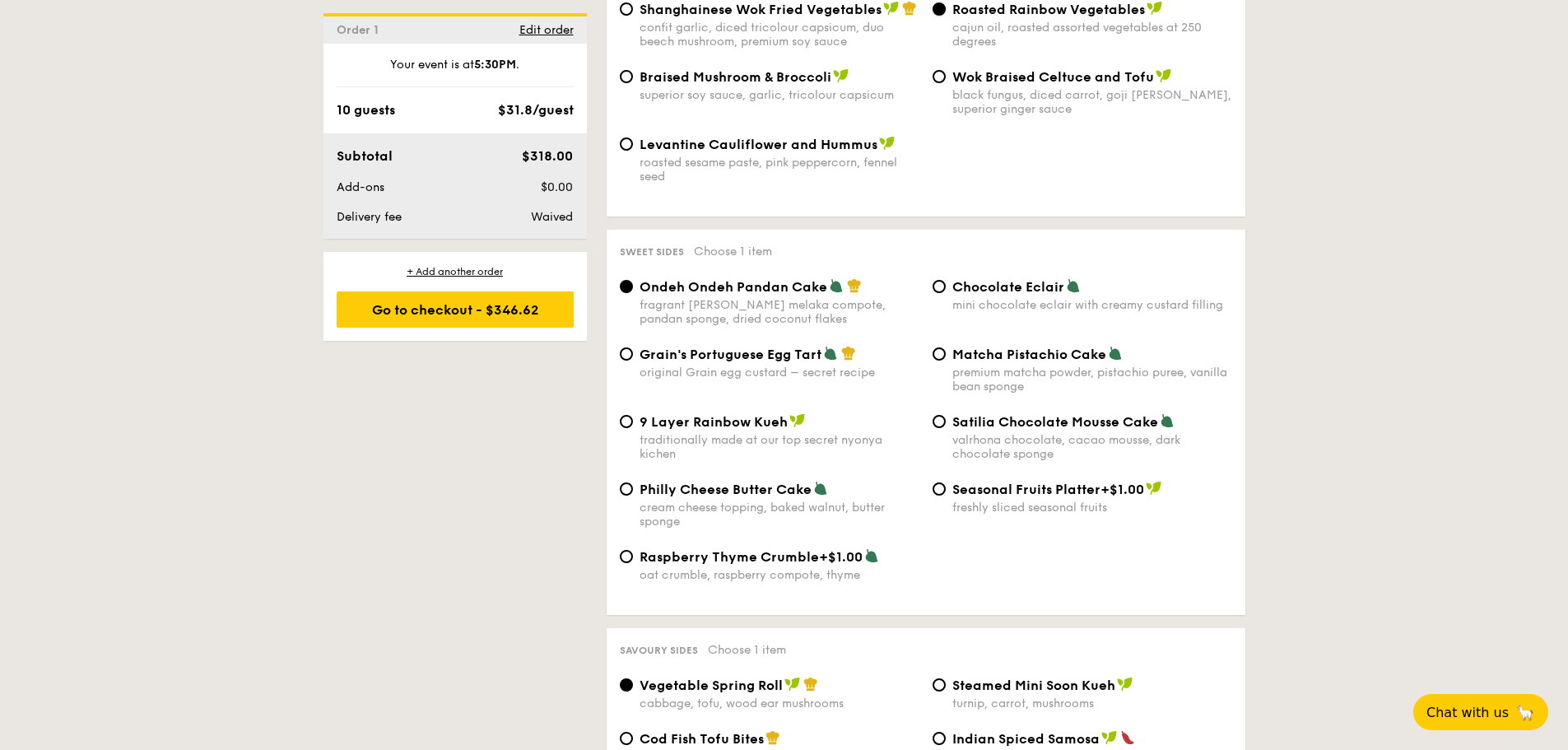
scroll to position [2305, 0]
click at [935, 279] on input "Chocolate Eclair mini chocolate eclair with creamy custard filling" at bounding box center [938, 285] width 13 height 13
radio input "true"
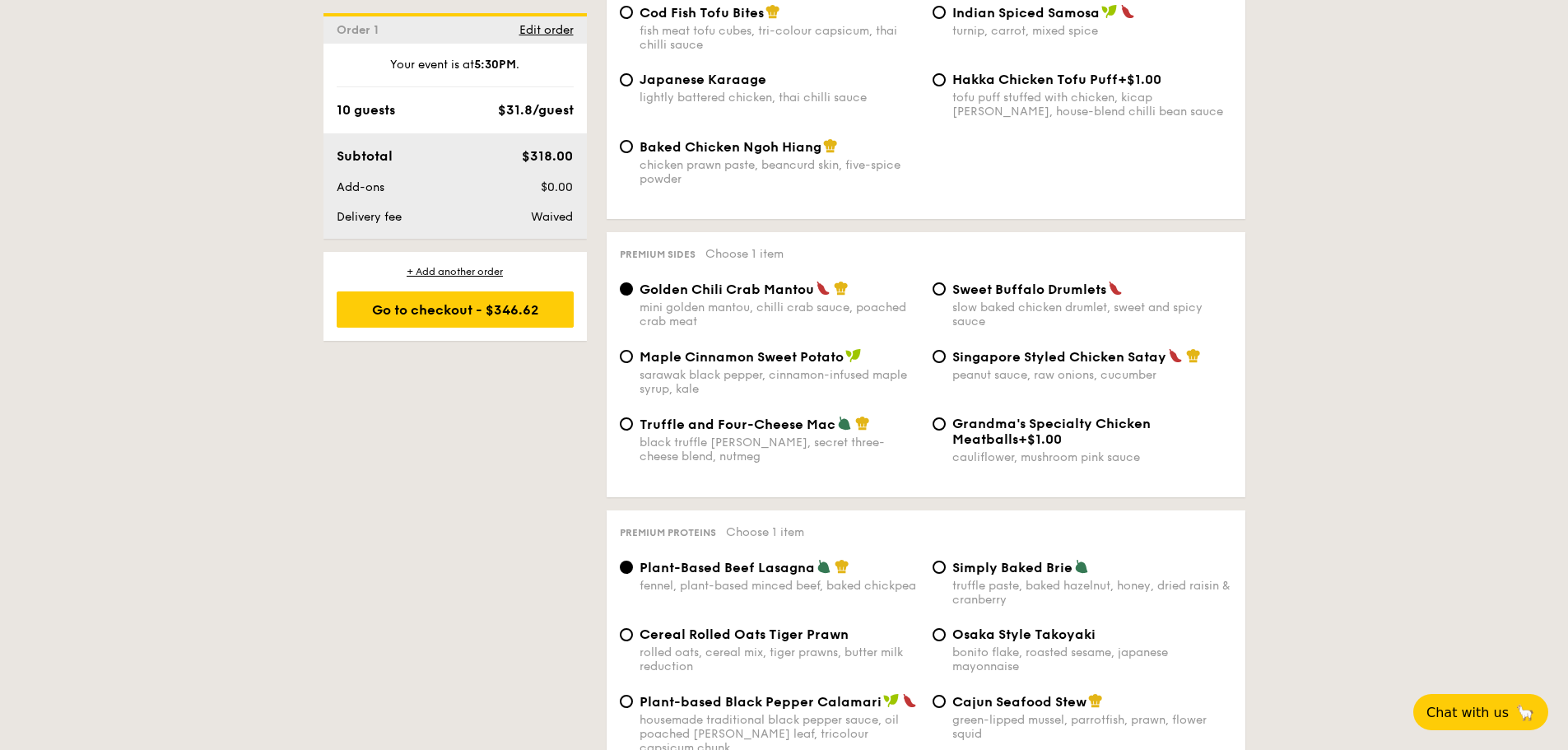
scroll to position [3046, 0]
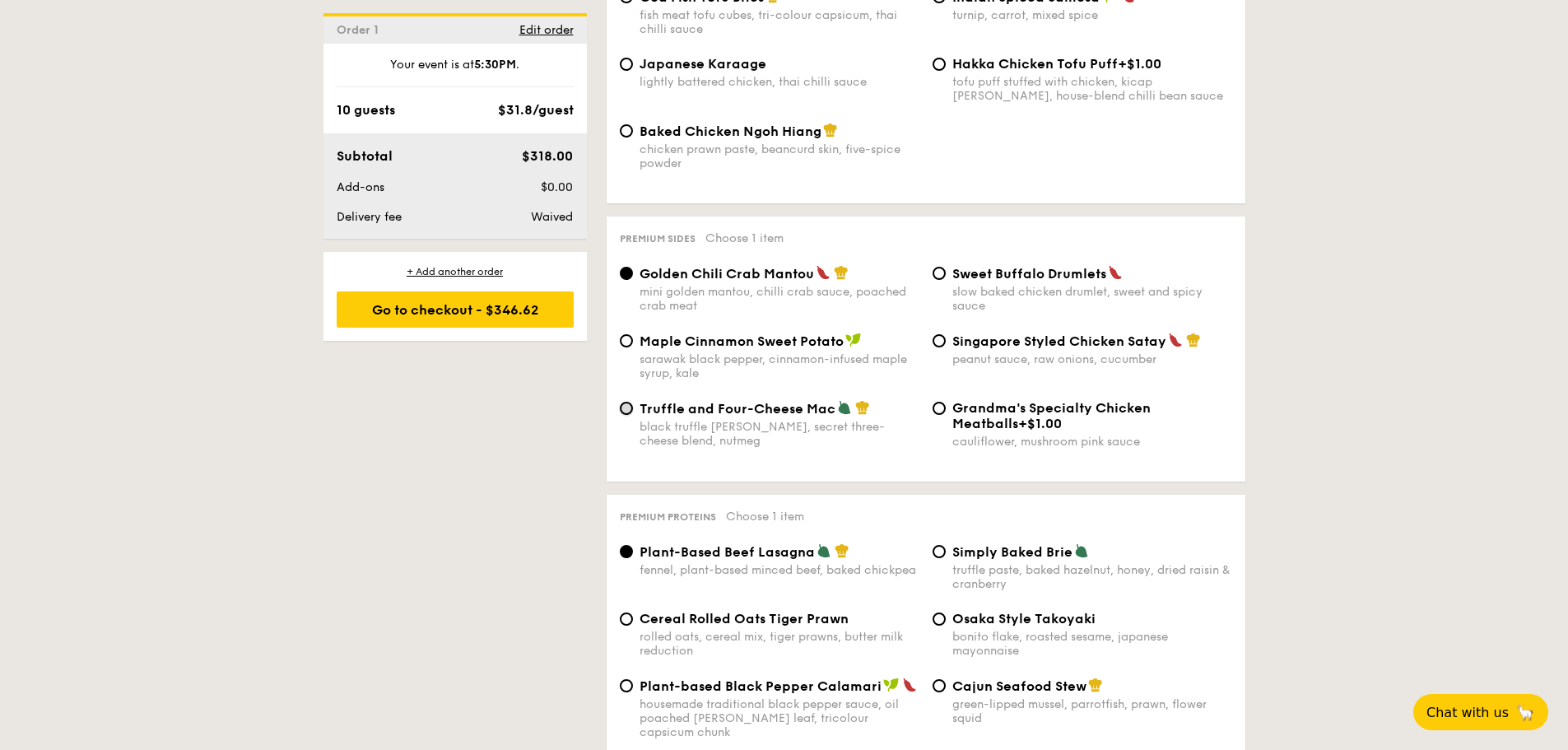
click at [621, 402] on input "Truffle and Four-Cheese Mac black truffle pate, brie, secret three-cheese blend…" at bounding box center [626, 408] width 13 height 13
radio input "true"
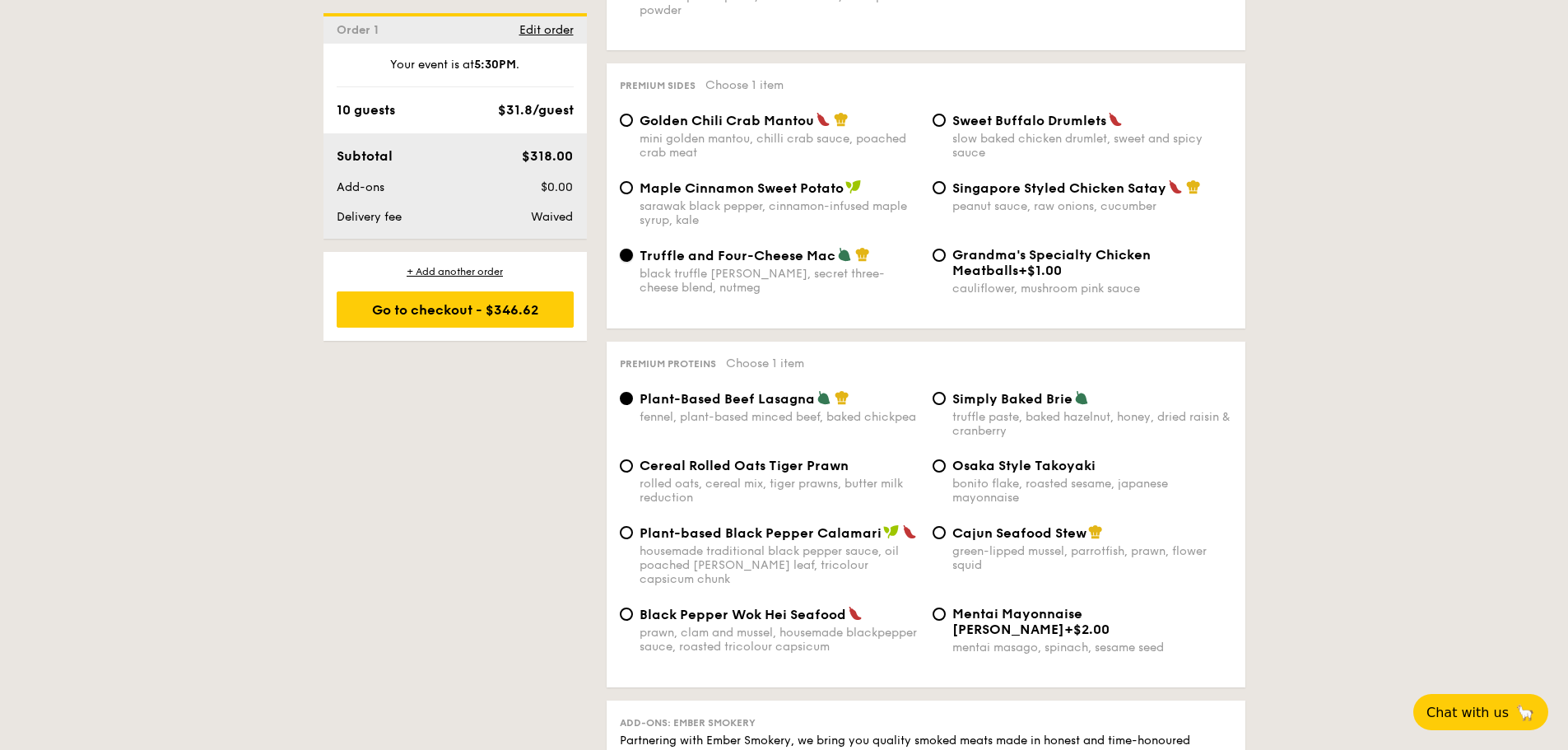
scroll to position [3211, 0]
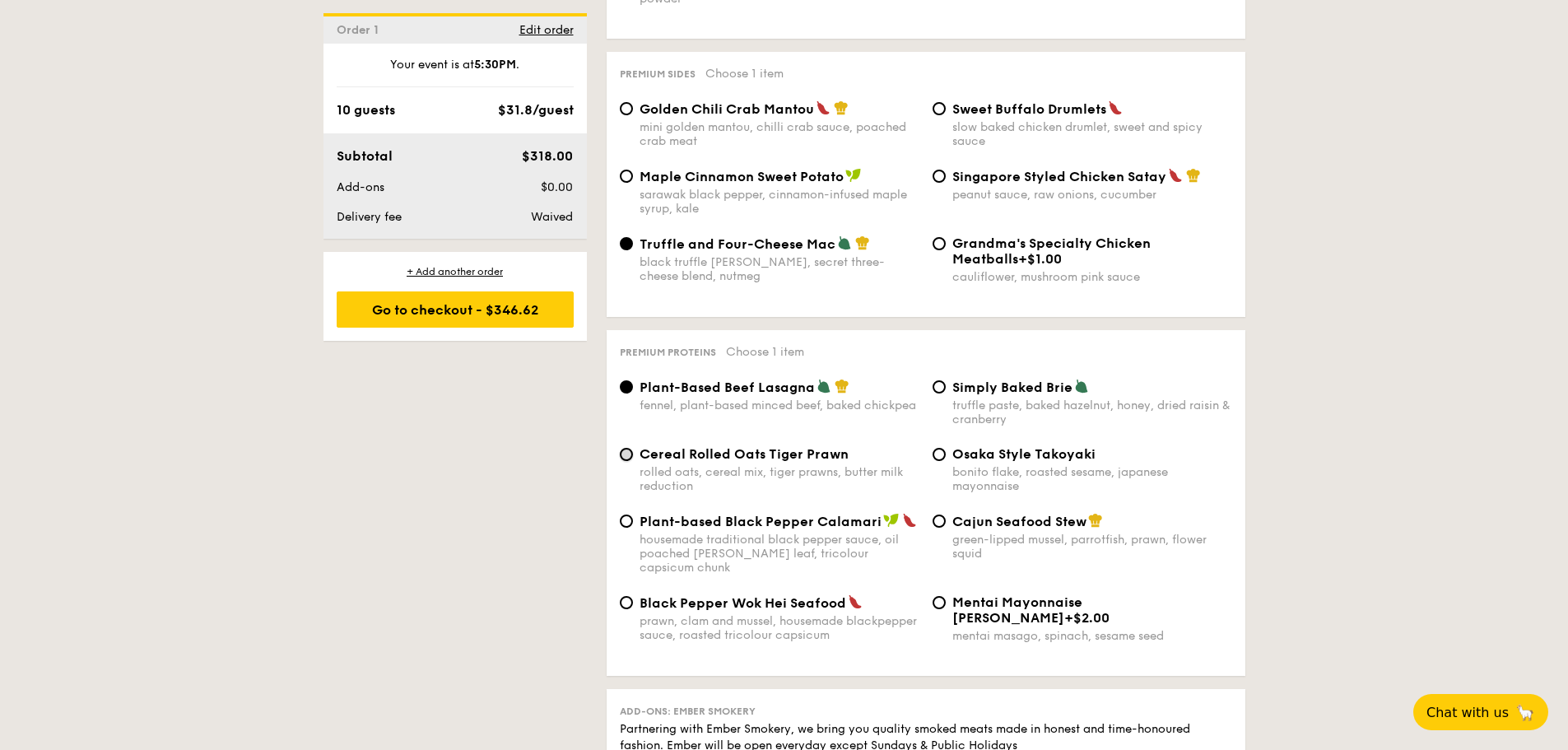
click at [630, 447] on input "Cereal Rolled Oats Tiger Prawn rolled oats, cereal mix, tiger prawns, butter mi…" at bounding box center [626, 454] width 13 height 13
radio input "true"
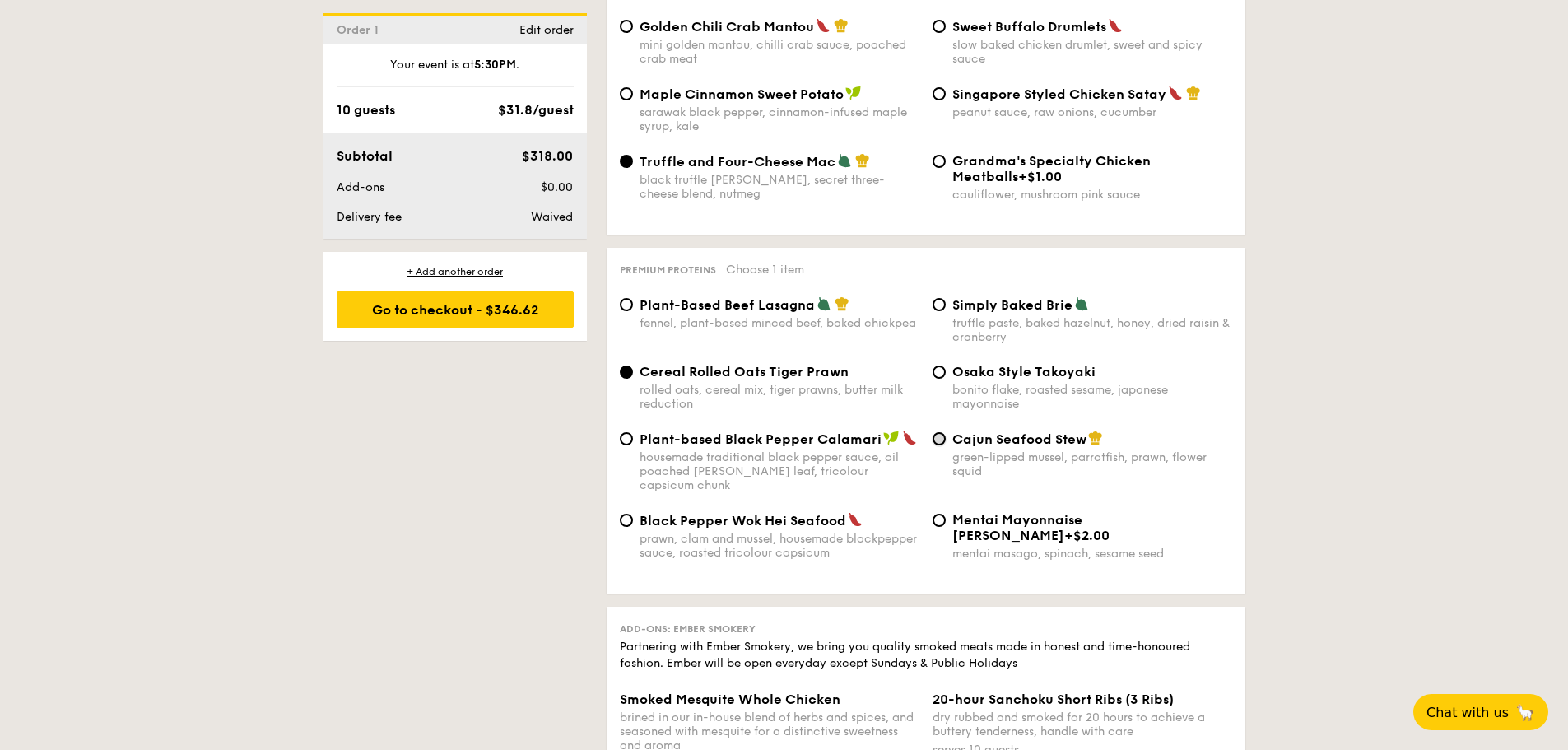
click at [938, 432] on input "Cajun Seafood Stew green-lipped mussel, parrotfish, prawn, flower squid" at bounding box center [938, 438] width 13 height 13
radio input "true"
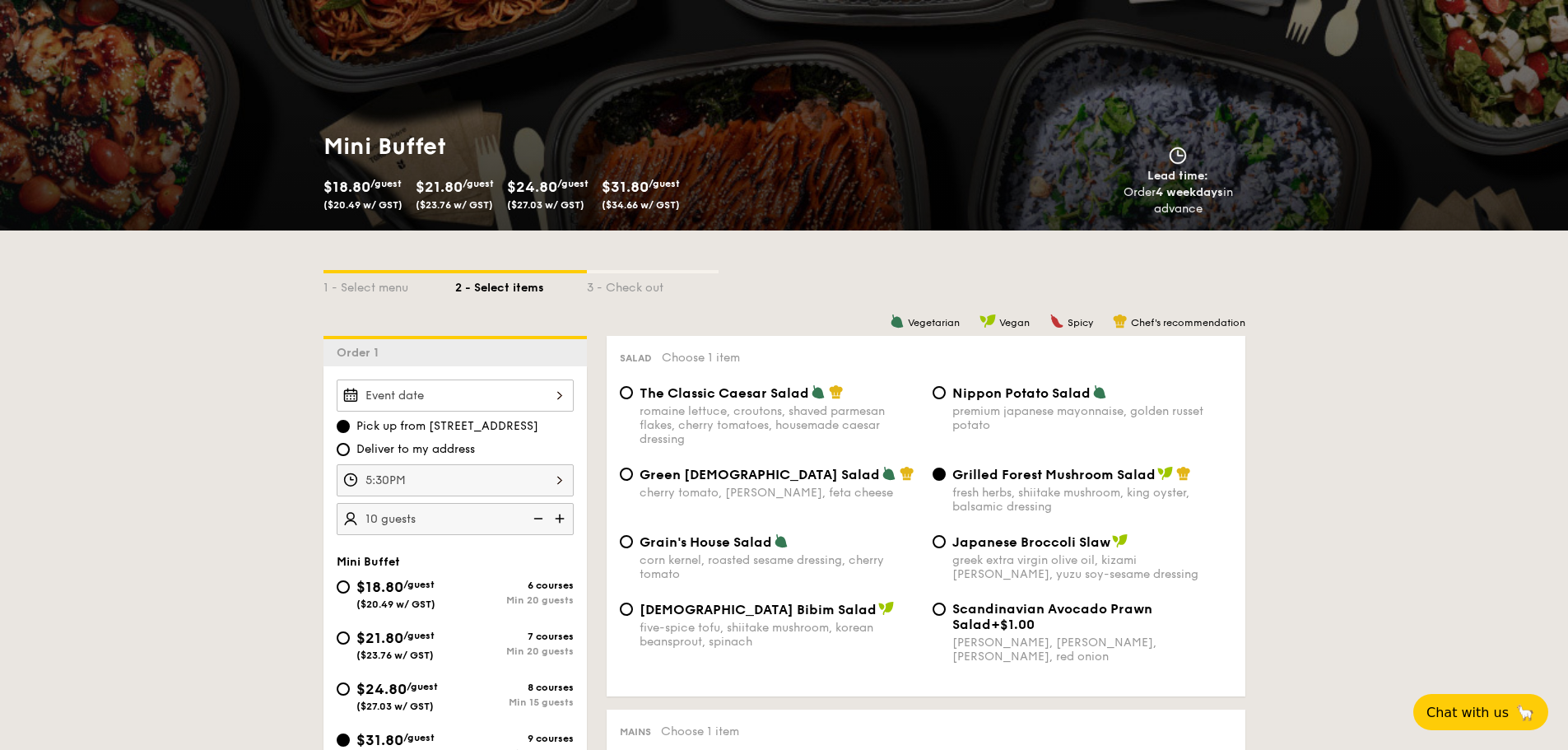
scroll to position [0, 0]
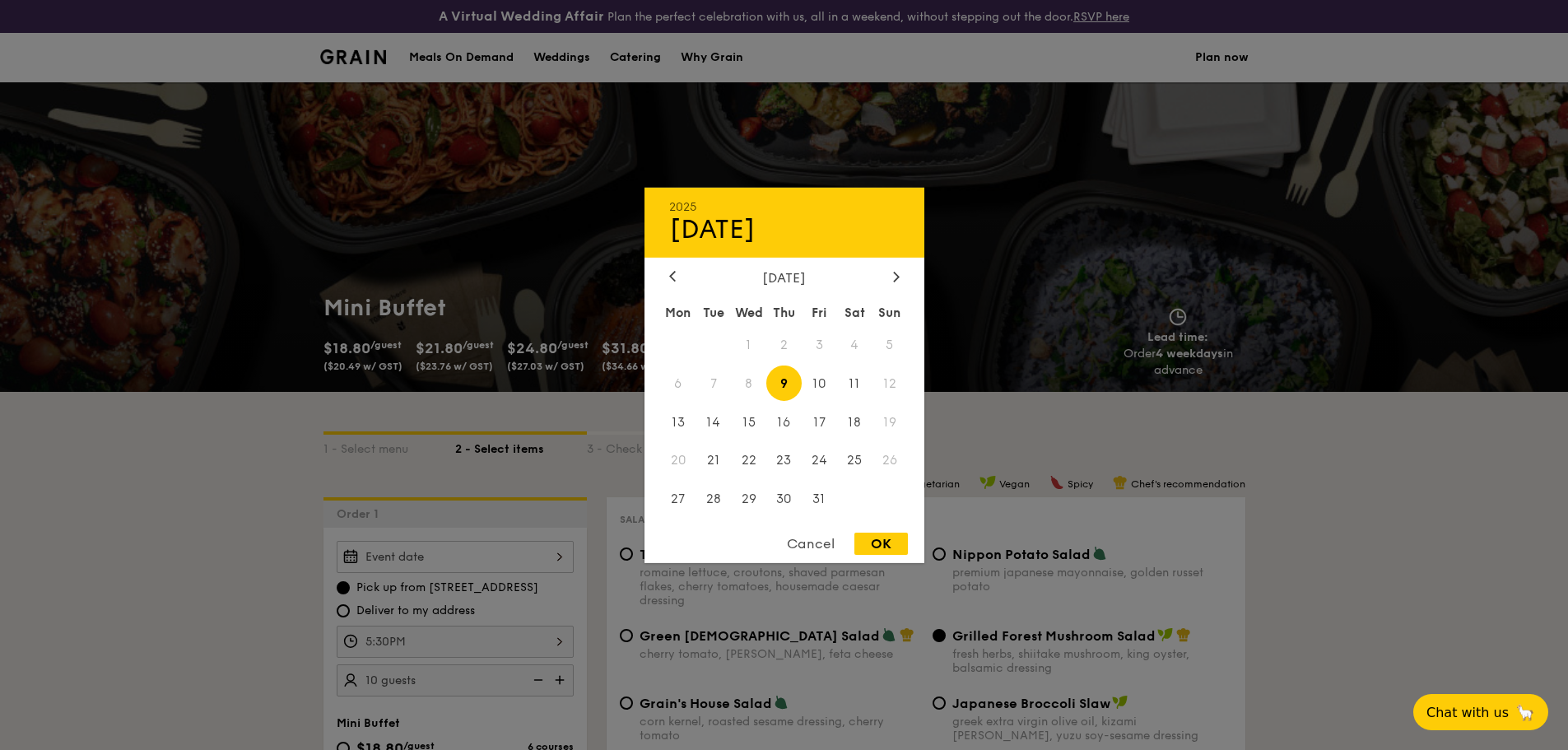
click at [480, 565] on div "2025 Oct 09 October 2025 Mon Tue Wed Thu Fri Sat Sun 1 2 3 4 5 6 7 8 9 10 11 12…" at bounding box center [455, 556] width 237 height 32
click at [887, 378] on span "12" at bounding box center [890, 383] width 36 height 36
click at [890, 383] on span "12" at bounding box center [890, 383] width 36 height 36
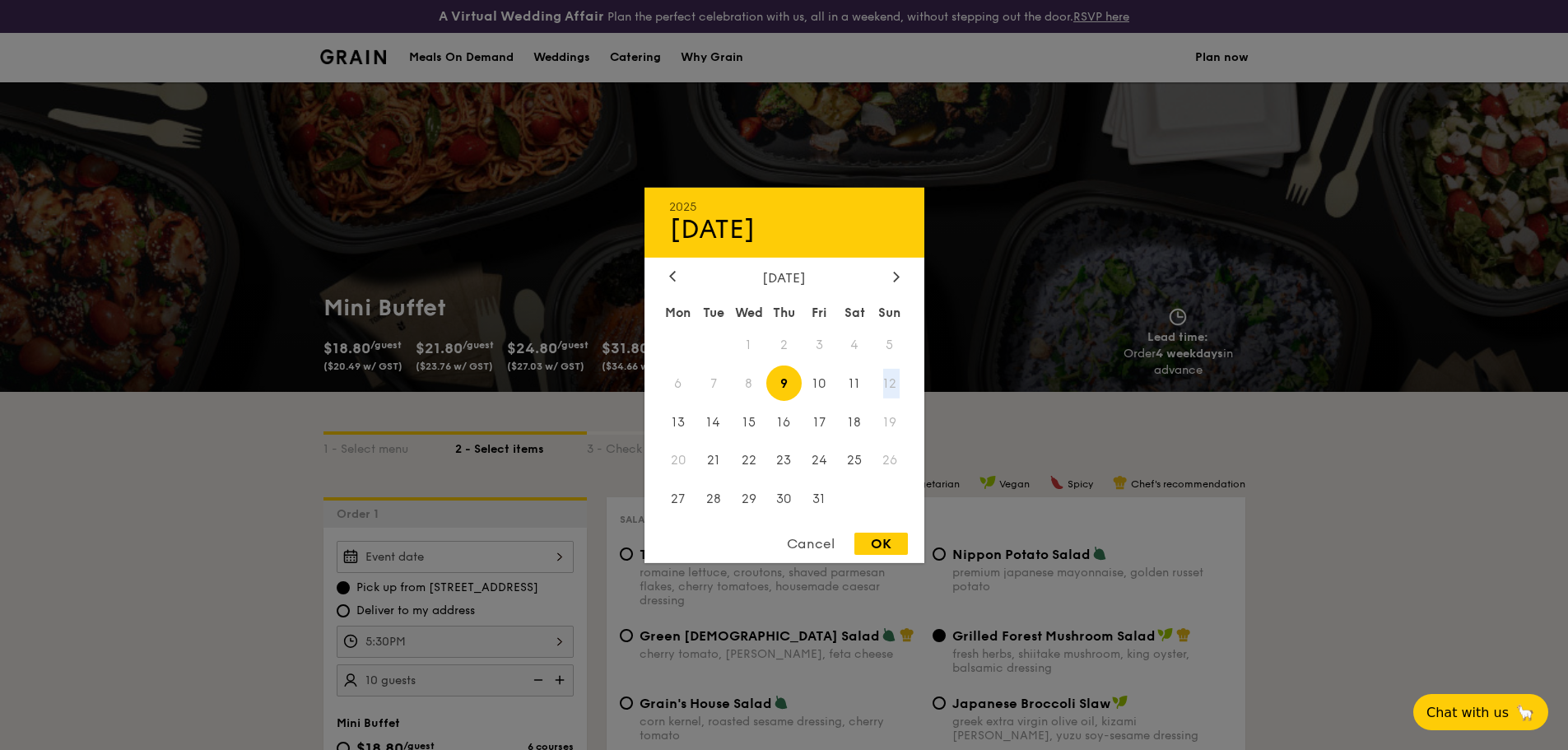
click at [890, 383] on span "12" at bounding box center [890, 383] width 36 height 36
